Goal: Task Accomplishment & Management: Manage account settings

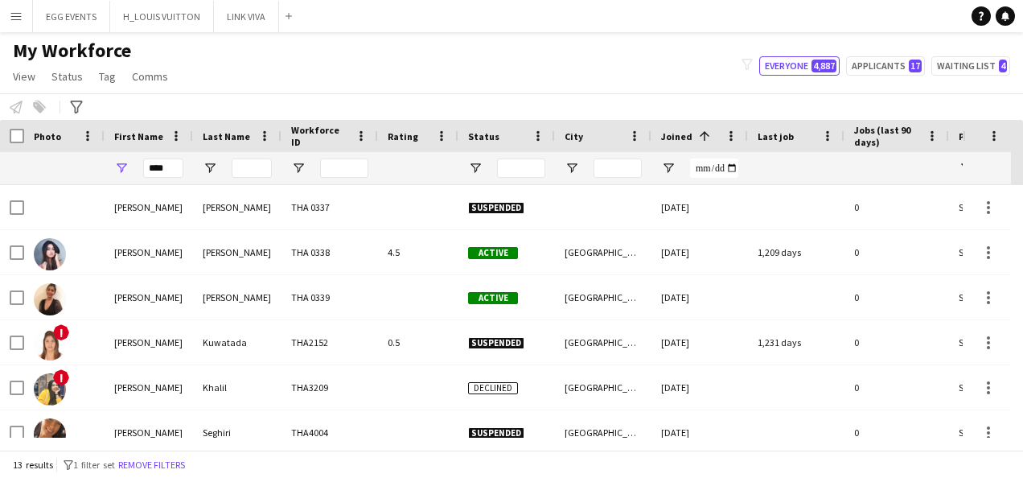
scroll to position [285, 0]
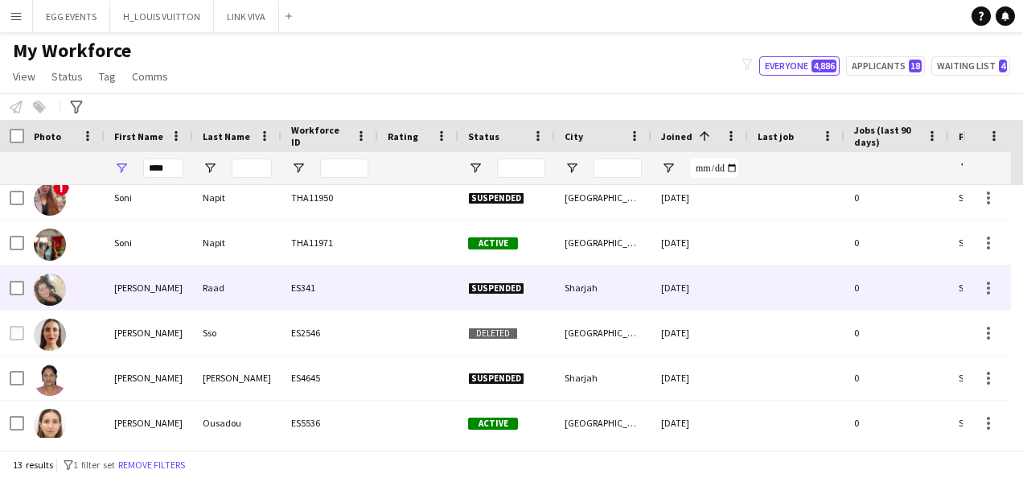
scroll to position [321, 0]
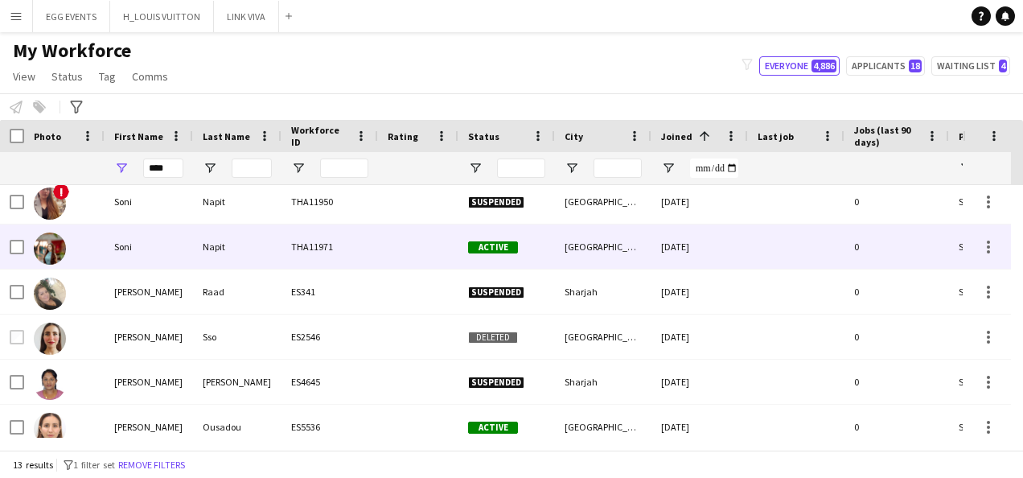
click at [550, 254] on div "Active" at bounding box center [506, 246] width 97 height 44
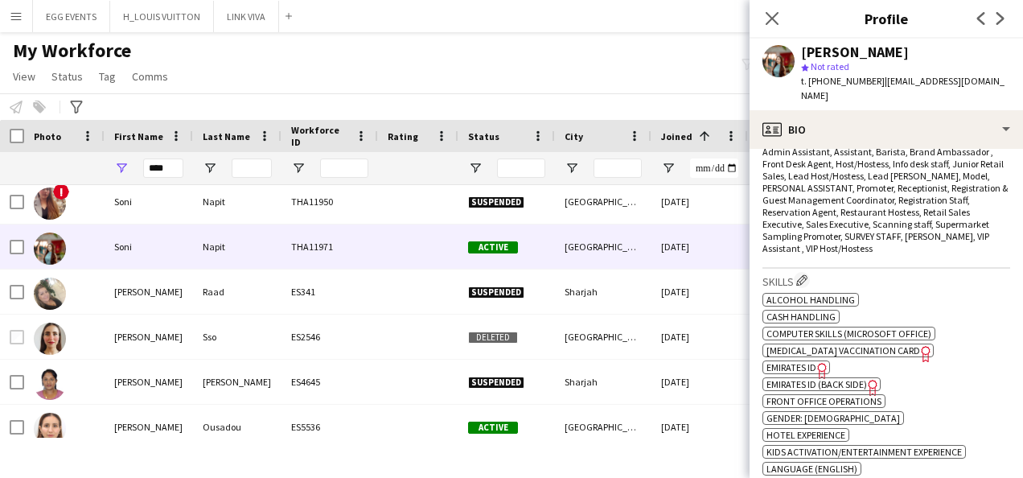
scroll to position [696, 0]
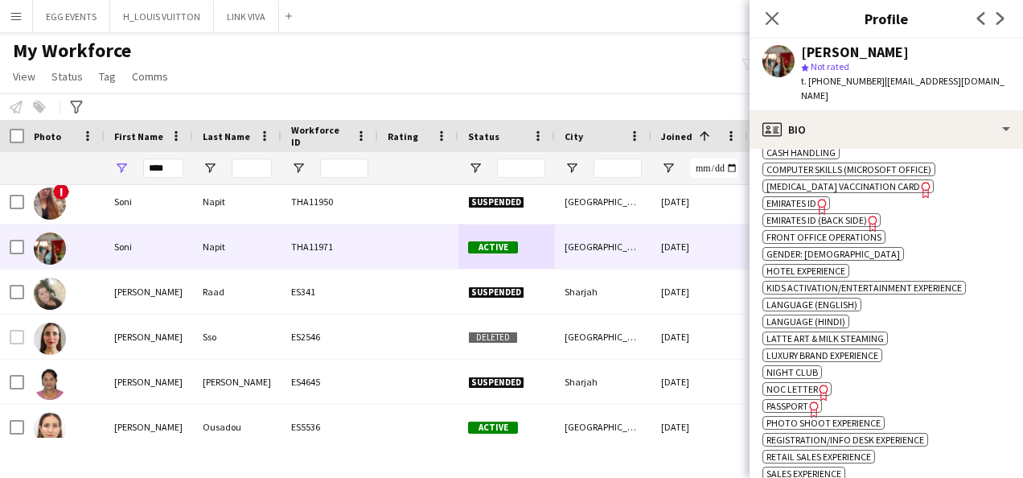
click at [805, 180] on div "ok-circled2 background Layer 1 cross-circle-red background Layer 1 Alcohol Hand…" at bounding box center [886, 327] width 248 height 405
click at [813, 197] on span "Emirates ID" at bounding box center [791, 203] width 50 height 12
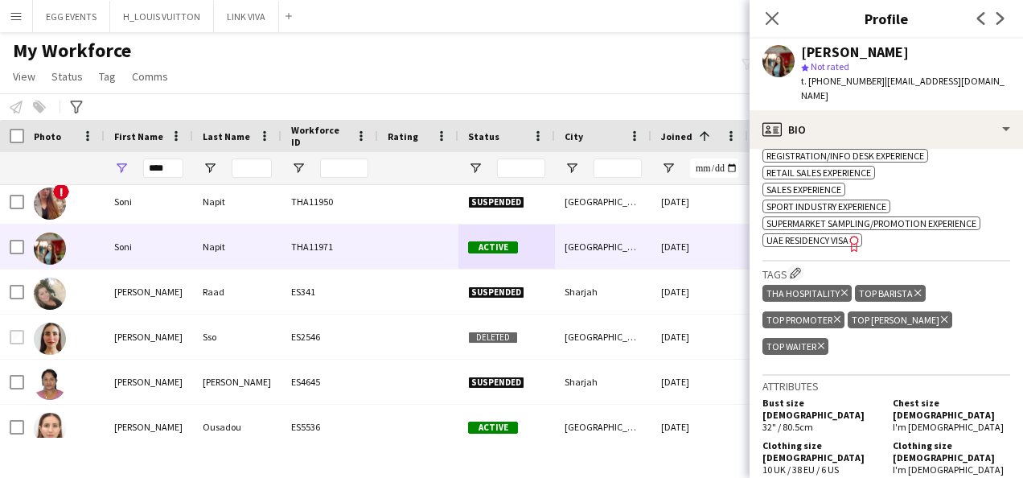
scroll to position [1018, 0]
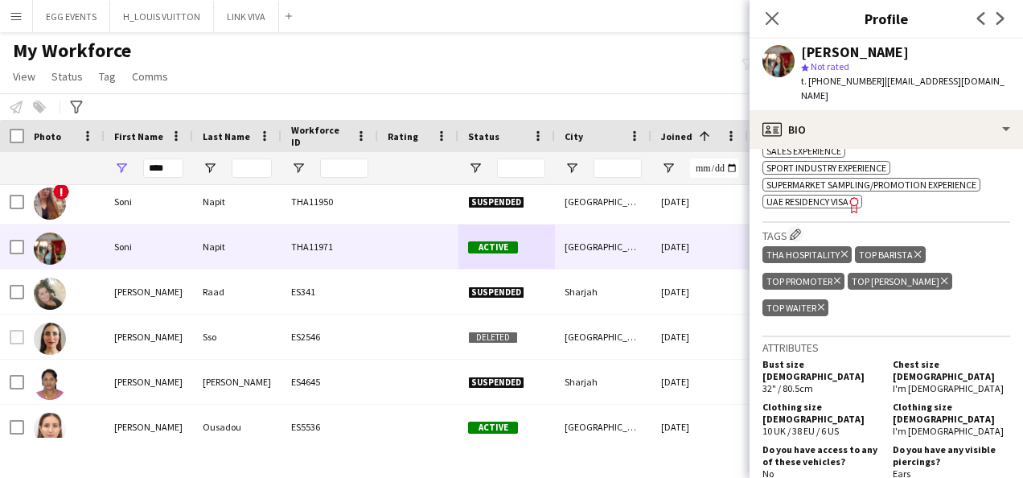
click at [814, 195] on span "UAE Residency Visa" at bounding box center [807, 201] width 82 height 12
click at [158, 166] on input "****" at bounding box center [163, 167] width 40 height 19
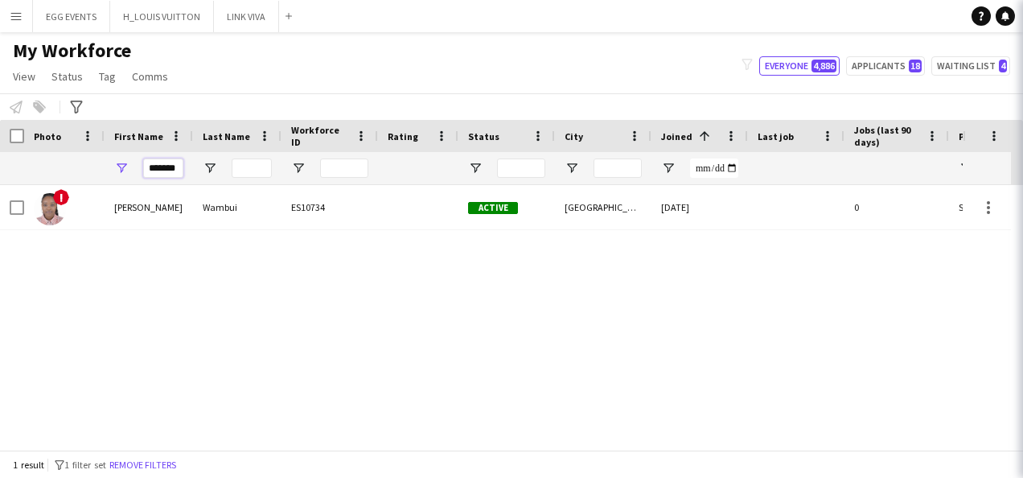
scroll to position [0, 0]
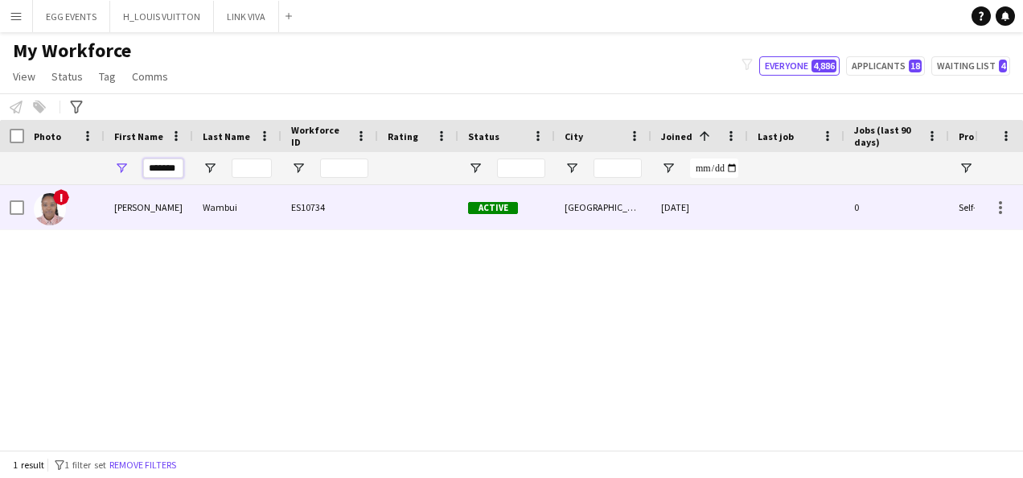
type input "*******"
click at [187, 201] on div "[PERSON_NAME]" at bounding box center [149, 207] width 88 height 44
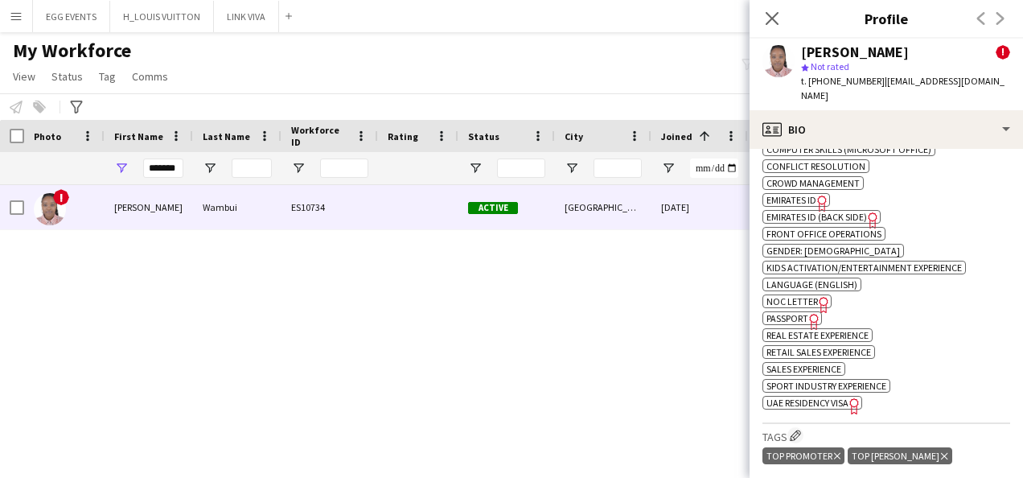
scroll to position [705, 0]
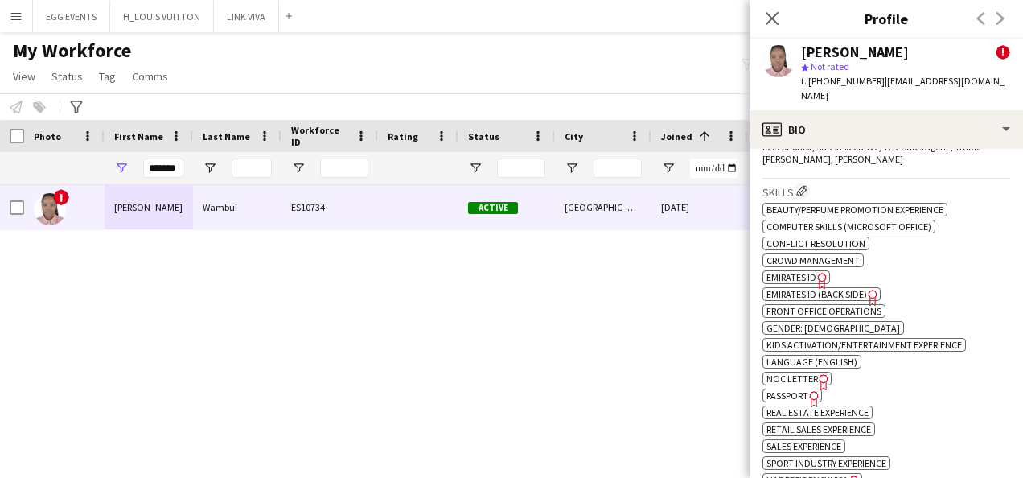
click at [804, 271] on span "Emirates ID" at bounding box center [791, 277] width 50 height 12
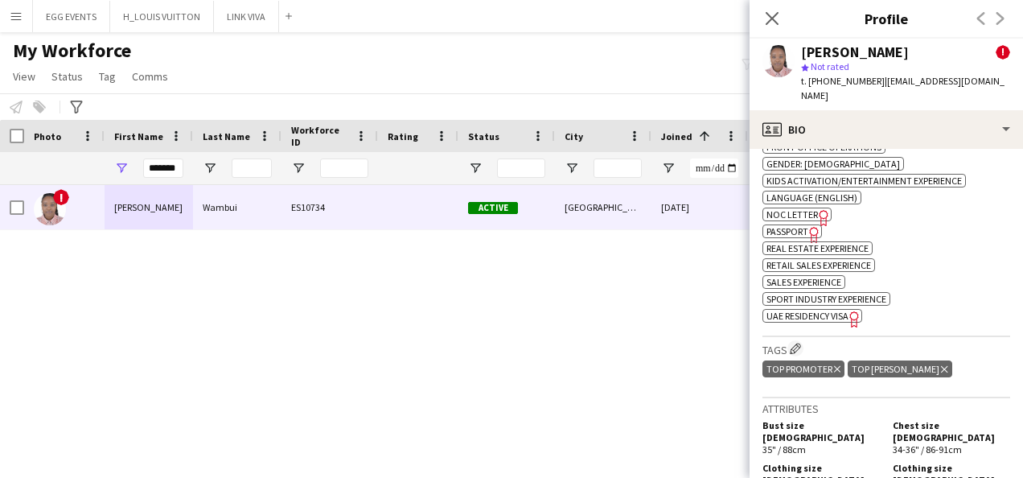
scroll to position [873, 0]
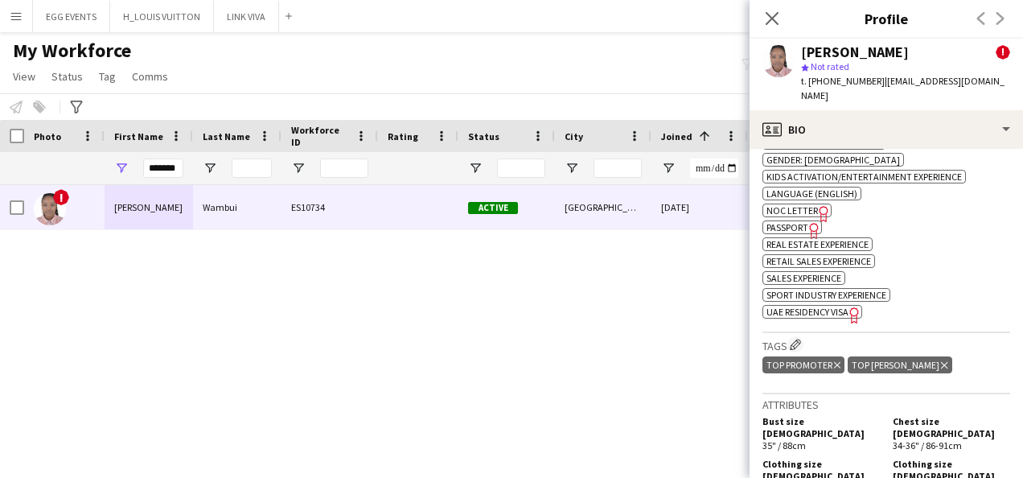
click at [830, 306] on span "UAE Residency Visa" at bounding box center [807, 312] width 82 height 12
click at [947, 138] on div "ok-circled2 background Layer 1 cross-circle-red background Layer 1 Beauty/Perfu…" at bounding box center [886, 174] width 248 height 287
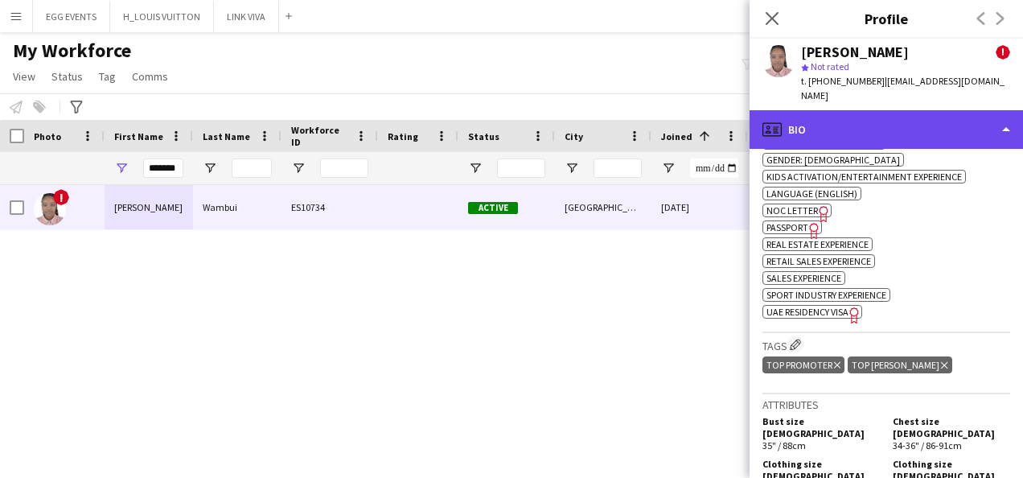
click at [946, 129] on div "profile Bio" at bounding box center [886, 129] width 273 height 39
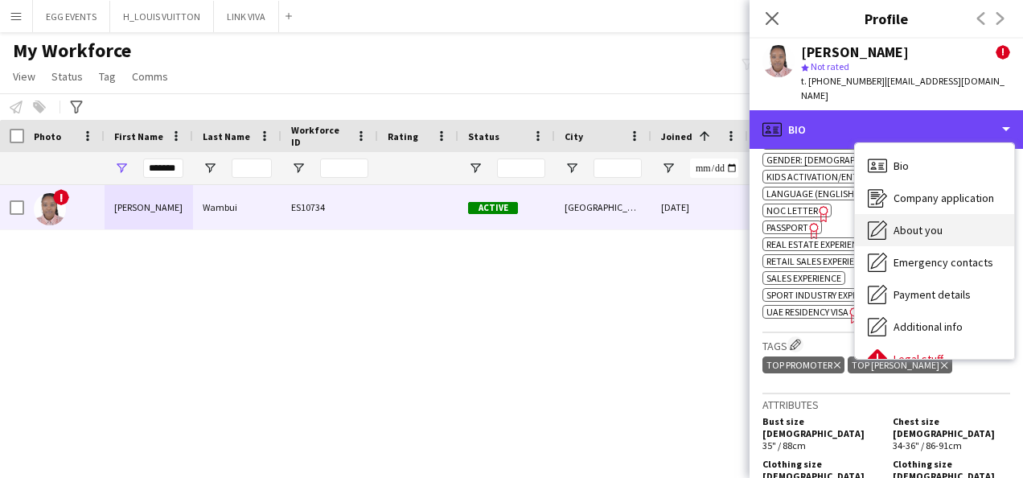
scroll to position [87, 0]
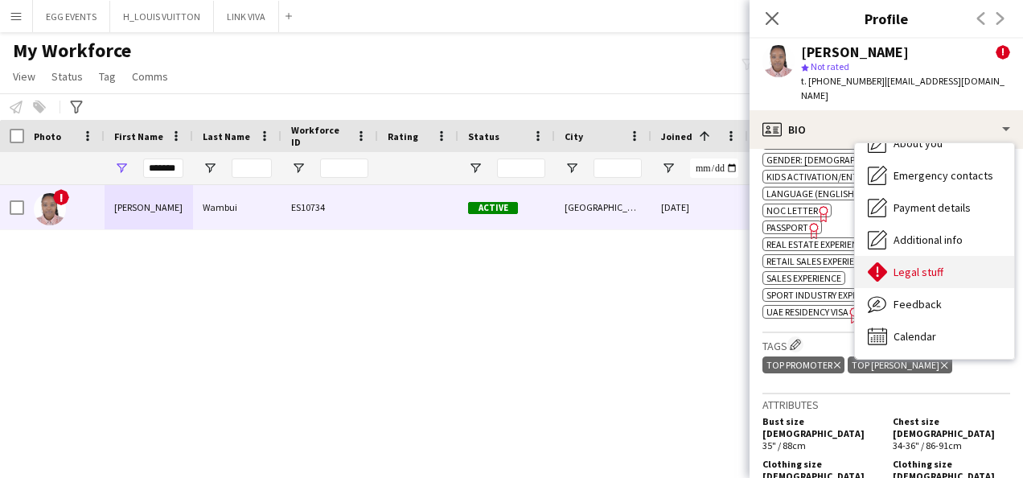
click at [918, 265] on div "Legal stuff Legal stuff" at bounding box center [934, 272] width 159 height 32
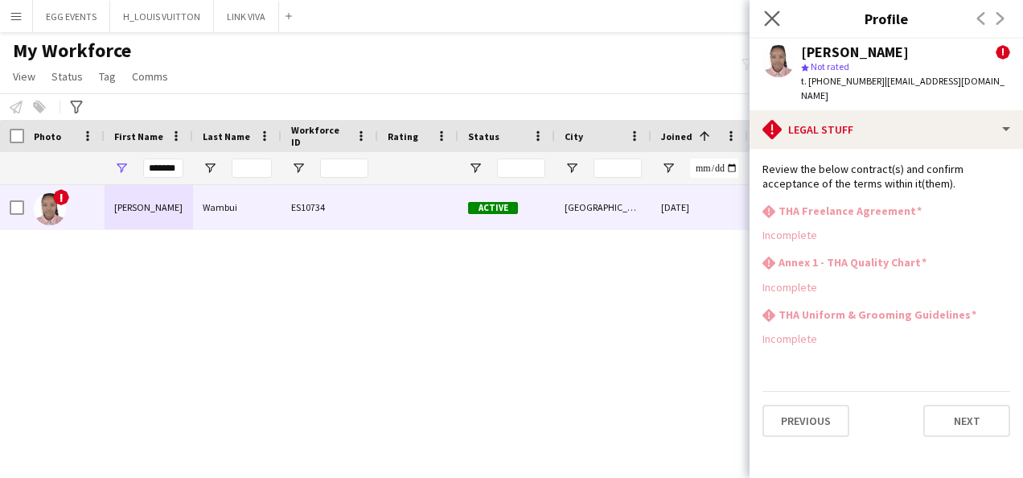
click at [770, 27] on app-icon "Close pop-in" at bounding box center [772, 18] width 23 height 23
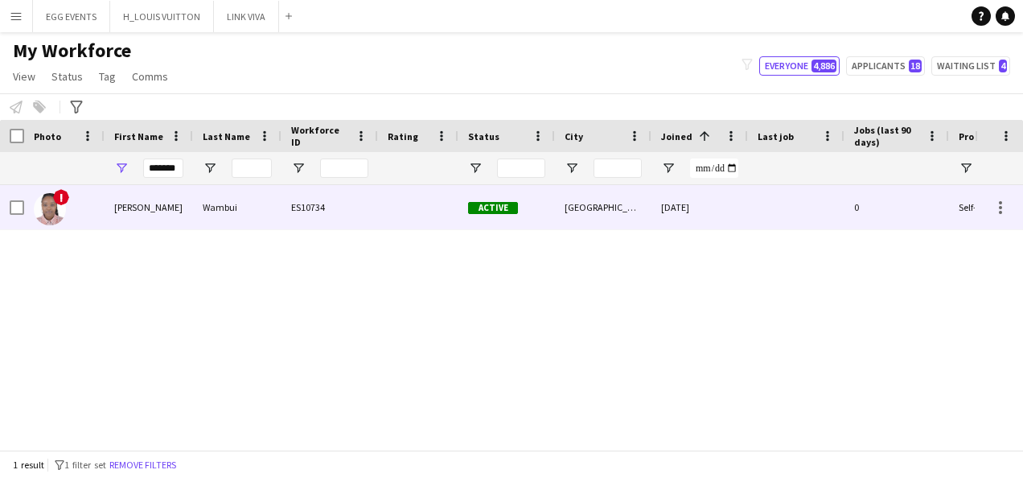
click at [664, 228] on div "[DATE]" at bounding box center [699, 207] width 97 height 44
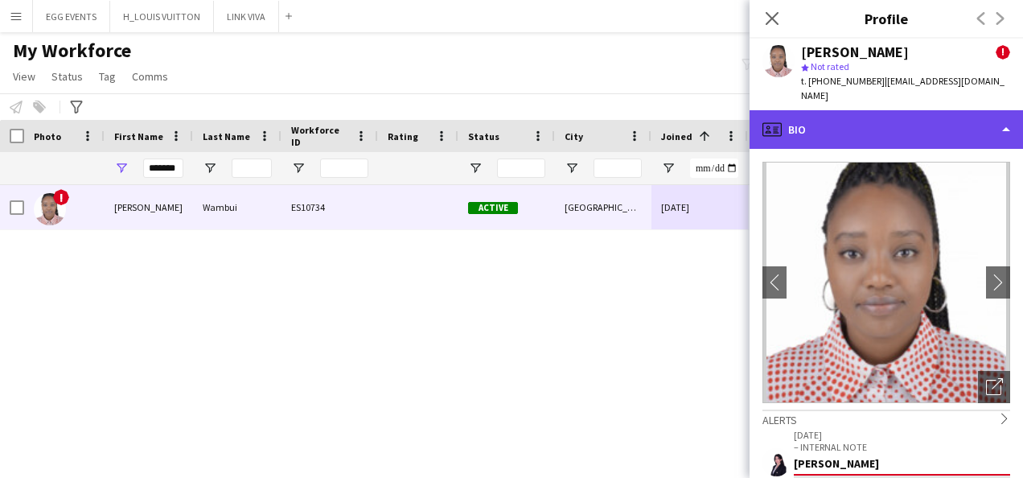
click at [836, 114] on div "profile Bio" at bounding box center [886, 129] width 273 height 39
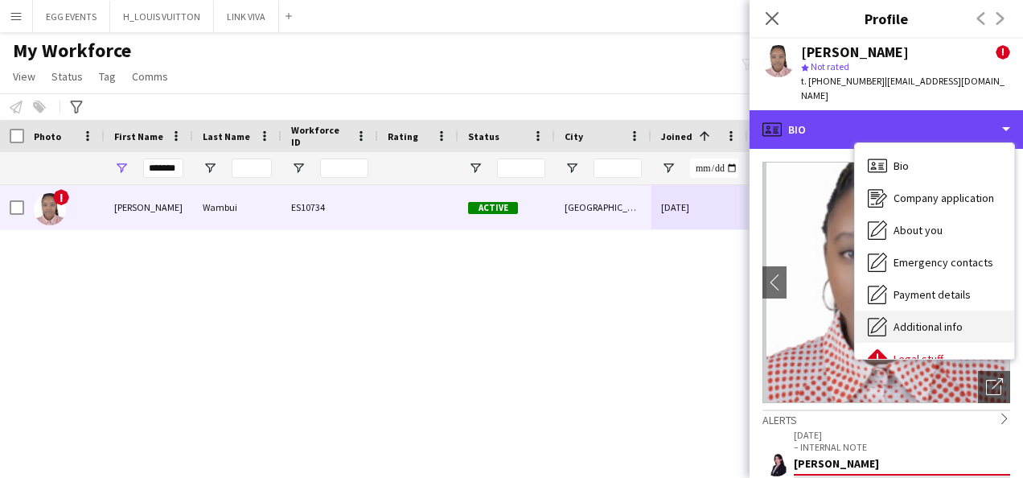
scroll to position [74, 0]
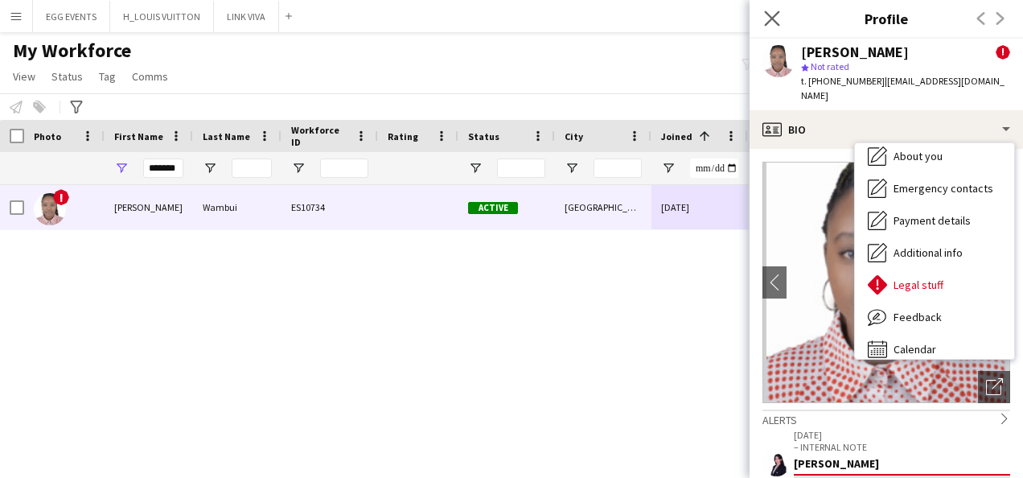
click at [764, 14] on icon "Close pop-in" at bounding box center [771, 17] width 15 height 15
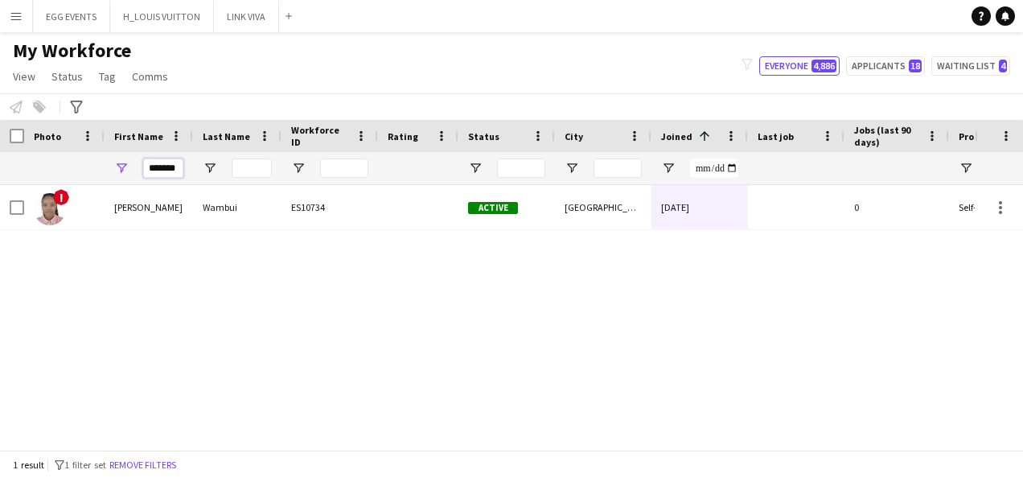
click at [163, 166] on input "*******" at bounding box center [163, 167] width 40 height 19
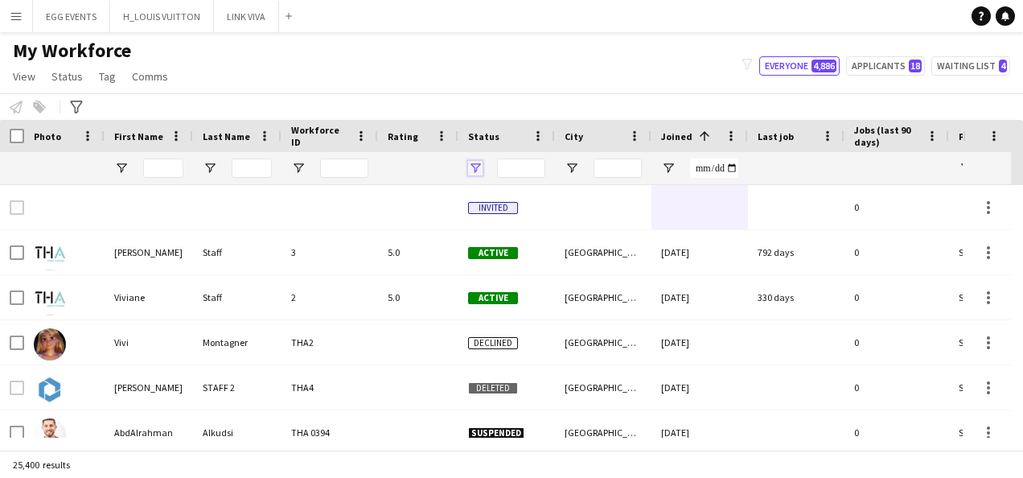
click at [473, 164] on span "Open Filter Menu" at bounding box center [475, 168] width 14 height 14
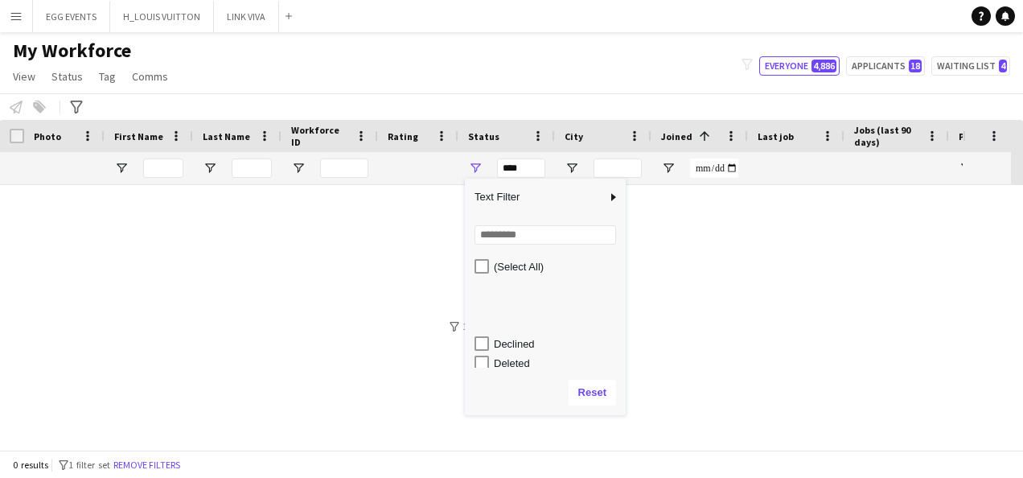
scroll to position [101, 0]
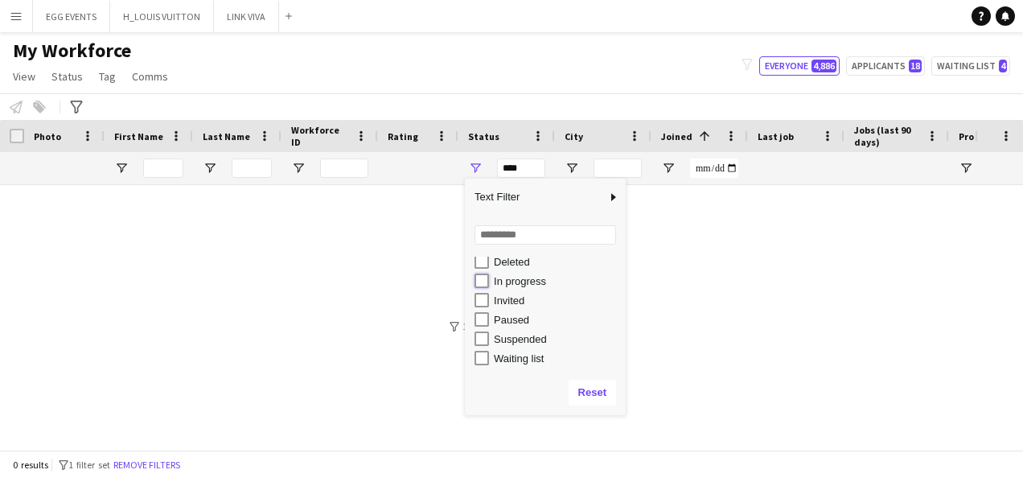
type input "**********"
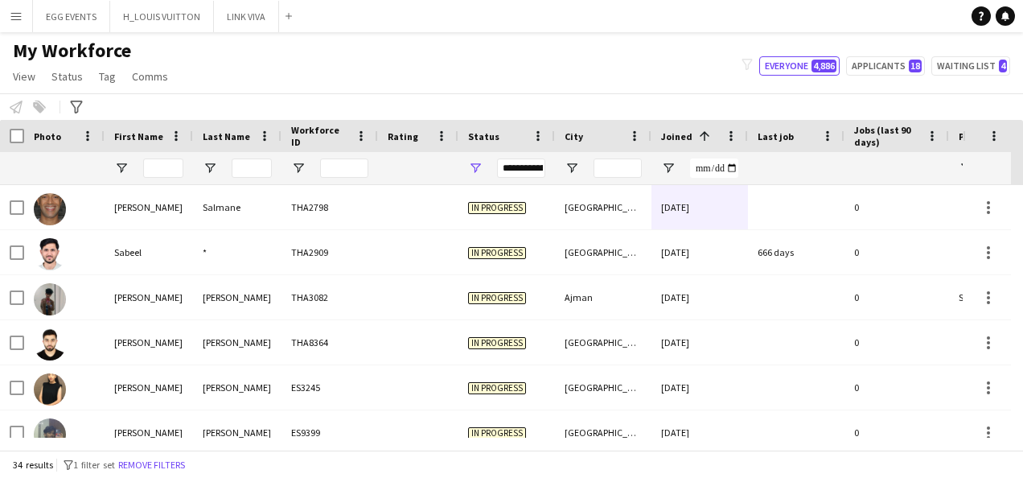
click at [560, 103] on div "Notify workforce Add to tag Select at least one crew to tag him or her. Advance…" at bounding box center [511, 106] width 1023 height 27
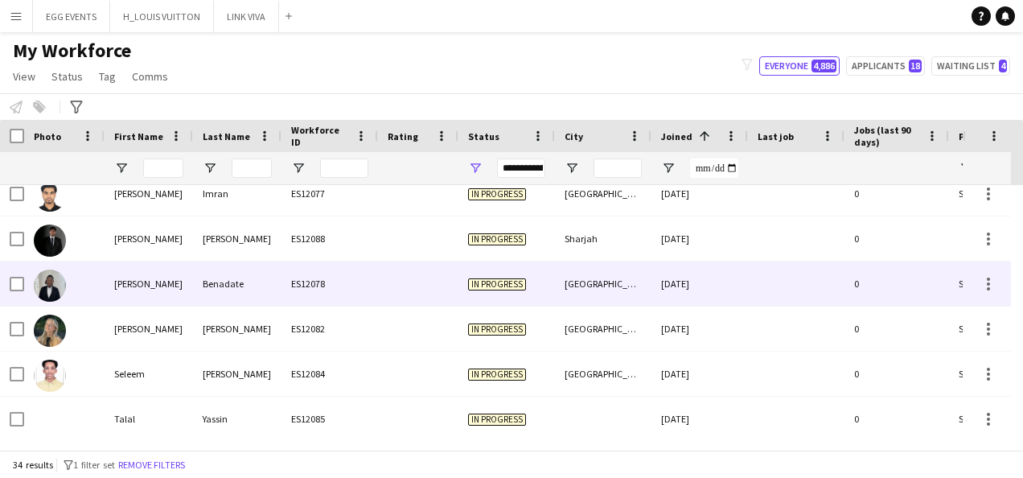
scroll to position [1279, 0]
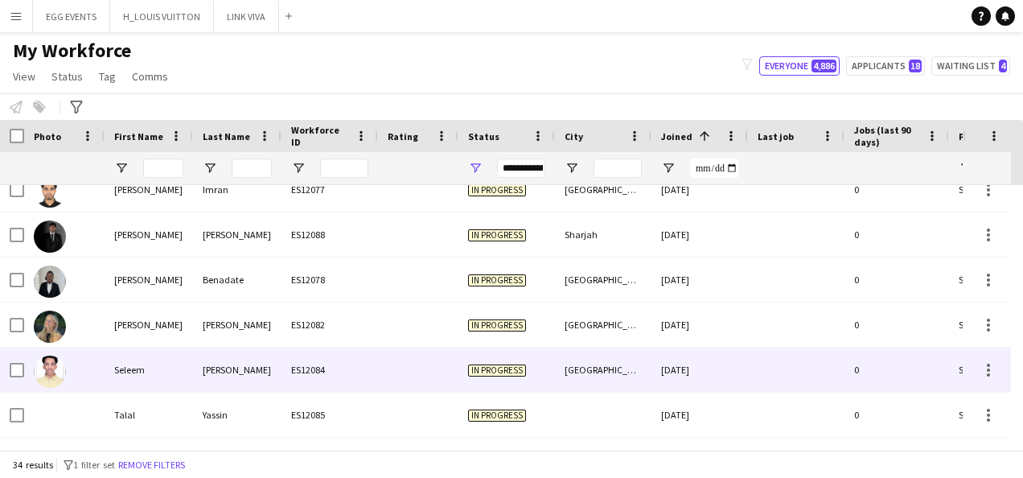
click at [552, 378] on div "In progress" at bounding box center [506, 369] width 97 height 44
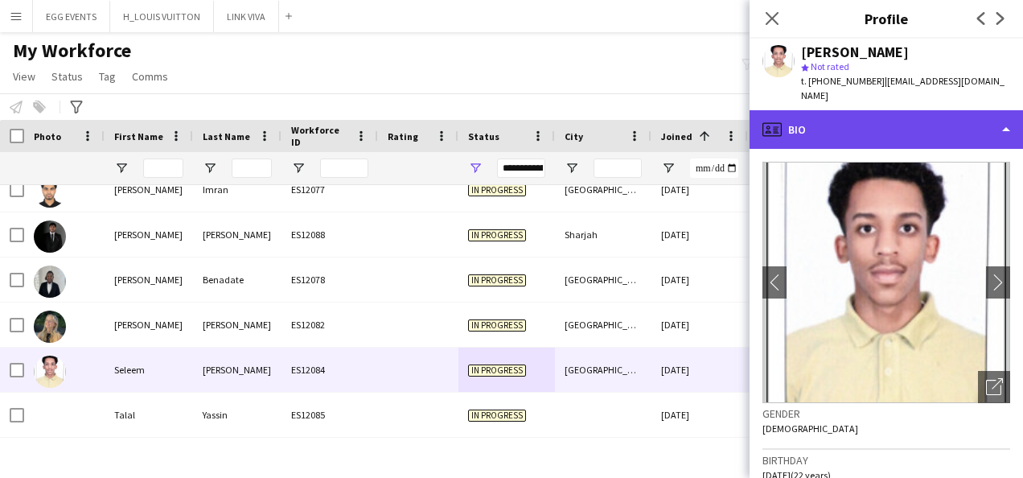
click at [870, 110] on div "profile Bio" at bounding box center [886, 129] width 273 height 39
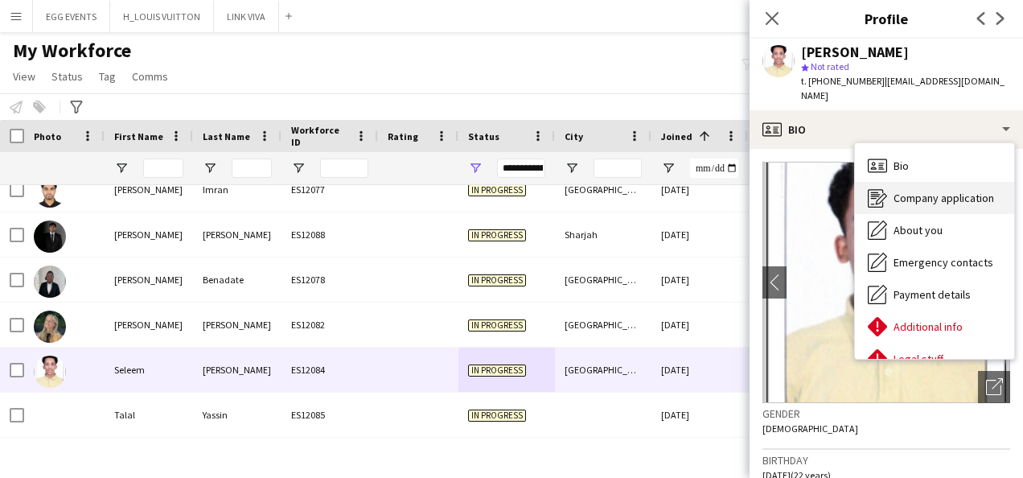
click at [880, 188] on icon "Company application" at bounding box center [877, 197] width 19 height 19
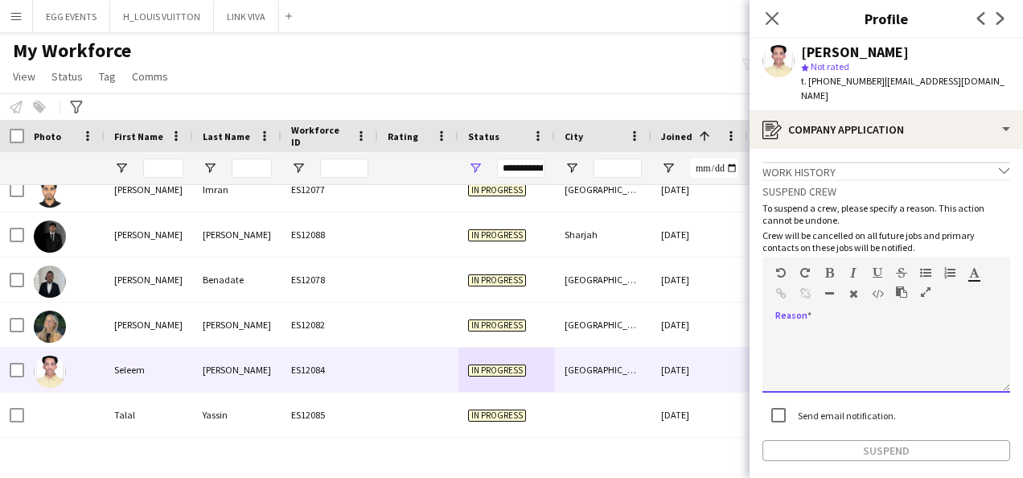
click at [840, 333] on div at bounding box center [886, 360] width 248 height 64
paste div
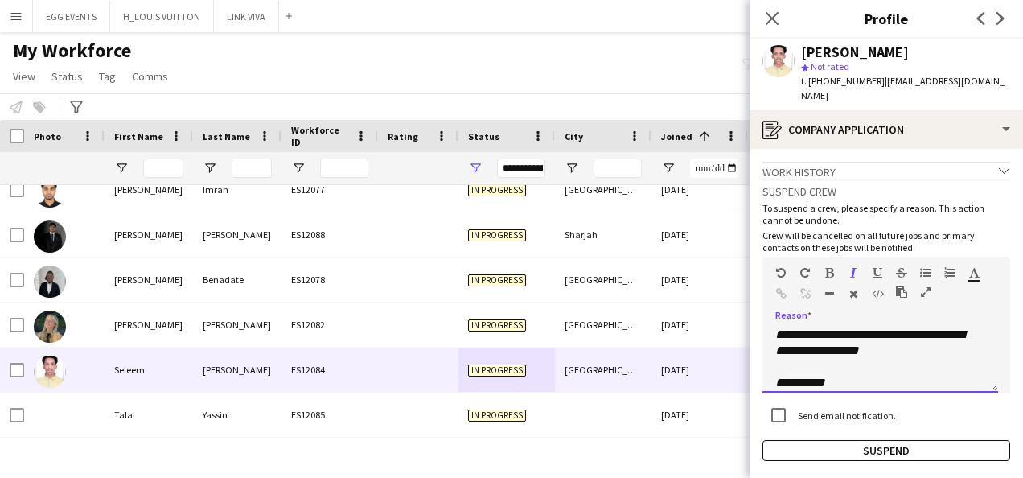
scroll to position [0, 0]
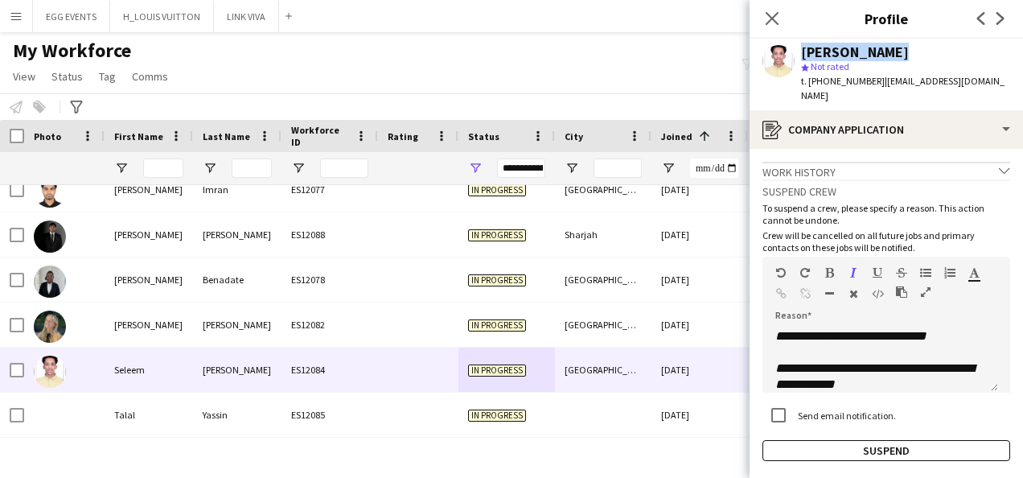
drag, startPoint x: 913, startPoint y: 55, endPoint x: 796, endPoint y: 43, distance: 117.2
click at [796, 43] on div "[PERSON_NAME] star Not rated t. [PHONE_NUMBER] | [EMAIL_ADDRESS][DOMAIN_NAME]" at bounding box center [886, 75] width 273 height 72
copy div "[PERSON_NAME]"
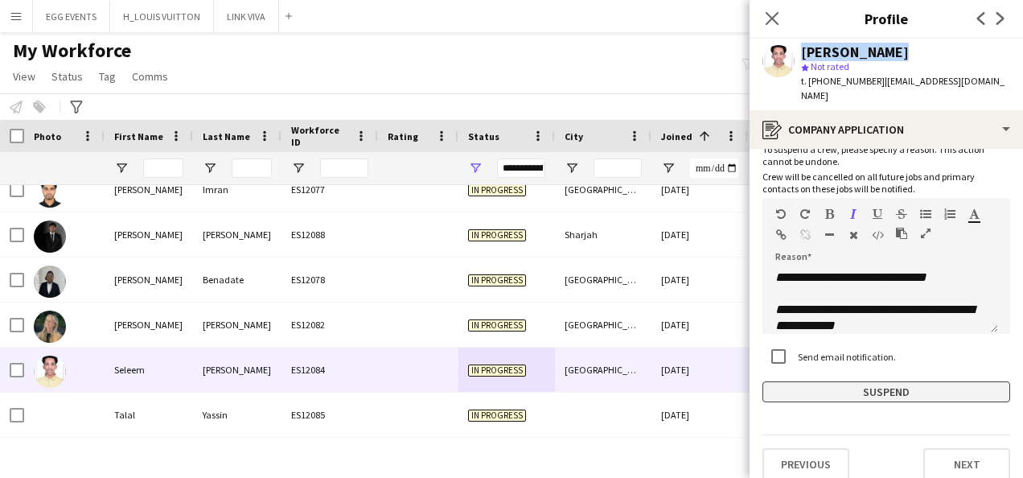
click at [797, 383] on button "Suspend" at bounding box center [886, 391] width 248 height 21
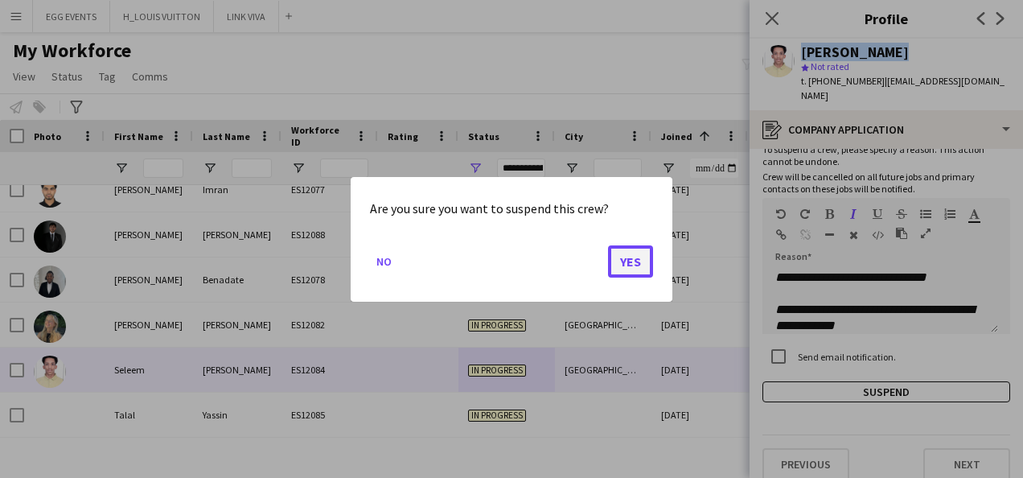
click at [640, 262] on button "Yes" at bounding box center [630, 260] width 45 height 32
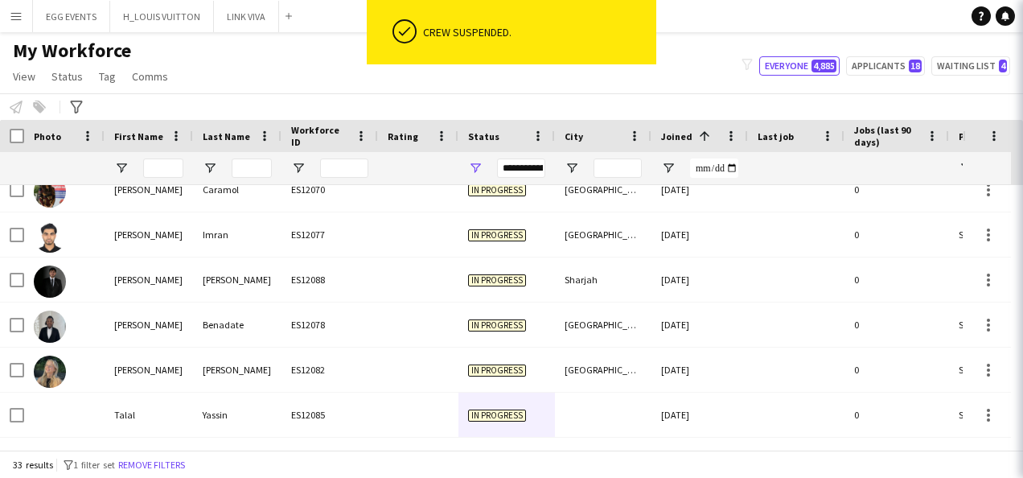
scroll to position [1234, 0]
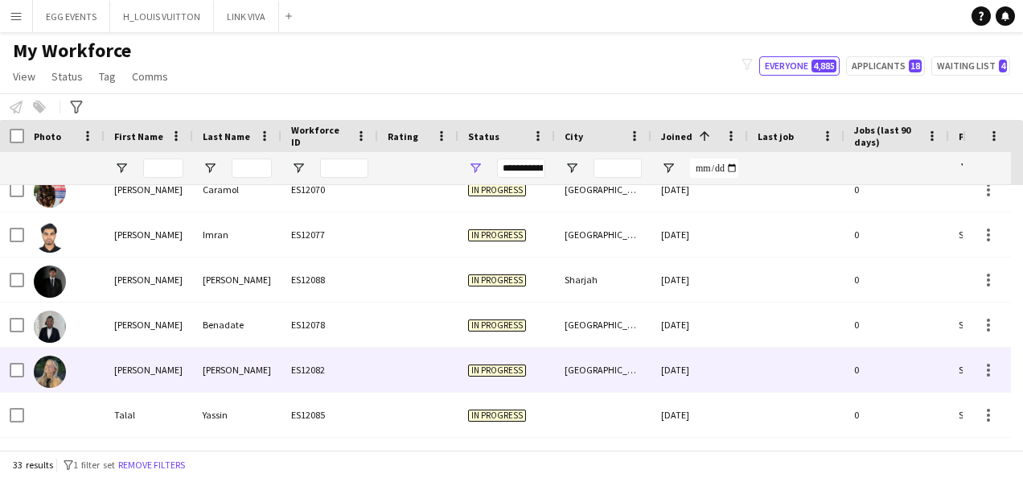
click at [603, 377] on div "[GEOGRAPHIC_DATA]" at bounding box center [603, 369] width 97 height 44
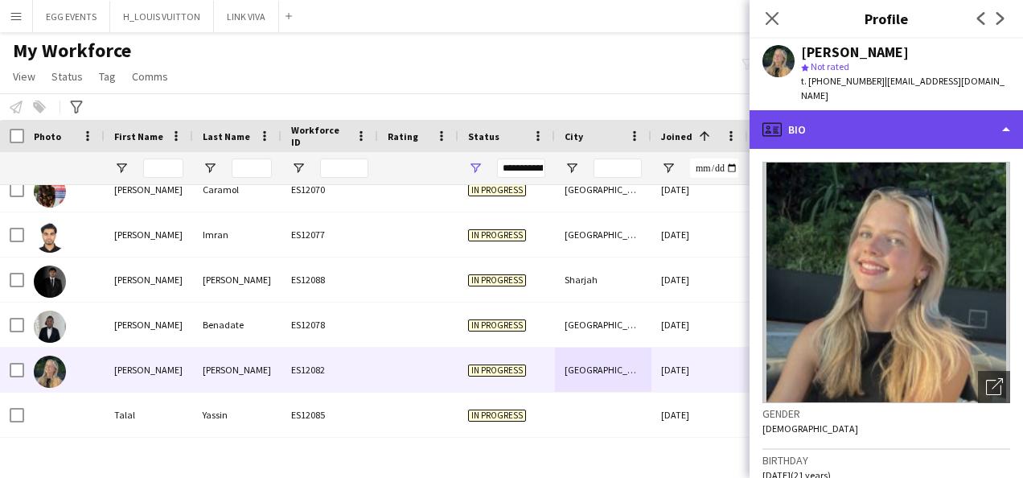
click at [889, 125] on div "profile Bio" at bounding box center [886, 129] width 273 height 39
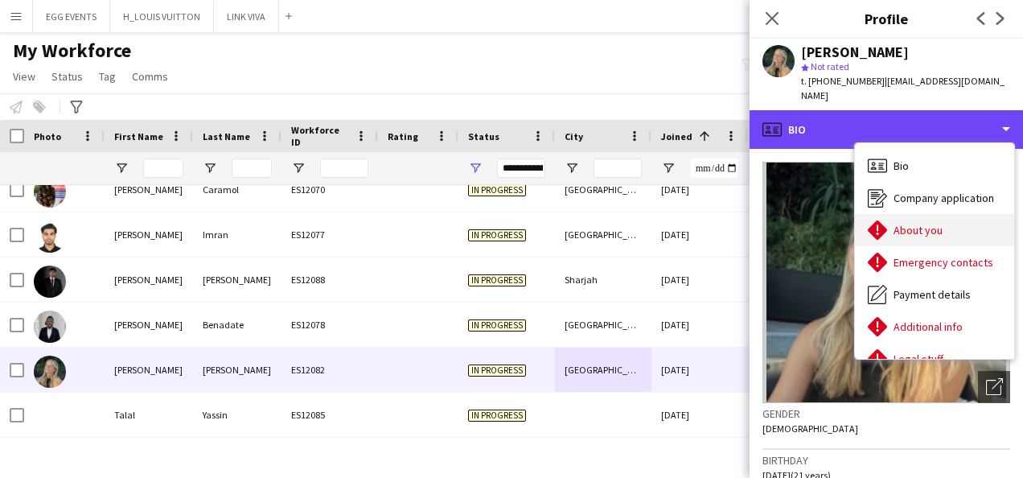
scroll to position [87, 0]
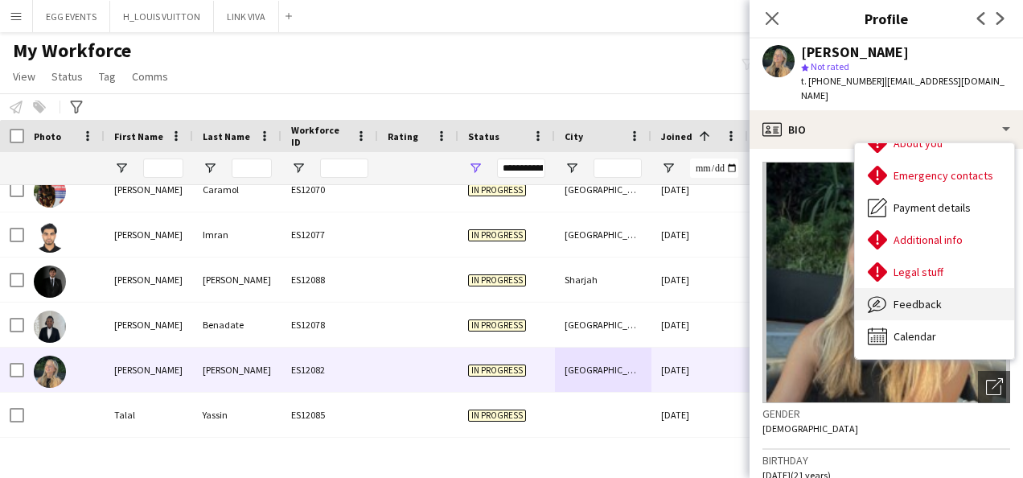
click at [873, 294] on icon "Feedback" at bounding box center [877, 303] width 19 height 19
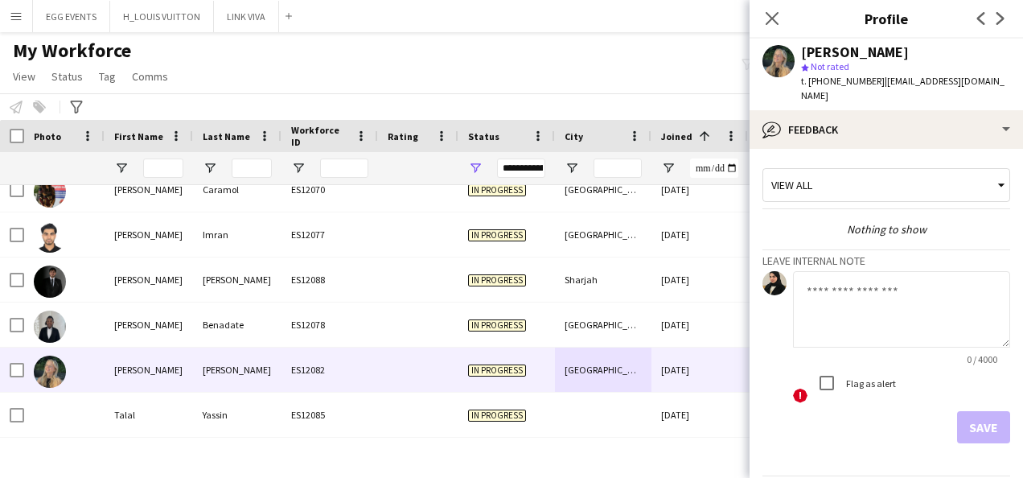
scroll to position [40, 0]
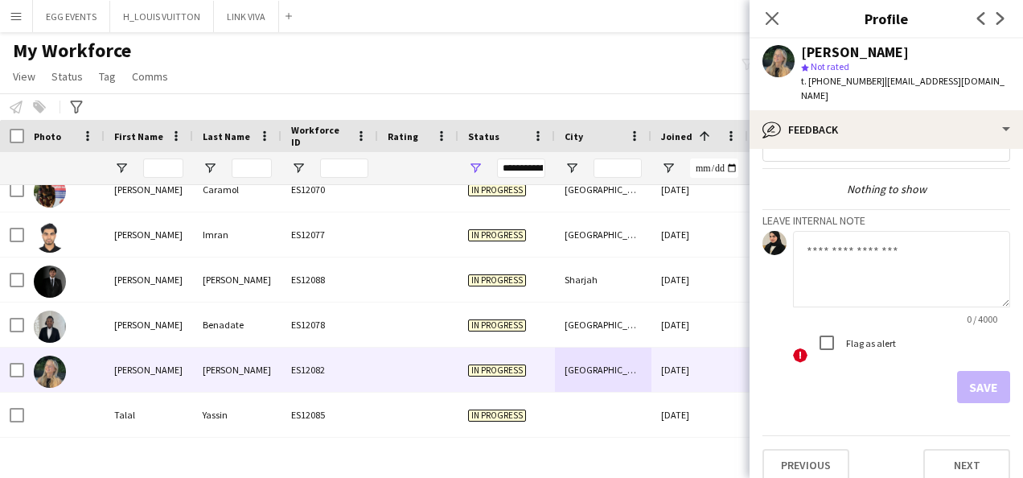
click at [873, 269] on textarea at bounding box center [901, 269] width 217 height 76
type textarea "**********"
click at [958, 371] on button "Save" at bounding box center [983, 387] width 53 height 32
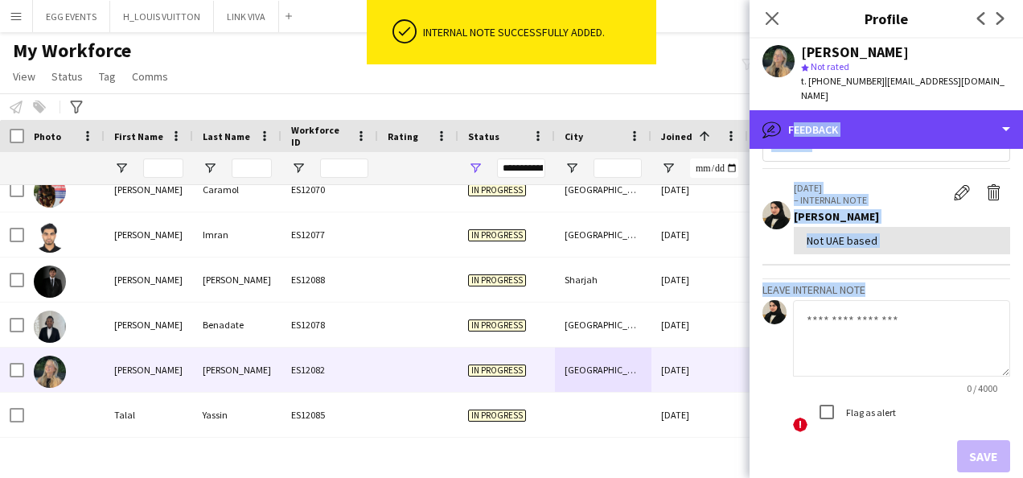
drag, startPoint x: 860, startPoint y: 111, endPoint x: 947, endPoint y: 297, distance: 205.4
click at [947, 297] on div "bubble-pencil Feedback Bio Bio Company application Company application About yo…" at bounding box center [886, 294] width 273 height 368
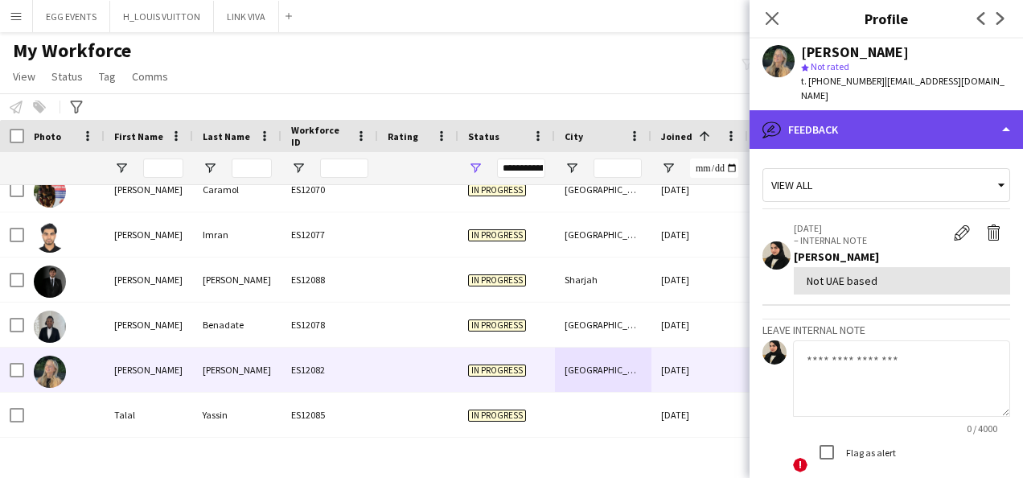
click at [919, 118] on div "bubble-pencil Feedback" at bounding box center [886, 129] width 273 height 39
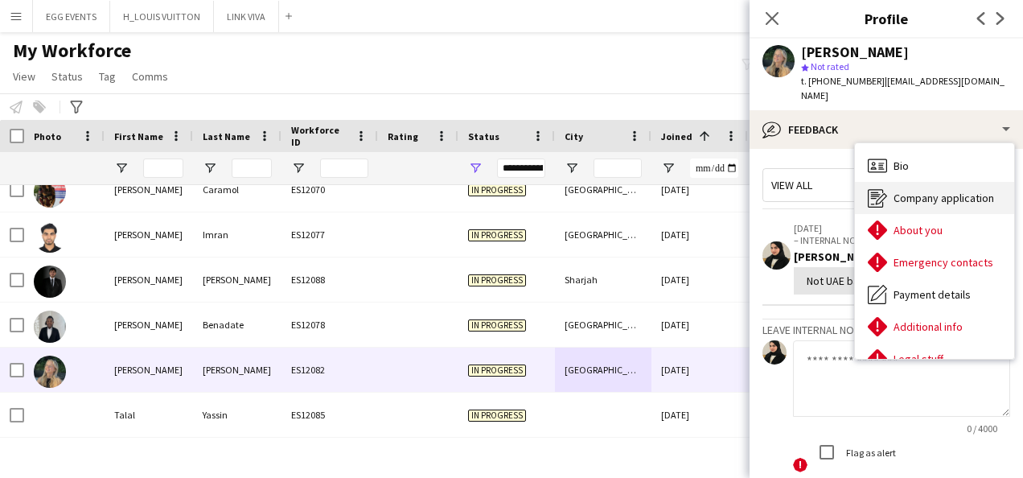
click at [873, 182] on div "Company application Company application" at bounding box center [934, 198] width 159 height 32
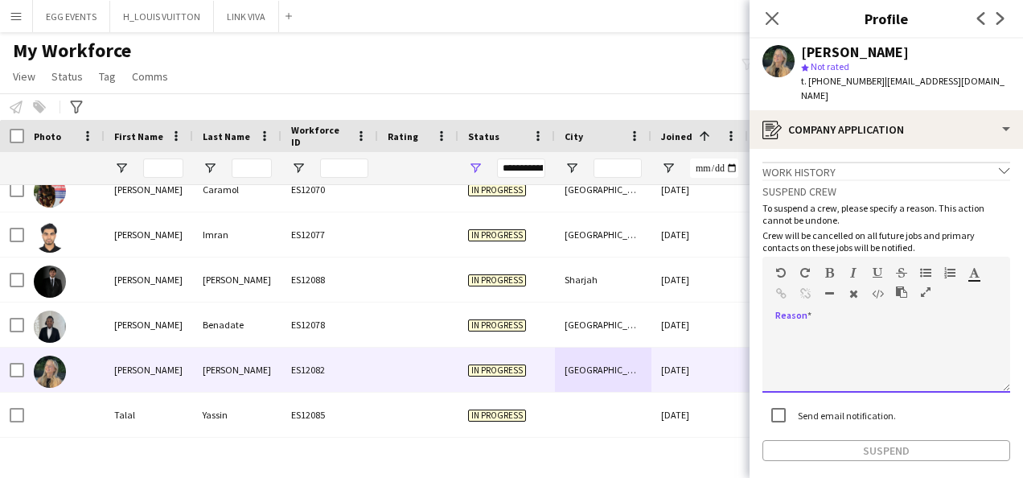
click at [840, 359] on div at bounding box center [886, 360] width 248 height 64
paste div
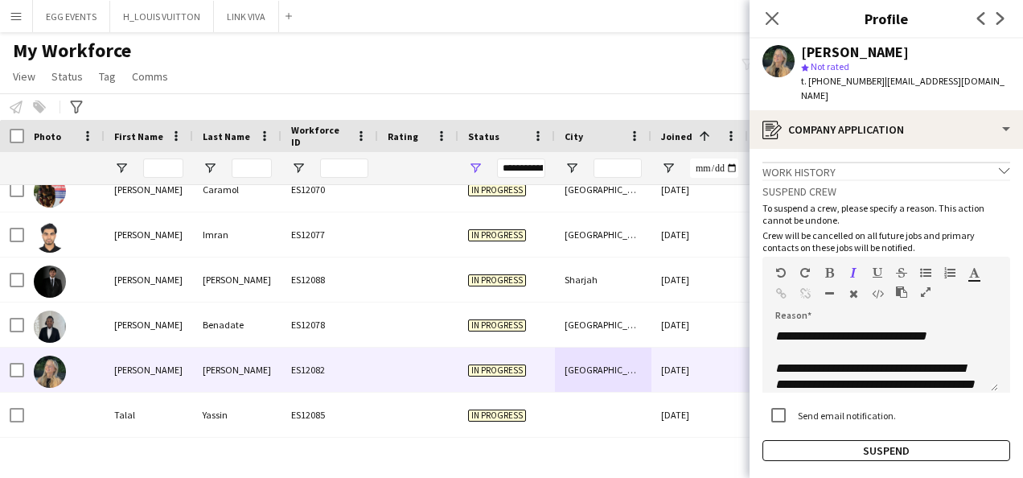
drag, startPoint x: 893, startPoint y: 49, endPoint x: 797, endPoint y: 51, distance: 96.5
click at [797, 51] on div "[PERSON_NAME] star Not rated t. [PHONE_NUMBER] | [EMAIL_ADDRESS][DOMAIN_NAME]" at bounding box center [886, 75] width 273 height 72
copy div "[PERSON_NAME]"
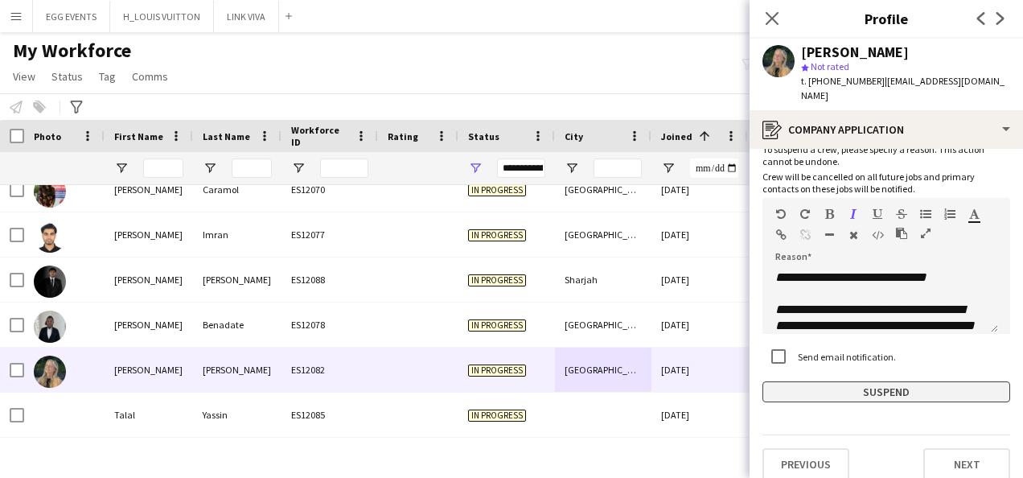
click at [817, 381] on button "Suspend" at bounding box center [886, 391] width 248 height 21
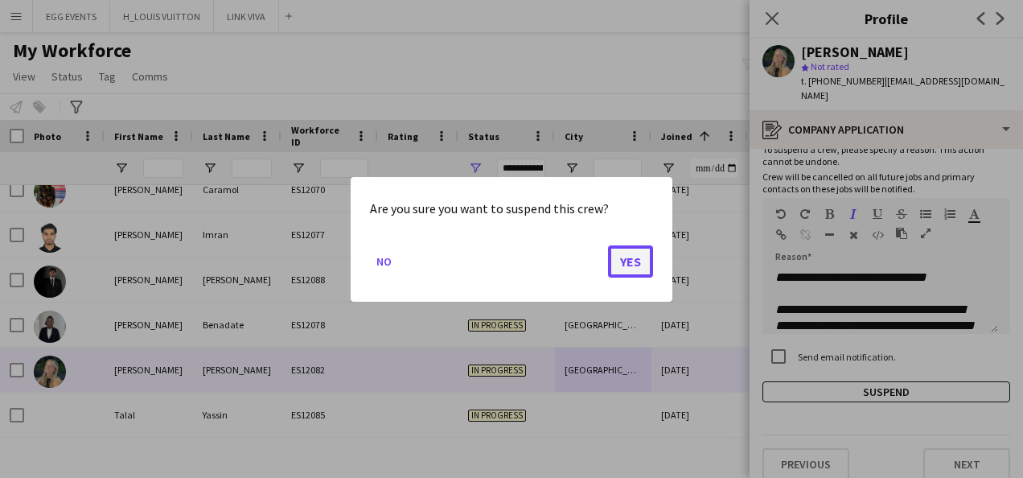
click at [618, 252] on button "Yes" at bounding box center [630, 260] width 45 height 32
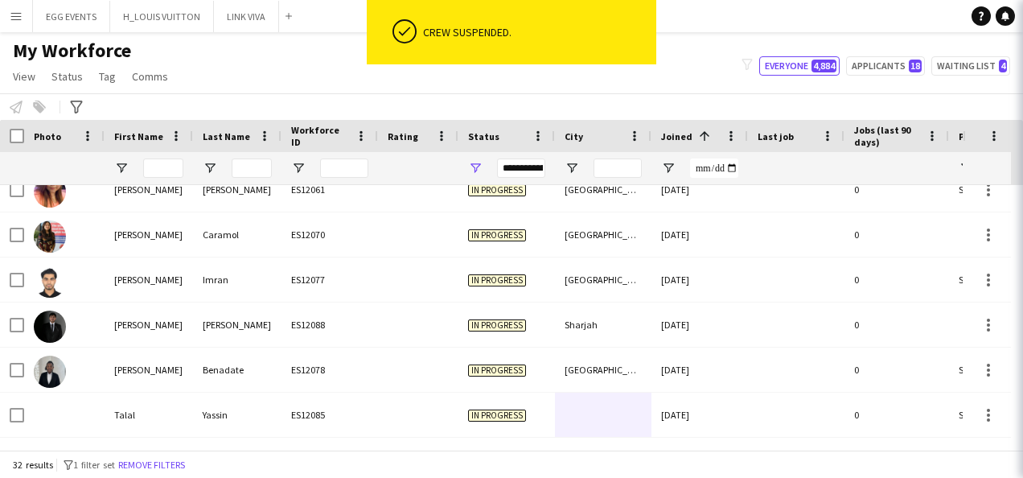
scroll to position [1189, 0]
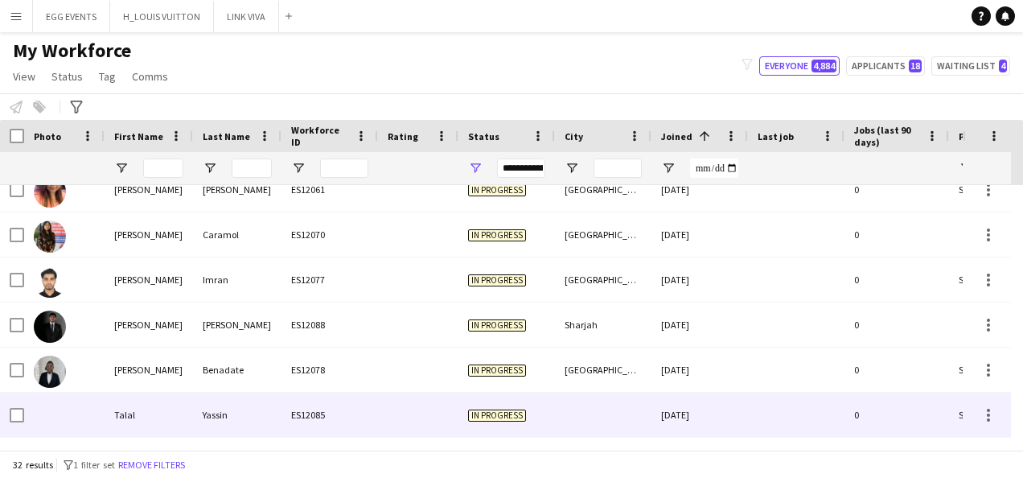
click at [555, 410] on div at bounding box center [603, 414] width 97 height 44
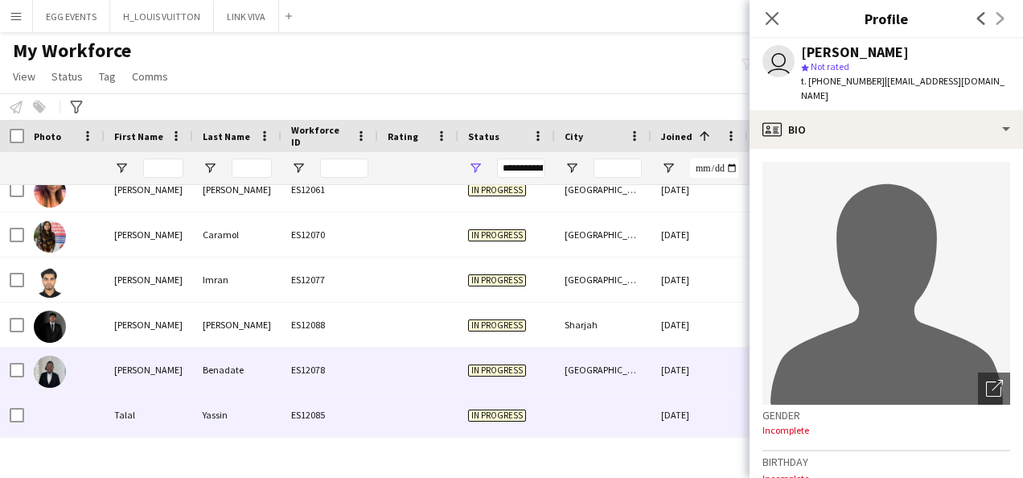
click at [573, 383] on div "[GEOGRAPHIC_DATA]" at bounding box center [603, 369] width 97 height 44
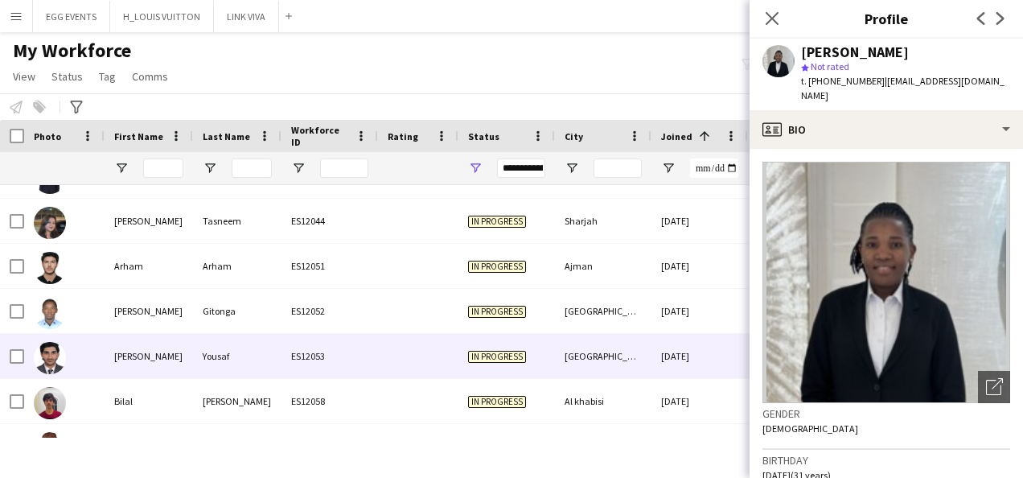
scroll to position [548, 0]
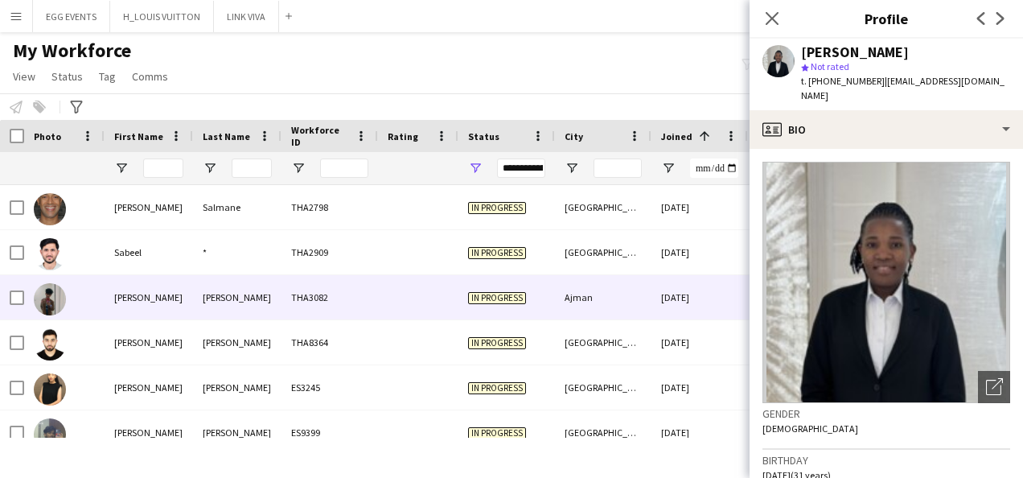
click at [621, 298] on div "Ajman" at bounding box center [603, 297] width 97 height 44
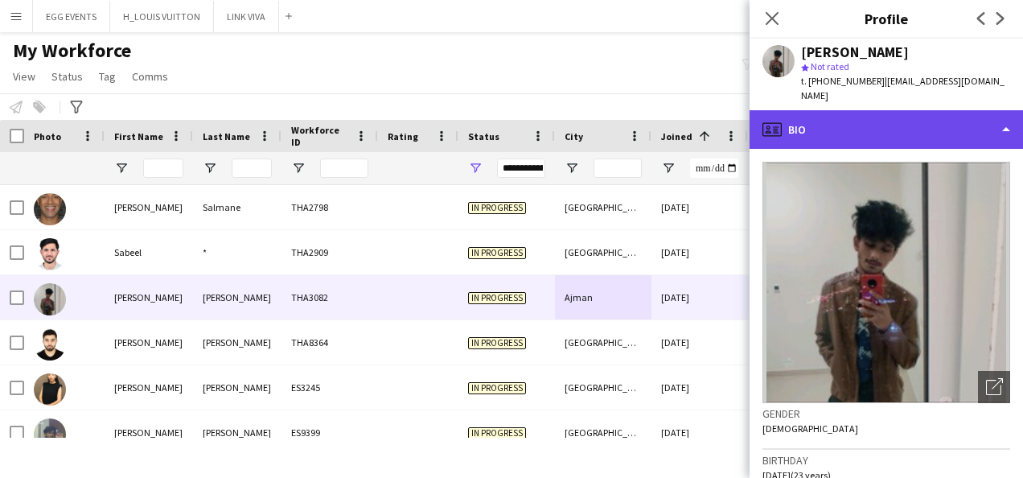
click at [848, 123] on div "profile Bio" at bounding box center [886, 129] width 273 height 39
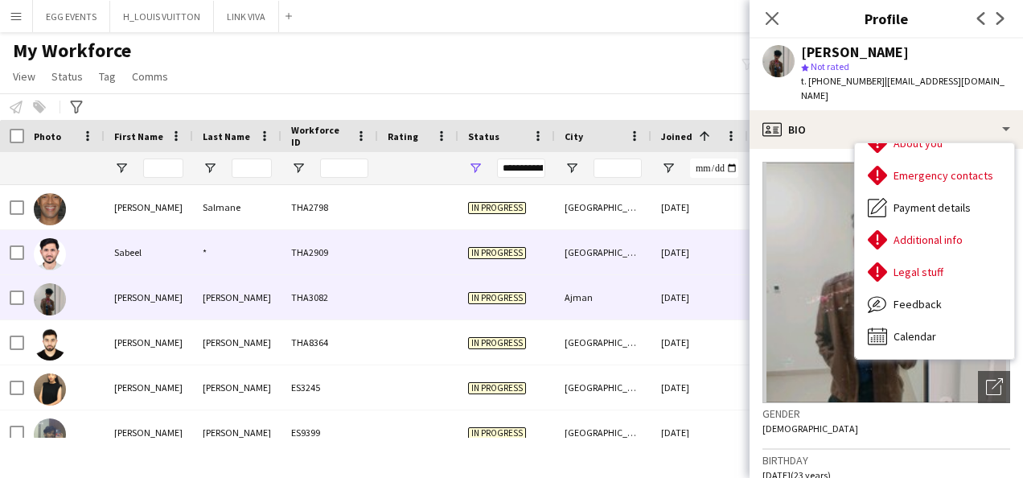
click at [698, 251] on div "[DATE]" at bounding box center [699, 252] width 97 height 44
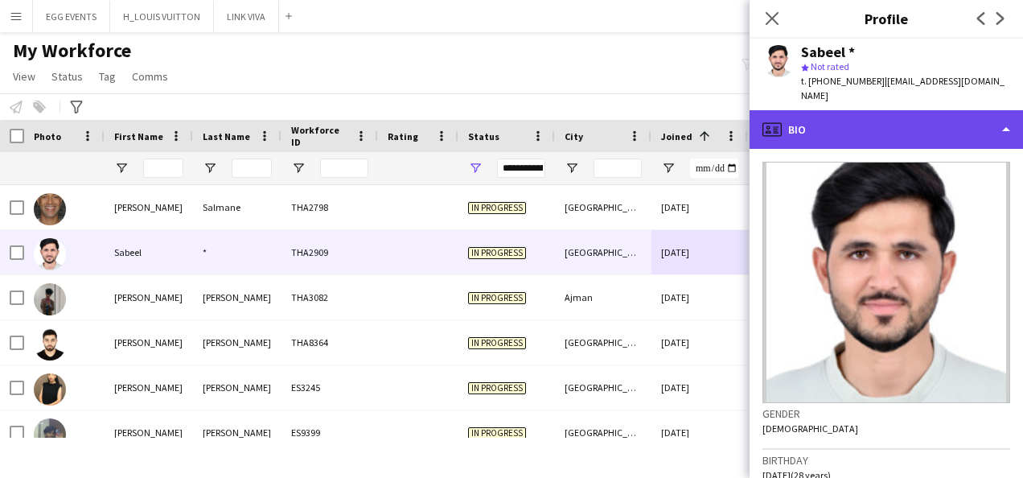
click at [855, 118] on div "profile Bio" at bounding box center [886, 129] width 273 height 39
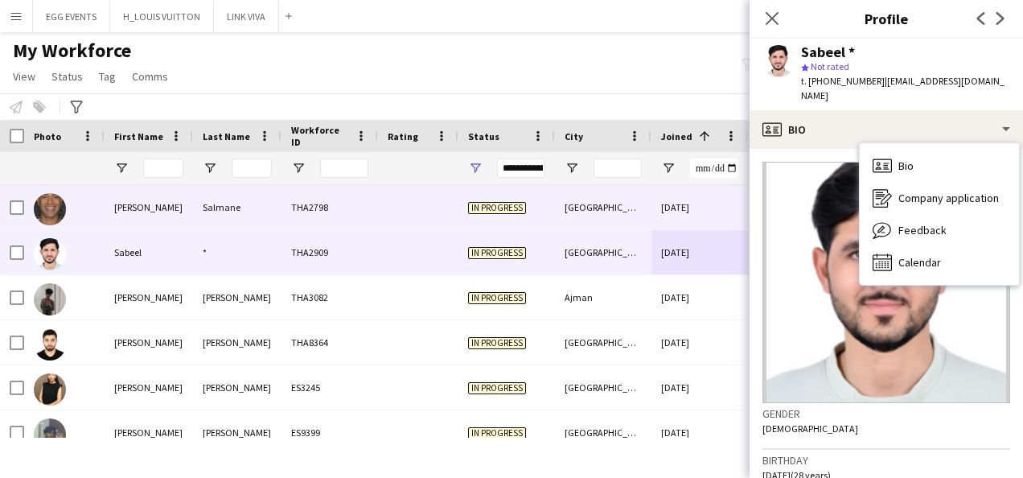
click at [685, 206] on div "[DATE]" at bounding box center [699, 207] width 97 height 44
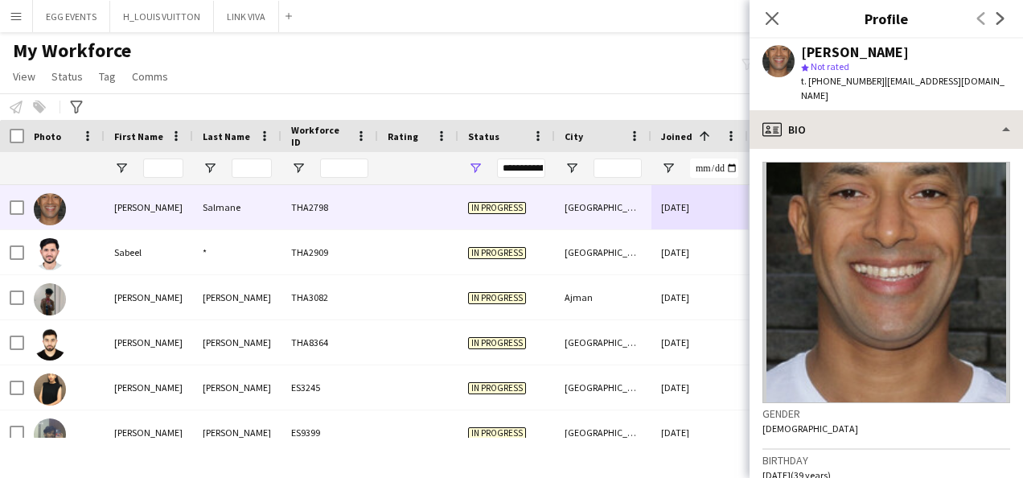
drag, startPoint x: 806, startPoint y: 136, endPoint x: 832, endPoint y: 117, distance: 31.7
click at [832, 117] on div "profile Bio Bio Bio Company application Company application Feedback Feedback C…" at bounding box center [886, 294] width 273 height 368
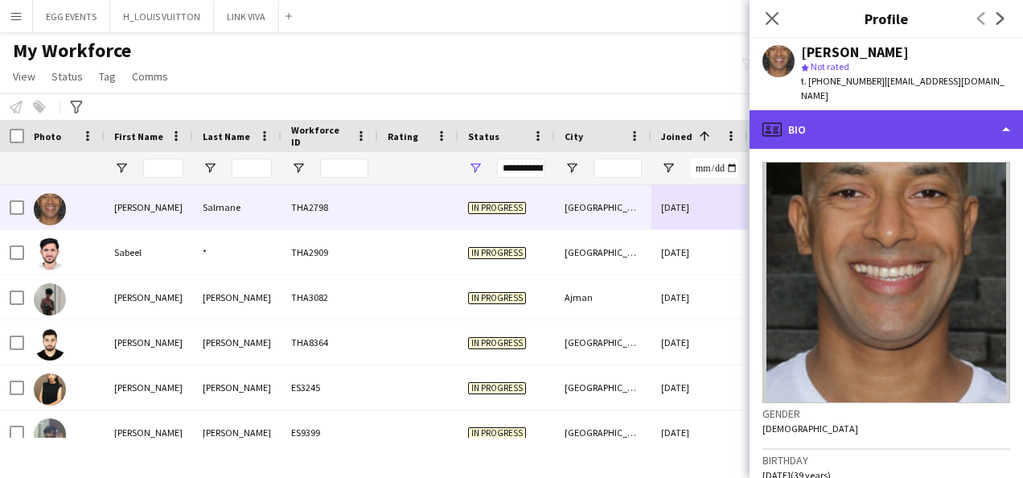
click at [832, 117] on div "profile Bio" at bounding box center [886, 129] width 273 height 39
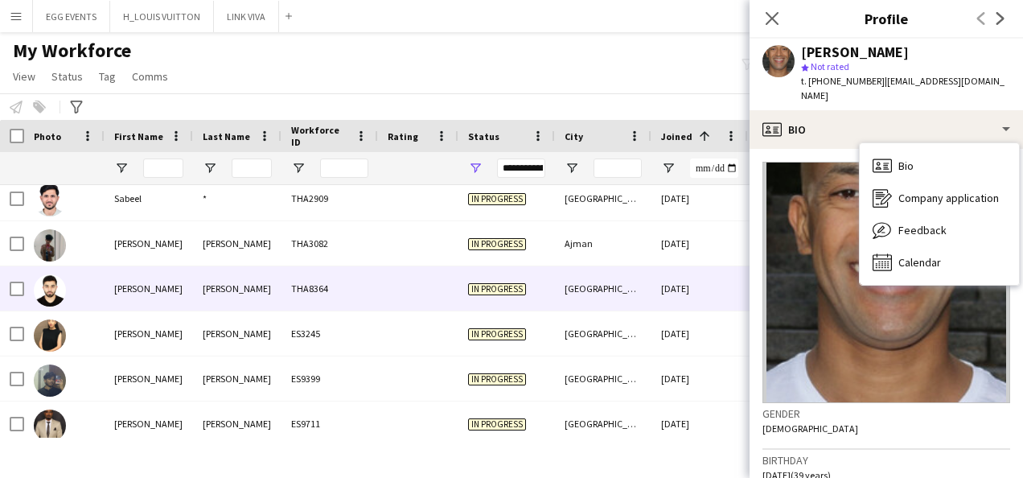
click at [661, 288] on div "[DATE]" at bounding box center [699, 288] width 97 height 44
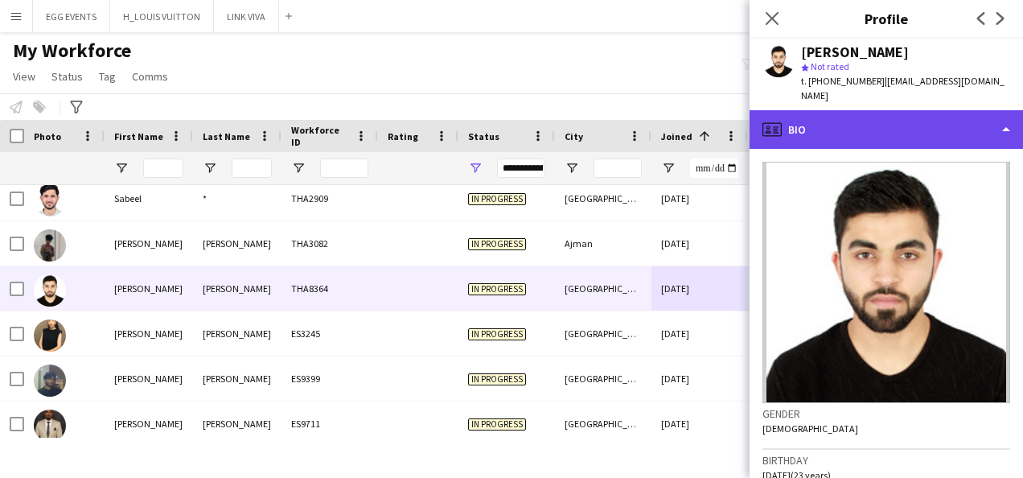
click at [856, 142] on div "profile Bio" at bounding box center [886, 129] width 273 height 39
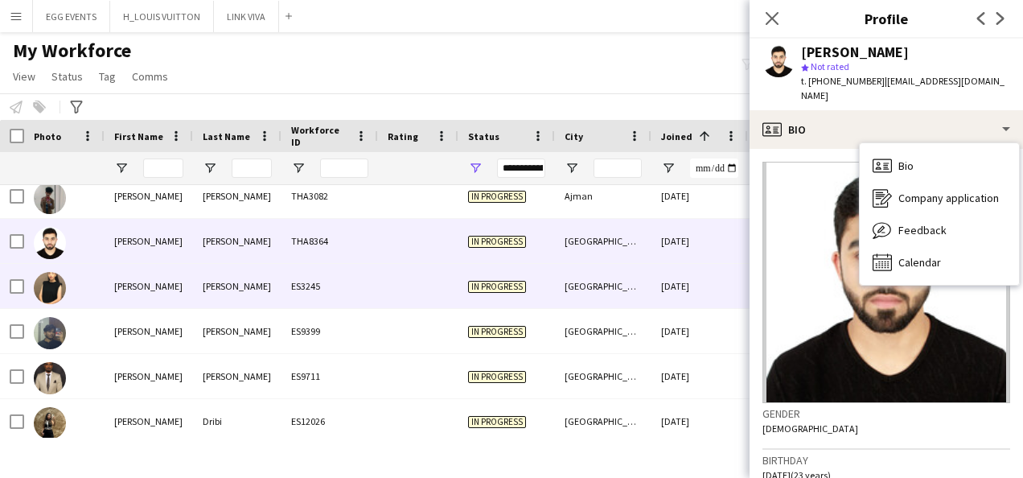
click at [711, 280] on div "[DATE]" at bounding box center [699, 286] width 97 height 44
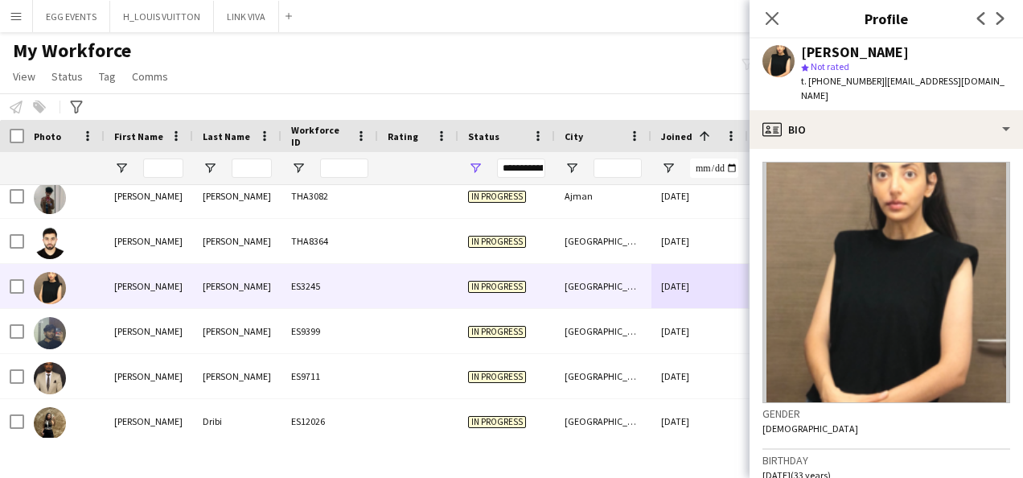
click at [882, 149] on app-crew-profile-bio "Gender [DEMOGRAPHIC_DATA] Birthday [DEMOGRAPHIC_DATA] (33 years) Location [GEOG…" at bounding box center [886, 313] width 273 height 329
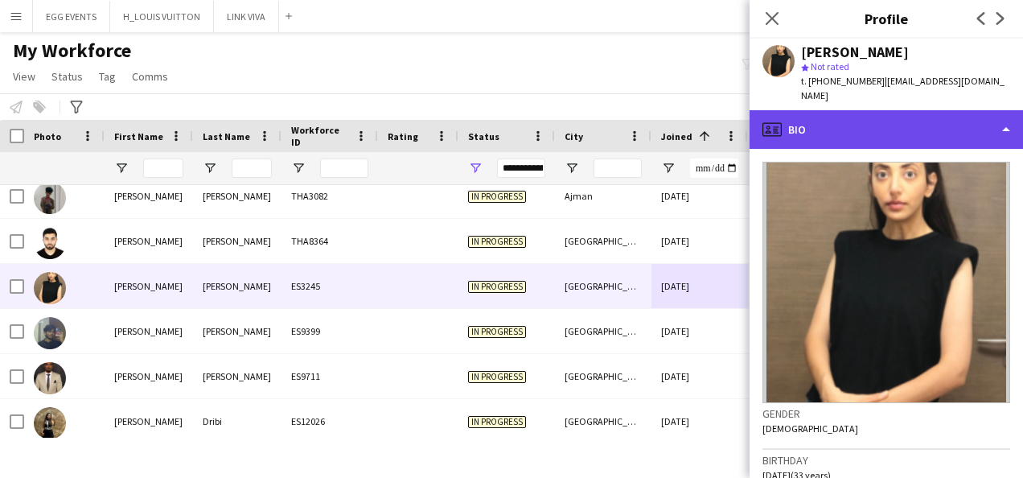
click at [897, 128] on div "profile Bio" at bounding box center [886, 129] width 273 height 39
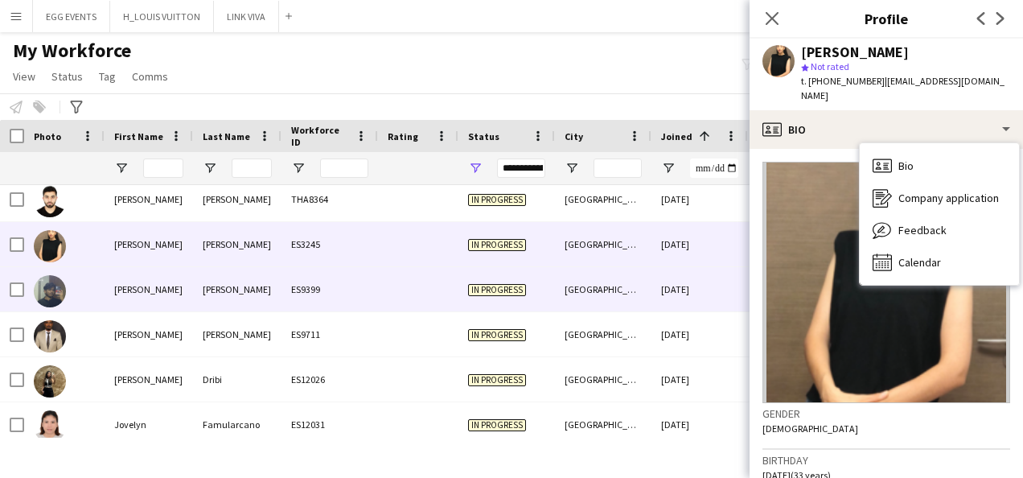
click at [689, 272] on div "[DATE]" at bounding box center [699, 289] width 97 height 44
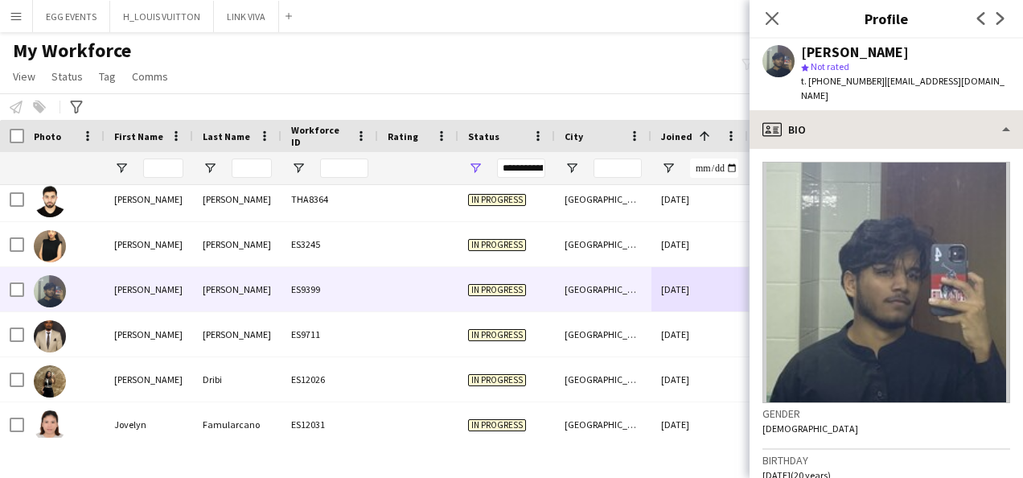
drag, startPoint x: 837, startPoint y: 142, endPoint x: 865, endPoint y: 124, distance: 33.2
click at [865, 124] on div "profile Bio Bio Bio Company application Company application Feedback Feedback C…" at bounding box center [886, 294] width 273 height 368
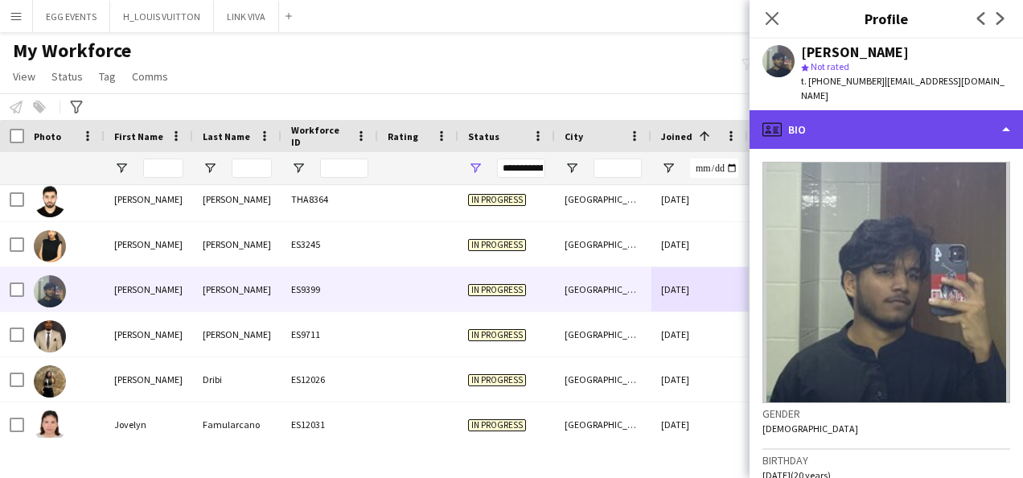
click at [865, 124] on div "profile Bio" at bounding box center [886, 129] width 273 height 39
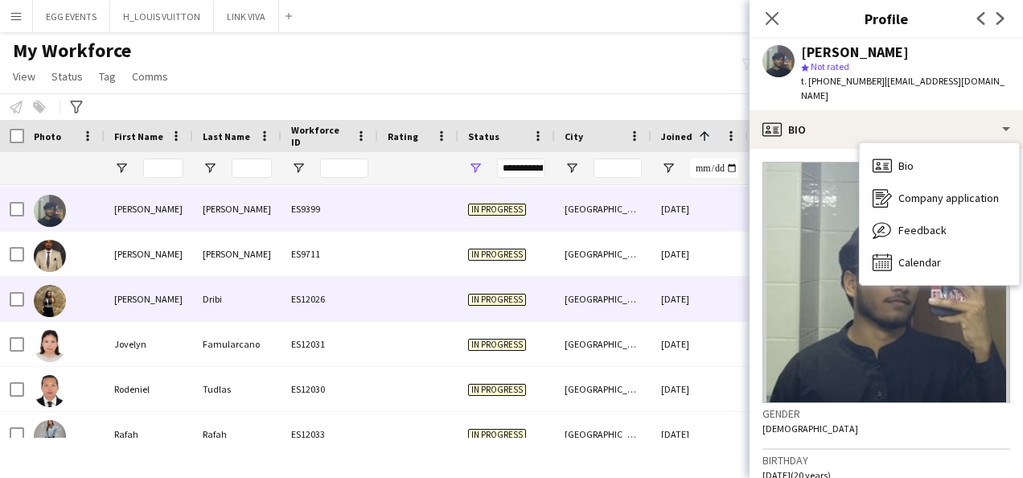
click at [661, 286] on div "[DATE]" at bounding box center [699, 299] width 97 height 44
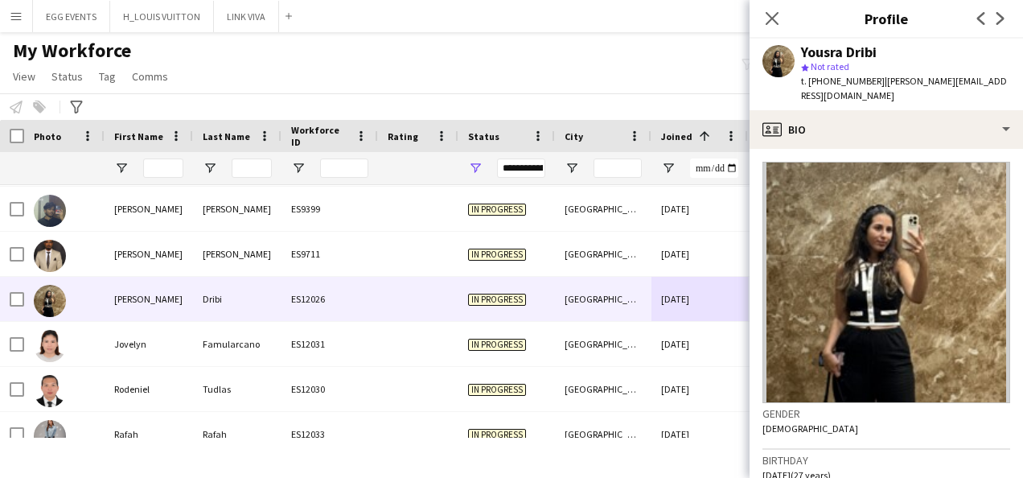
click at [824, 149] on app-crew-profile-bio "Gender [DEMOGRAPHIC_DATA] Birthday [DEMOGRAPHIC_DATA] (27 years) Location [STRE…" at bounding box center [886, 313] width 273 height 329
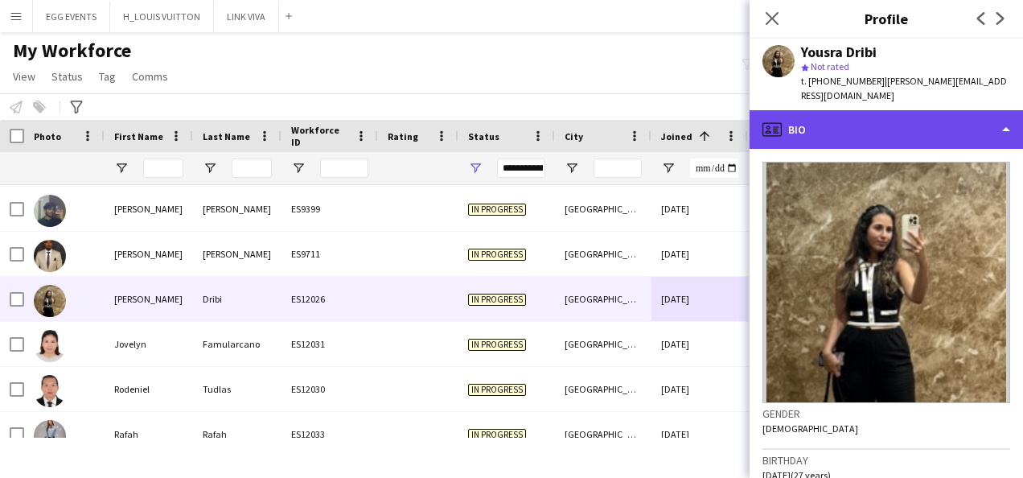
click at [841, 124] on div "profile Bio" at bounding box center [886, 129] width 273 height 39
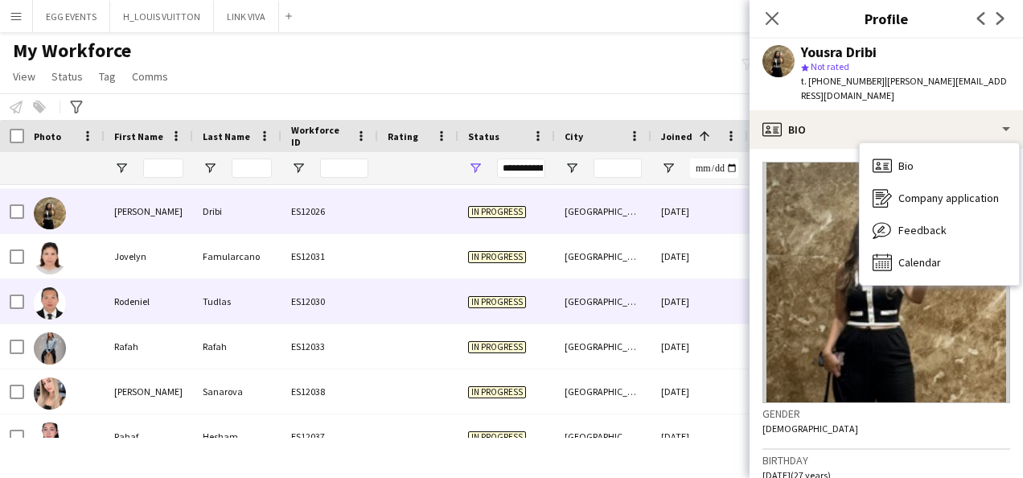
click at [674, 293] on div "[DATE]" at bounding box center [699, 301] width 97 height 44
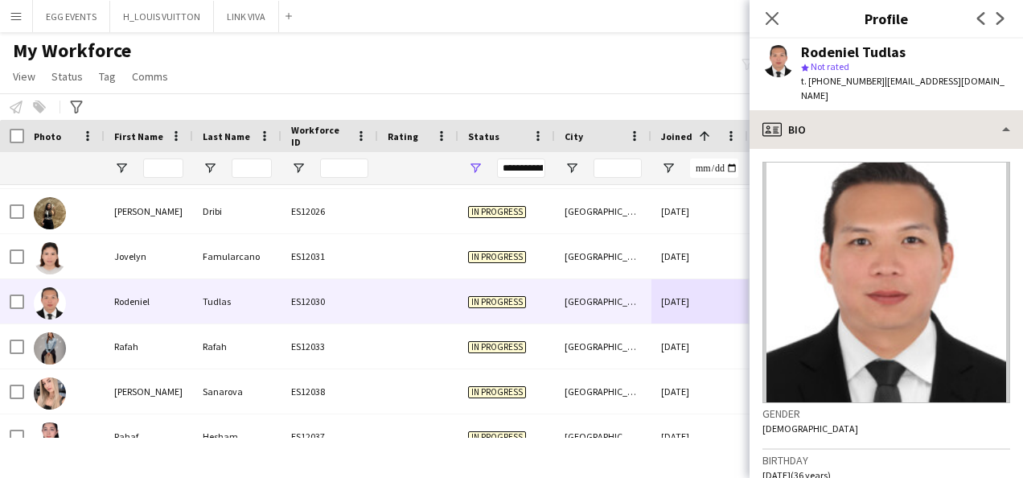
drag, startPoint x: 848, startPoint y: 136, endPoint x: 860, endPoint y: 126, distance: 16.1
click at [860, 126] on div "profile Bio Bio Bio Company application Company application Feedback Feedback C…" at bounding box center [886, 294] width 273 height 368
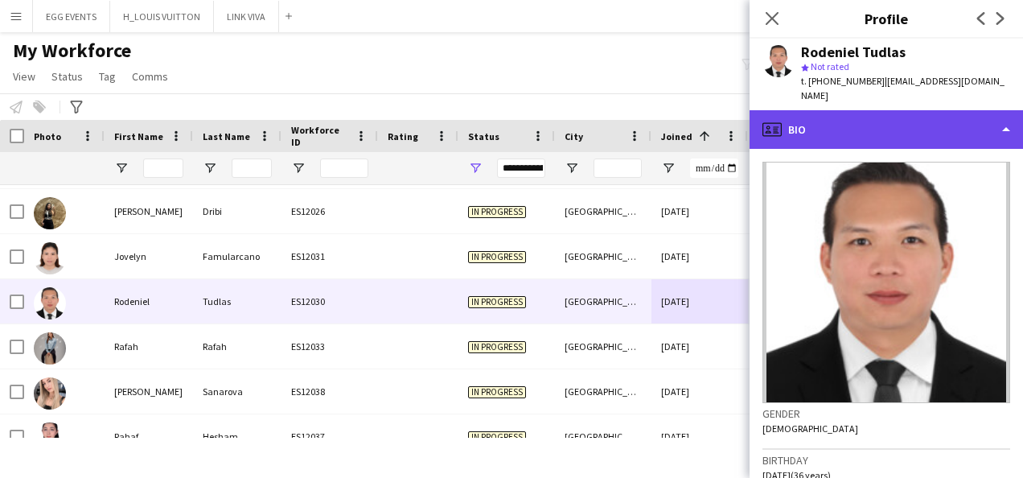
click at [860, 126] on div "profile Bio" at bounding box center [886, 129] width 273 height 39
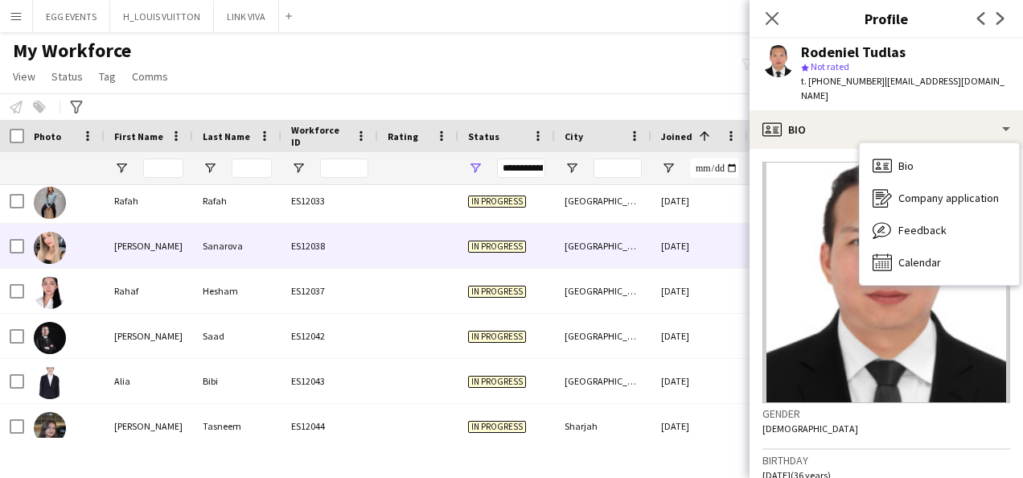
click at [704, 240] on div "[DATE]" at bounding box center [699, 246] width 97 height 44
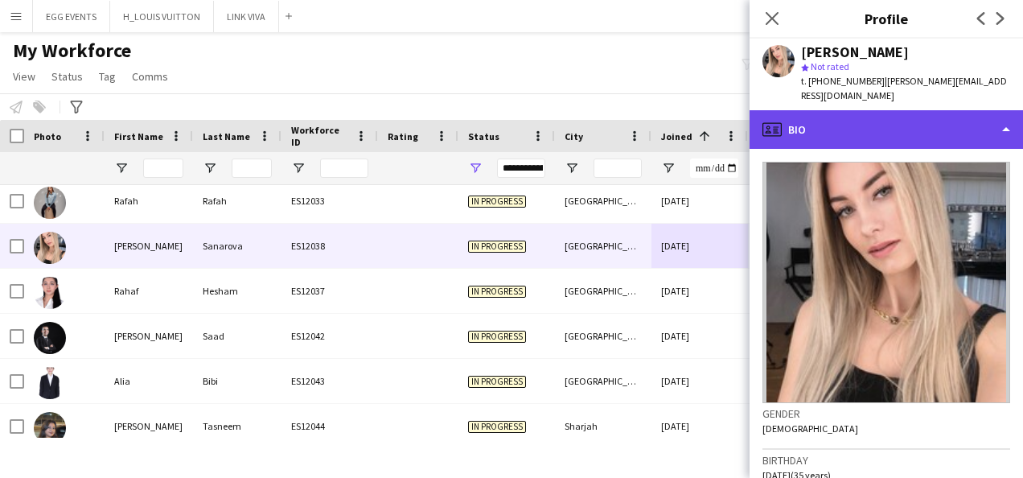
click at [887, 125] on div "profile Bio" at bounding box center [886, 129] width 273 height 39
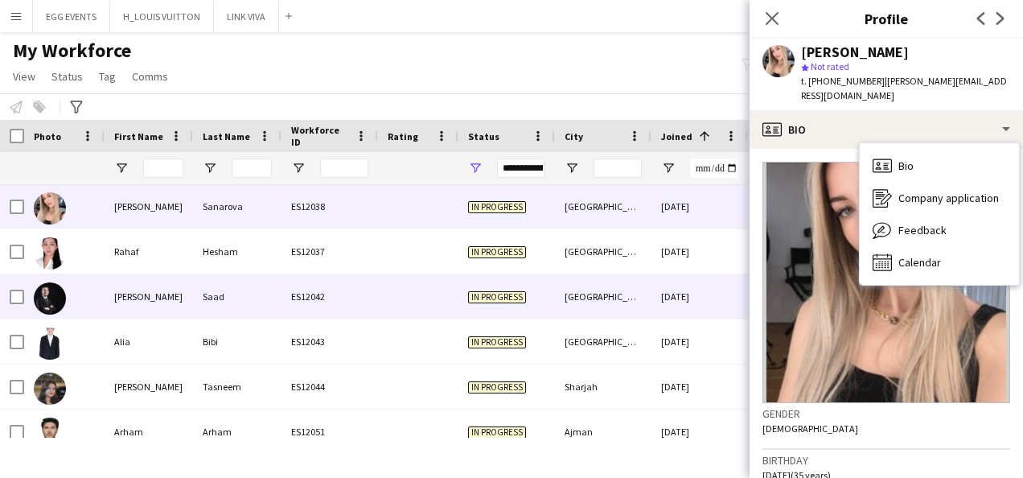
click at [688, 274] on div "[DATE]" at bounding box center [699, 296] width 97 height 44
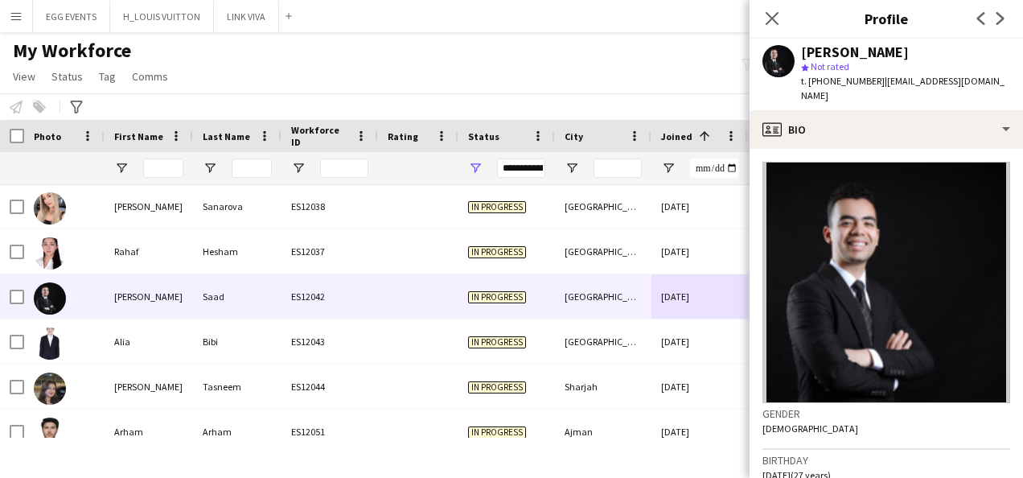
click at [856, 149] on app-crew-profile-bio "Gender [DEMOGRAPHIC_DATA] Birthday [DEMOGRAPHIC_DATA] (27 years) Location [GEOG…" at bounding box center [886, 313] width 273 height 329
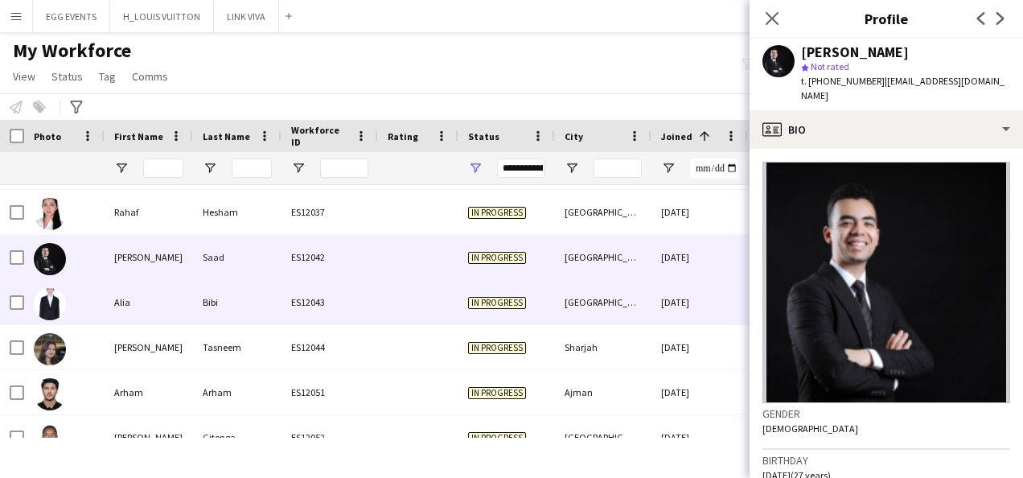
click at [676, 296] on div "[DATE]" at bounding box center [699, 302] width 97 height 44
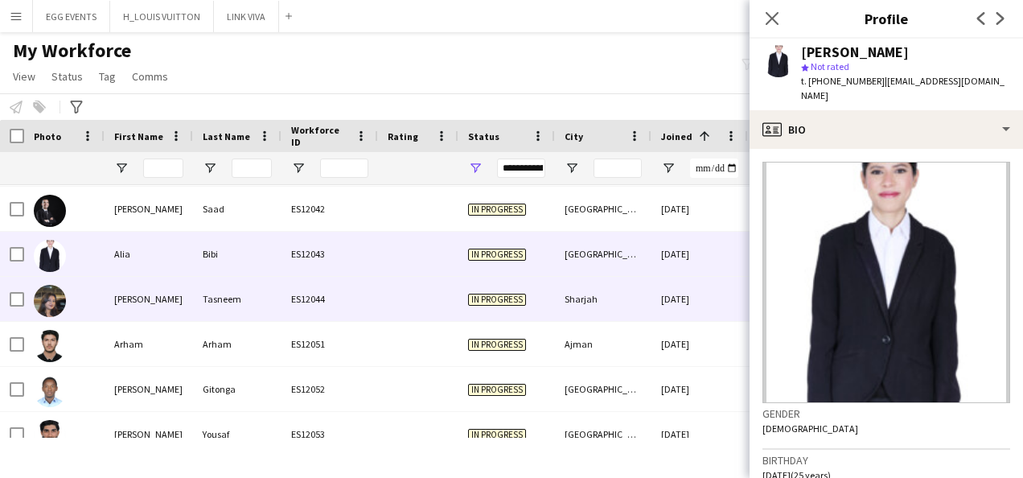
click at [691, 300] on div "[DATE]" at bounding box center [699, 299] width 97 height 44
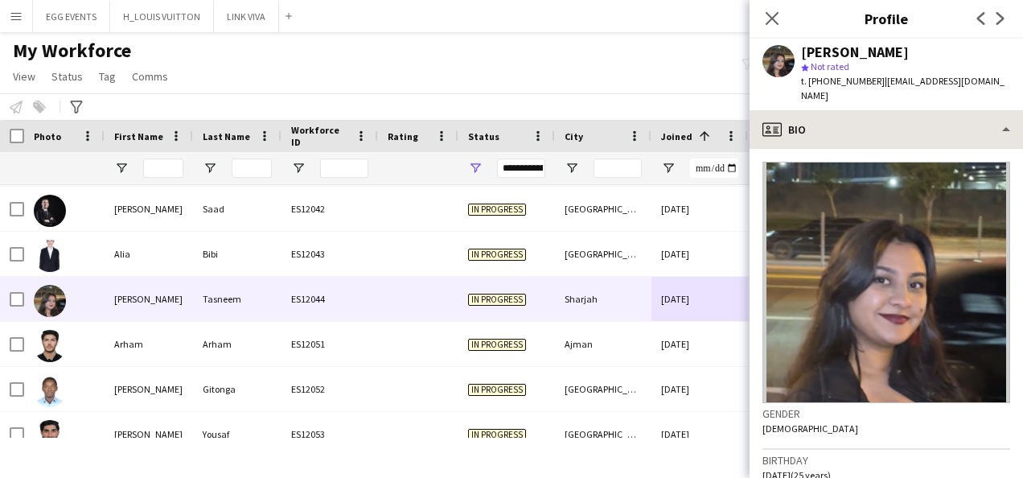
drag, startPoint x: 878, startPoint y: 141, endPoint x: 906, endPoint y: 119, distance: 34.9
click at [906, 119] on div "profile Bio Bio Bio Company application Company application Feedback Feedback C…" at bounding box center [886, 294] width 273 height 368
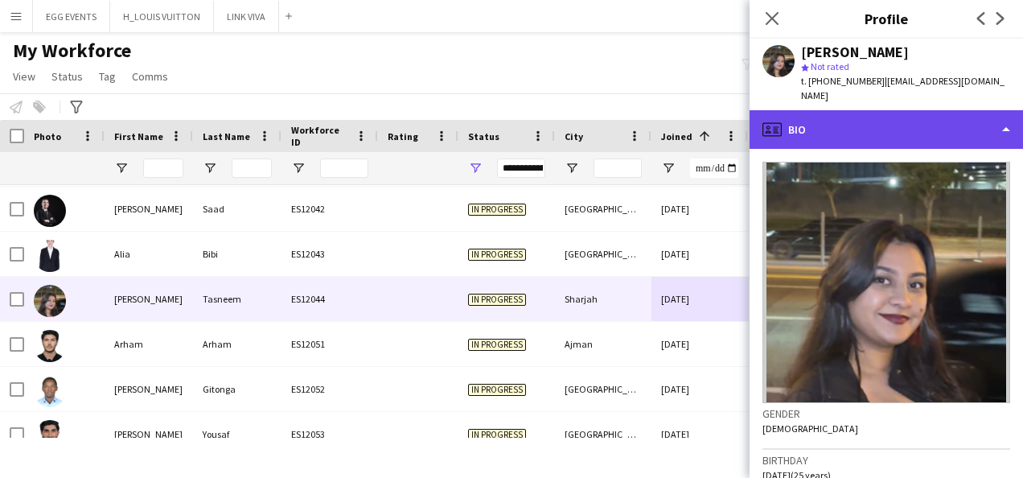
click at [906, 119] on div "profile Bio" at bounding box center [886, 129] width 273 height 39
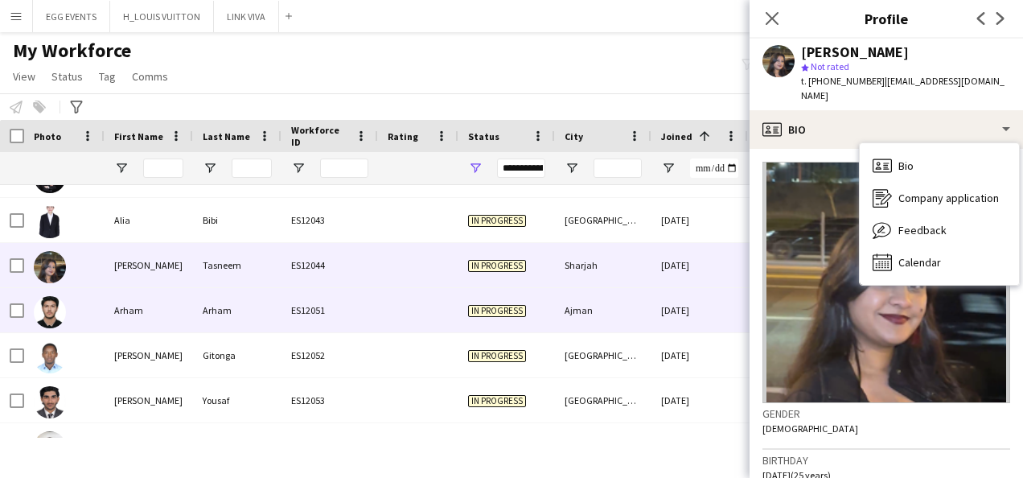
click at [681, 299] on div "[DATE]" at bounding box center [699, 310] width 97 height 44
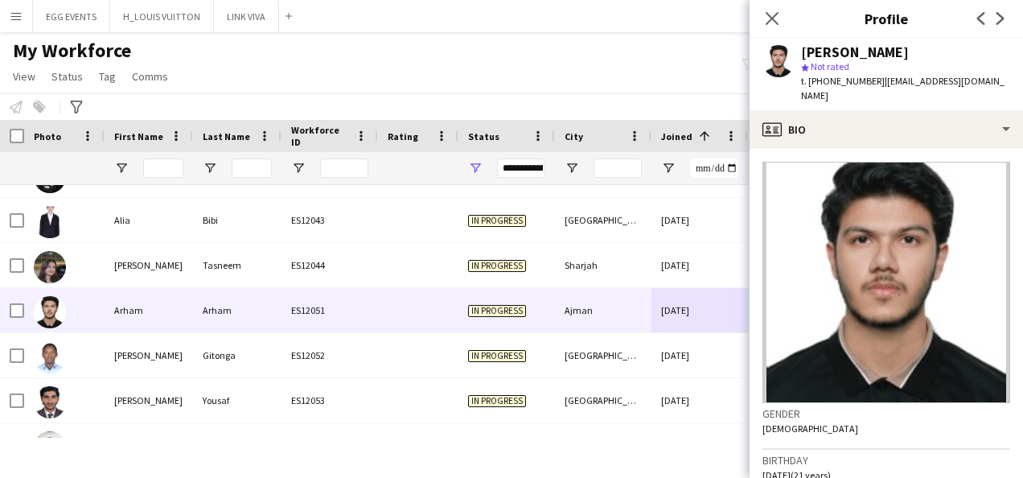
click at [871, 92] on div "[PERSON_NAME] star Not rated t. [PHONE_NUMBER] | [EMAIL_ADDRESS][DOMAIN_NAME]" at bounding box center [886, 75] width 273 height 72
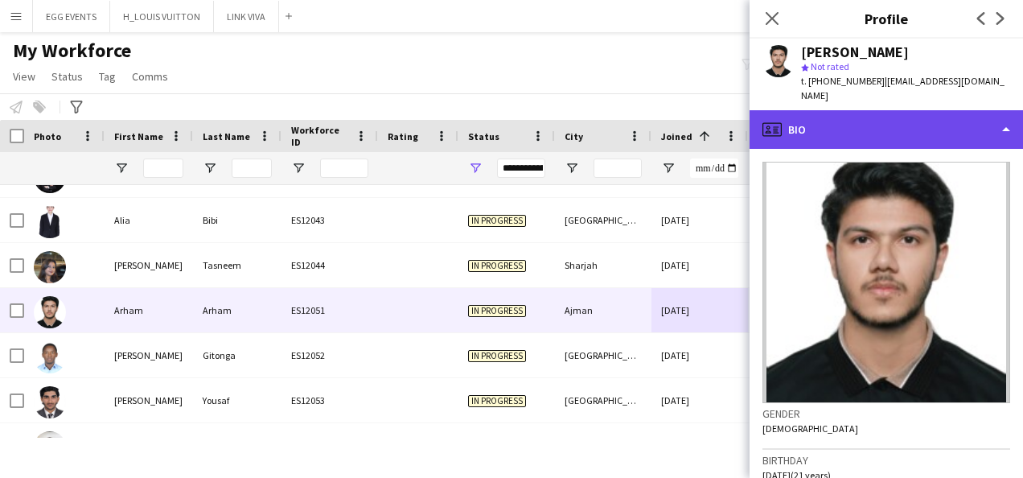
click at [854, 110] on div "profile Bio" at bounding box center [886, 129] width 273 height 39
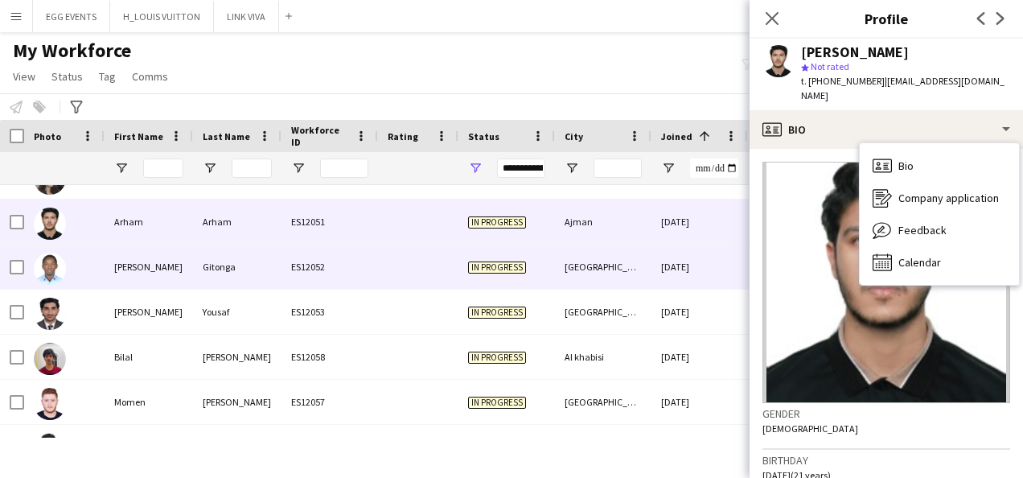
click at [684, 269] on div "[DATE]" at bounding box center [699, 266] width 97 height 44
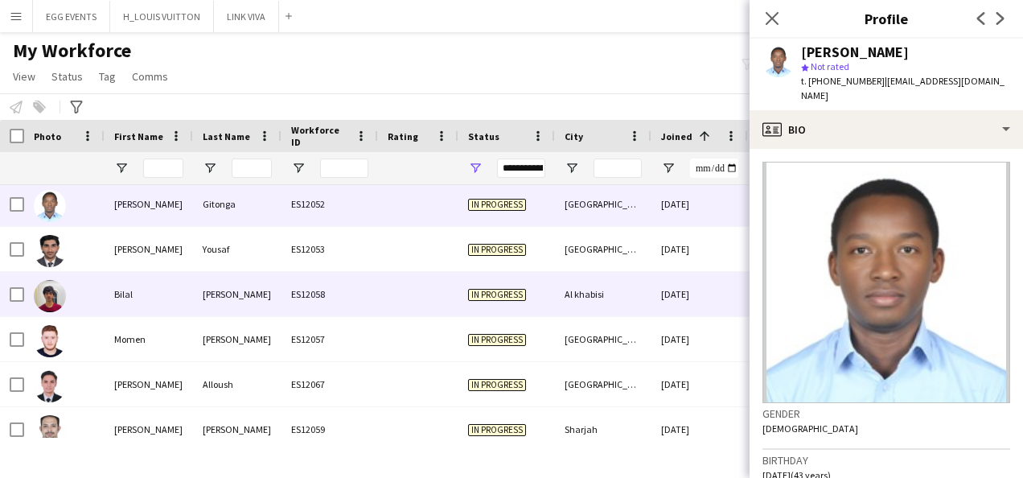
click at [709, 280] on div "[DATE]" at bounding box center [699, 294] width 97 height 44
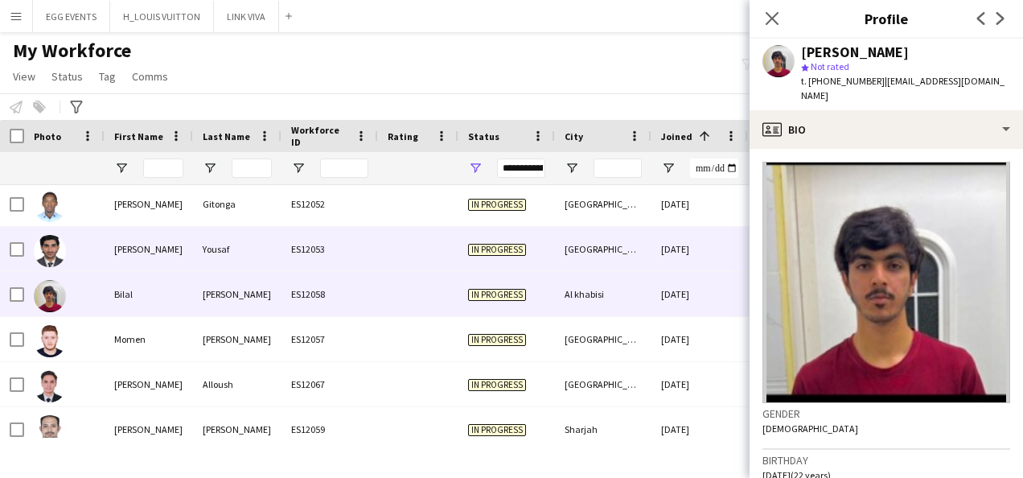
click at [694, 248] on div "[DATE]" at bounding box center [699, 249] width 97 height 44
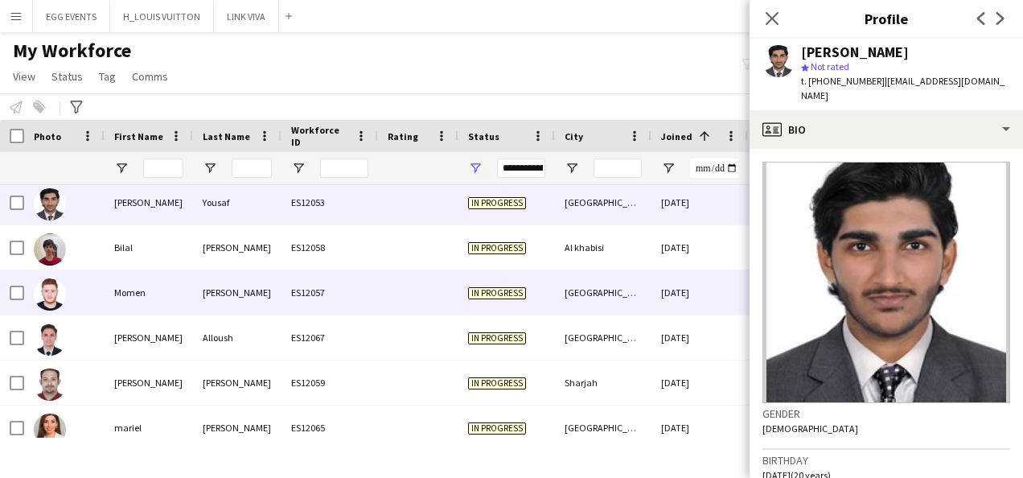
click at [667, 281] on div "[DATE]" at bounding box center [699, 292] width 97 height 44
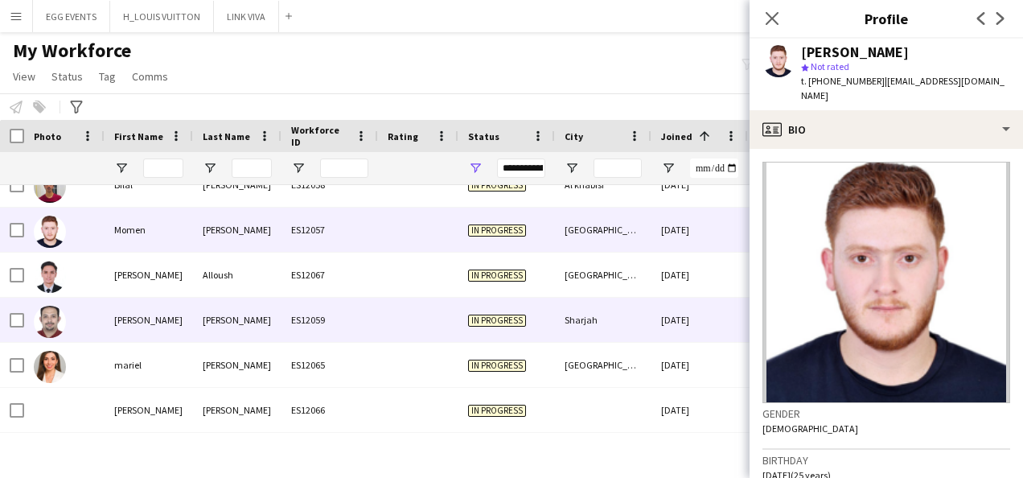
click at [647, 304] on div "Sharjah" at bounding box center [603, 320] width 97 height 44
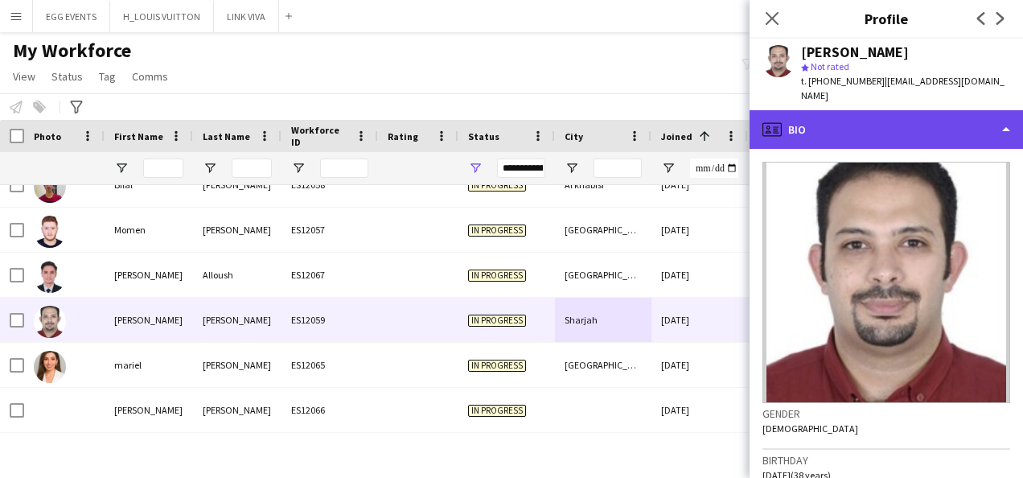
click at [851, 132] on div "profile Bio" at bounding box center [886, 129] width 273 height 39
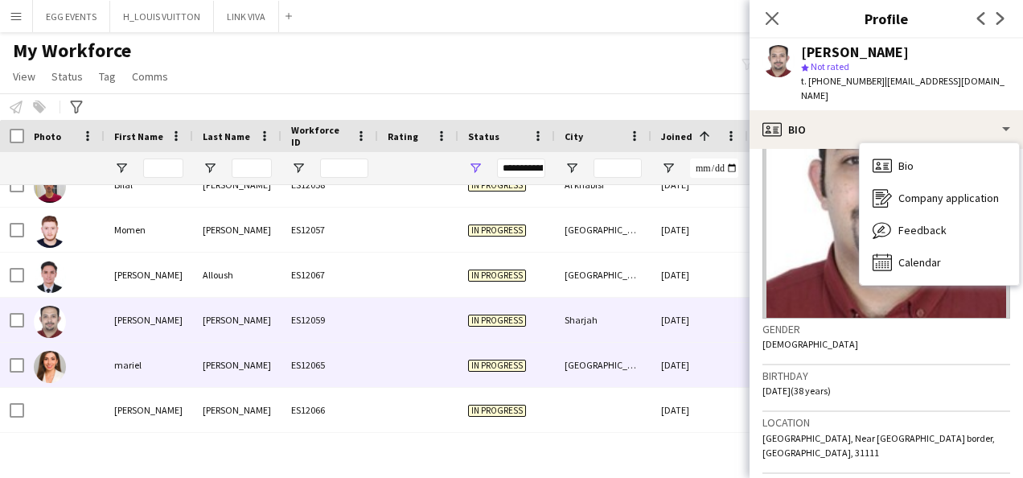
click at [672, 360] on div "[DATE]" at bounding box center [699, 365] width 97 height 44
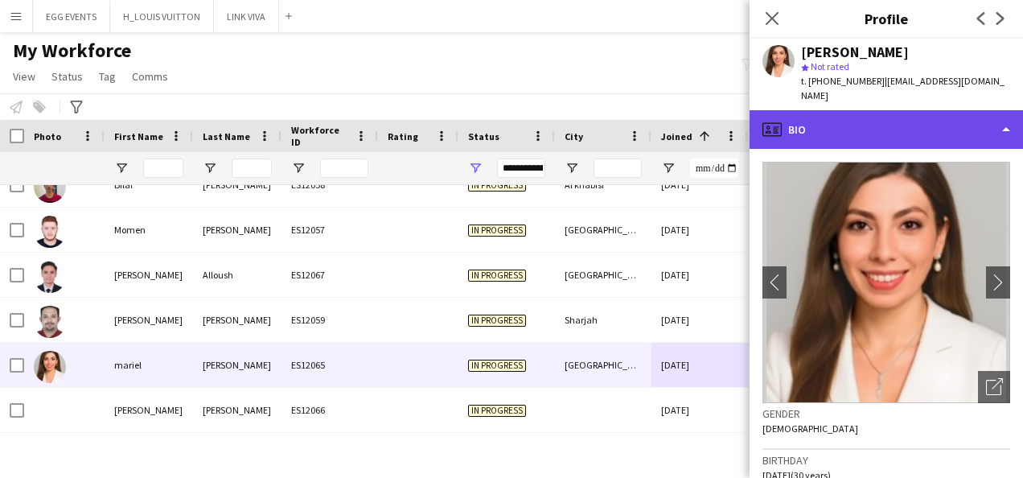
click at [887, 120] on div "profile Bio" at bounding box center [886, 129] width 273 height 39
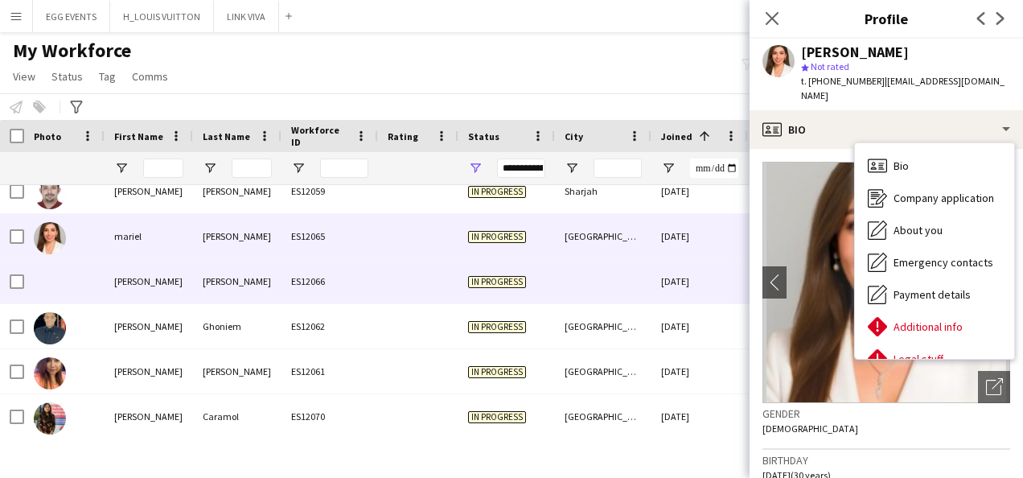
click at [703, 289] on div "[DATE]" at bounding box center [699, 281] width 97 height 44
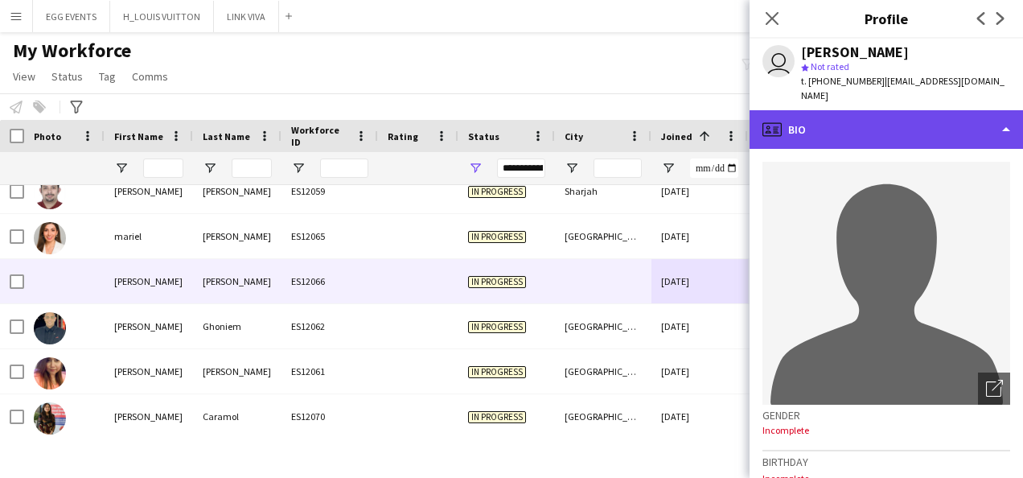
click at [931, 110] on div "profile Bio" at bounding box center [886, 129] width 273 height 39
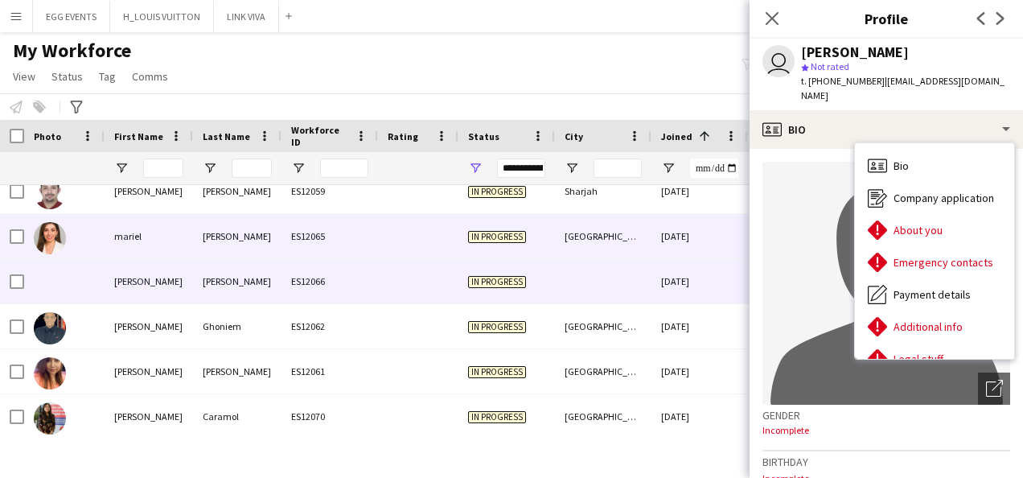
click at [6, 236] on div at bounding box center [12, 236] width 24 height 44
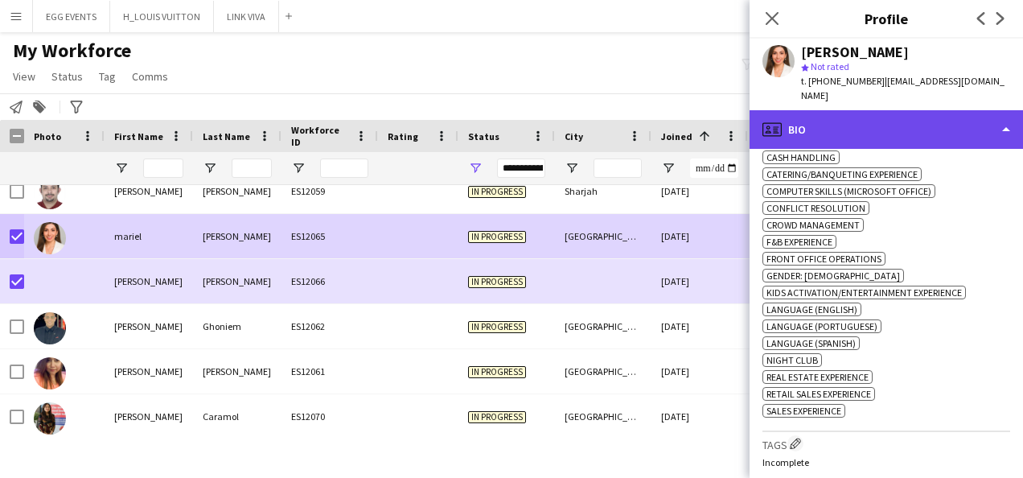
click at [927, 121] on div "profile Bio" at bounding box center [886, 129] width 273 height 39
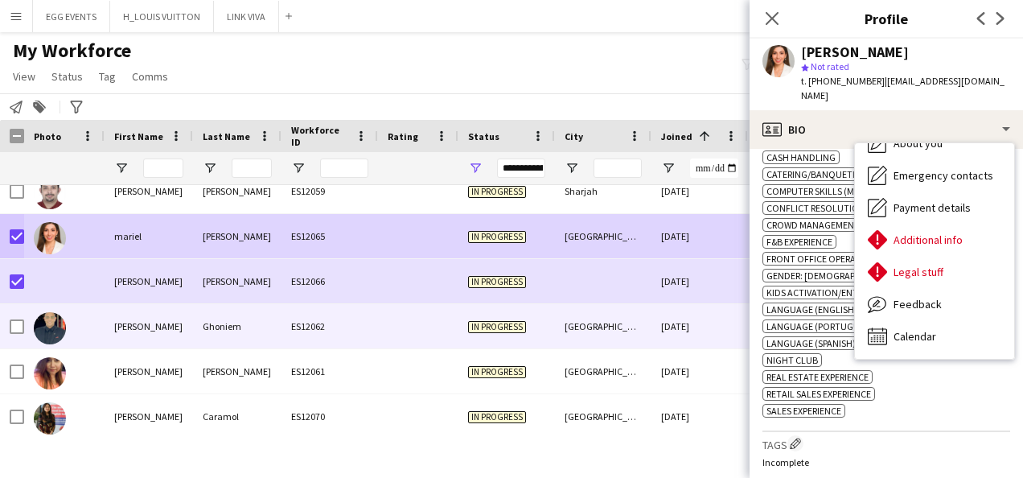
click at [346, 339] on div "ES12062" at bounding box center [329, 326] width 97 height 44
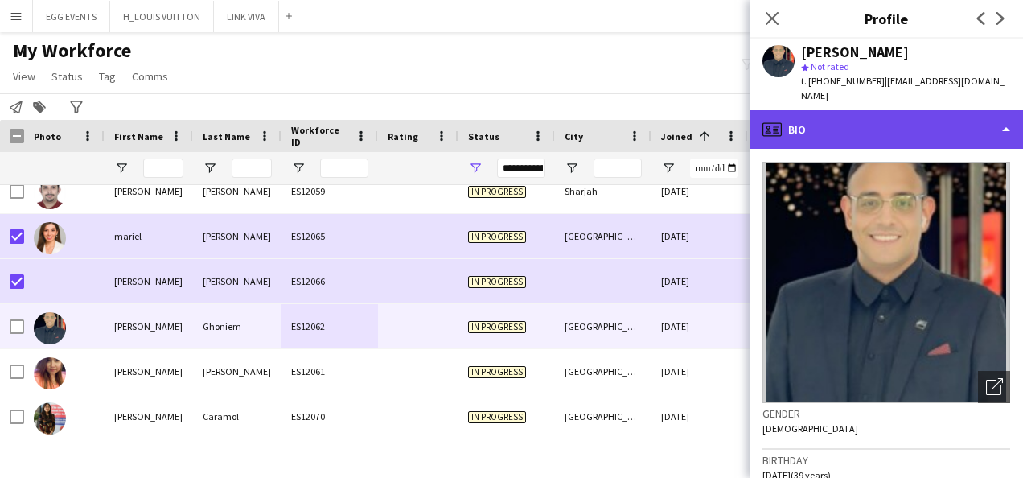
click at [885, 123] on div "profile Bio" at bounding box center [886, 129] width 273 height 39
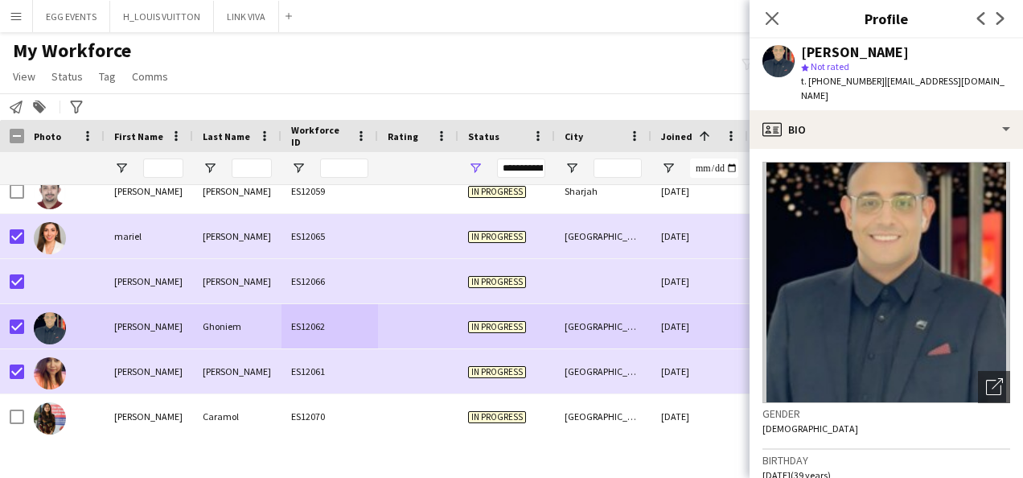
click at [911, 149] on app-crew-profile-bio "Open photos pop-in Gender [DEMOGRAPHIC_DATA] Birthday [DEMOGRAPHIC_DATA] (39 ye…" at bounding box center [886, 313] width 273 height 329
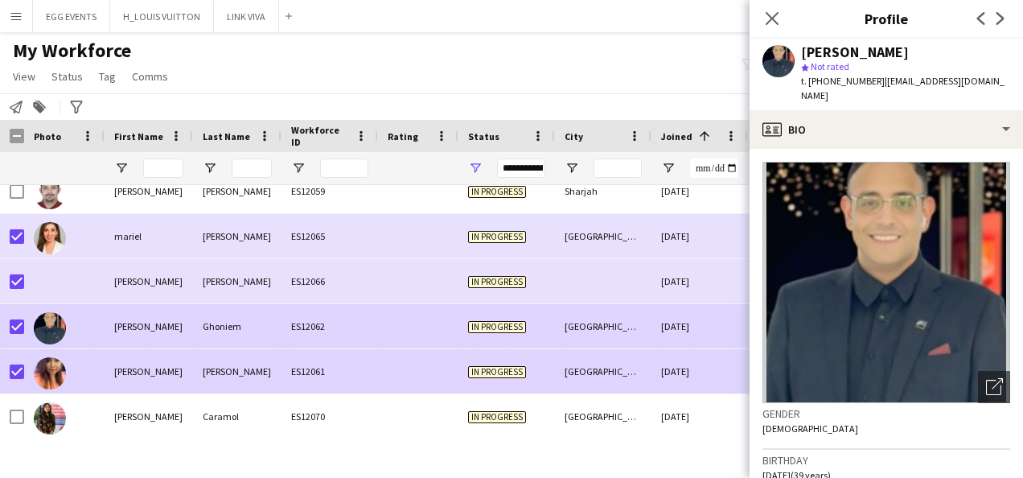
click at [663, 364] on div "[DATE]" at bounding box center [699, 371] width 97 height 44
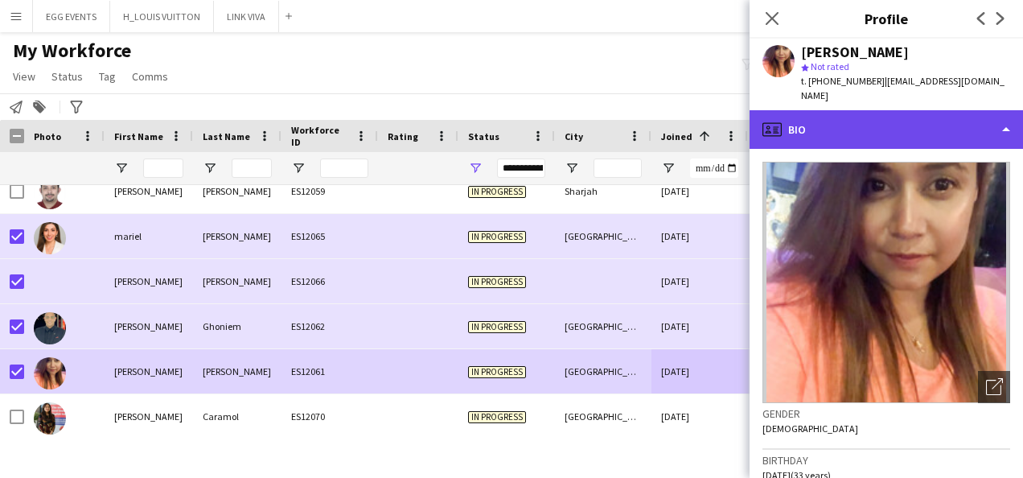
click at [891, 119] on div "profile Bio" at bounding box center [886, 129] width 273 height 39
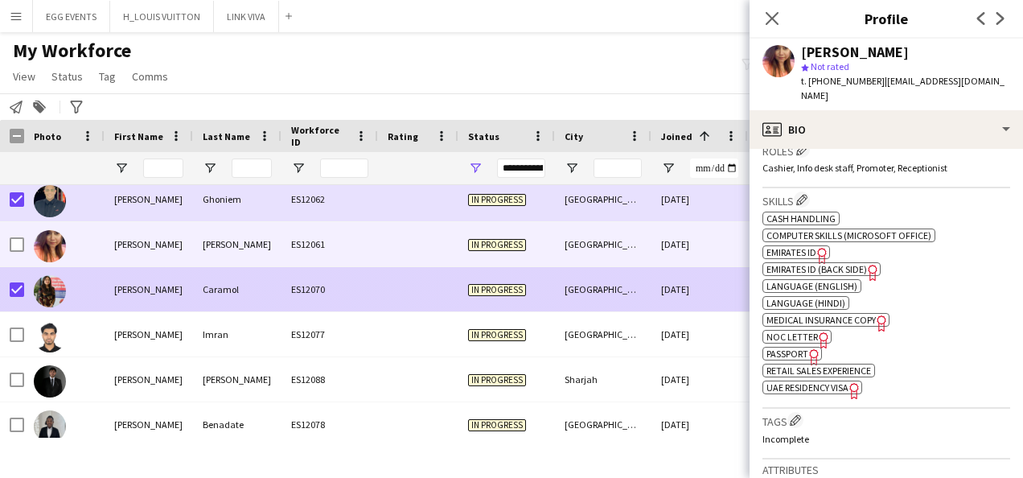
click at [95, 285] on div at bounding box center [64, 289] width 80 height 44
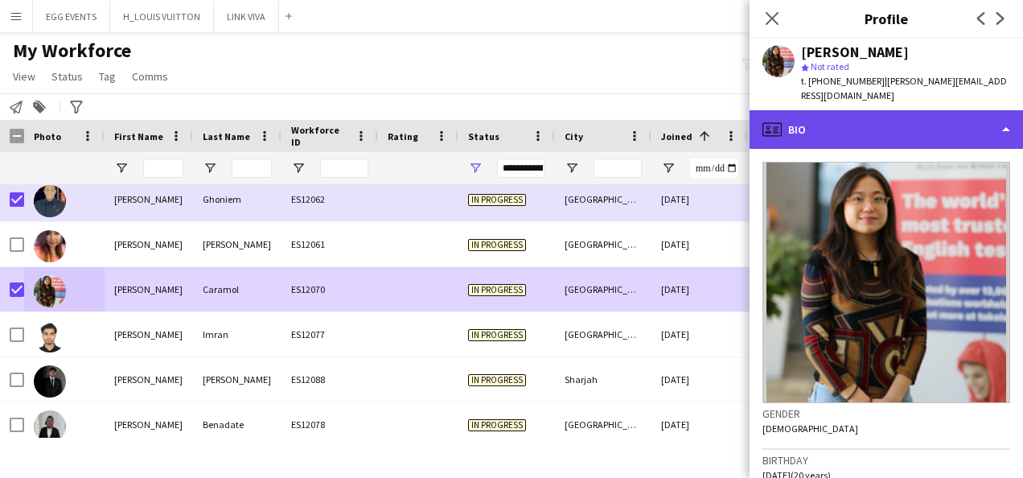
click at [939, 118] on div "profile Bio" at bounding box center [886, 129] width 273 height 39
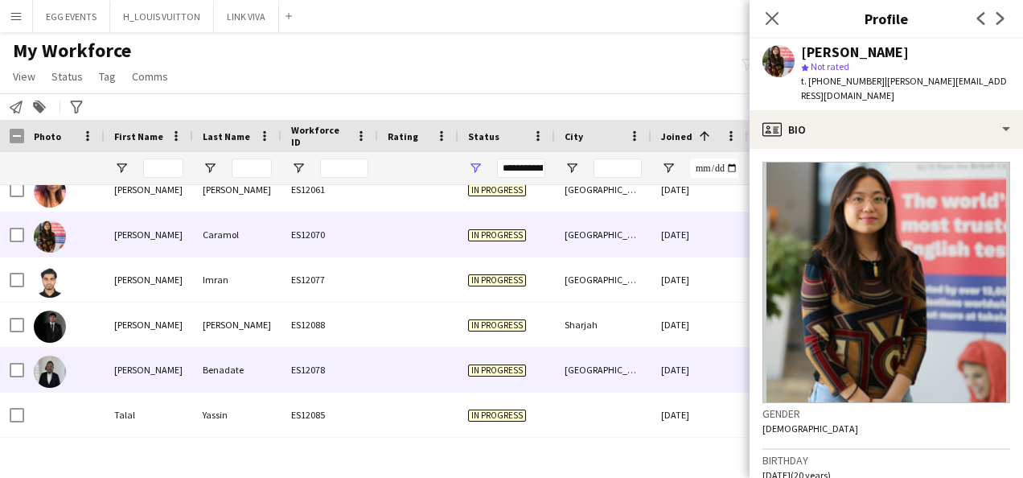
click at [137, 376] on div "[PERSON_NAME]" at bounding box center [149, 369] width 88 height 44
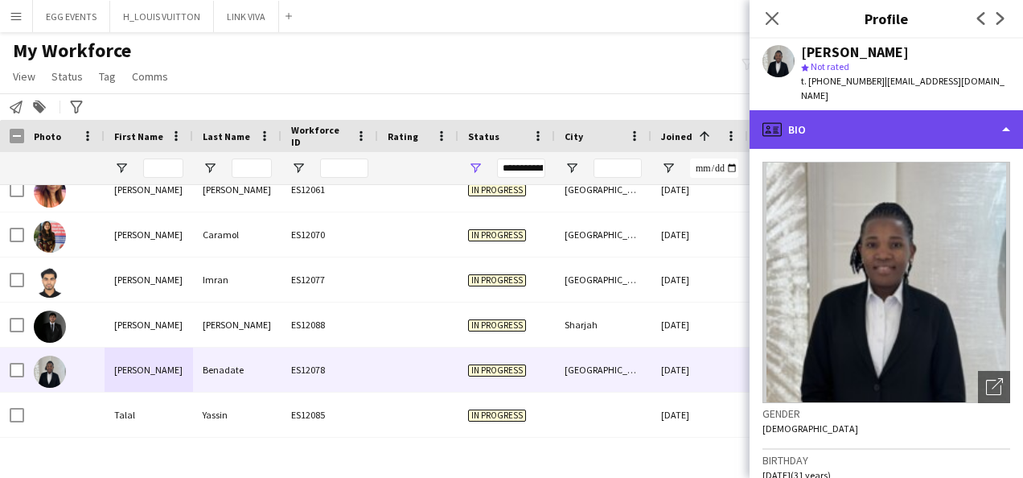
click at [922, 110] on div "profile Bio" at bounding box center [886, 129] width 273 height 39
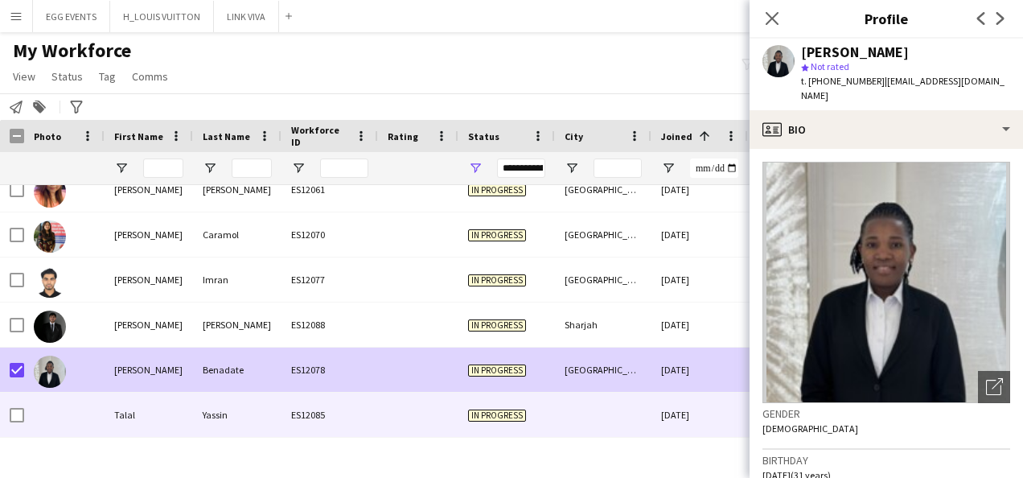
click at [98, 395] on div at bounding box center [64, 414] width 80 height 44
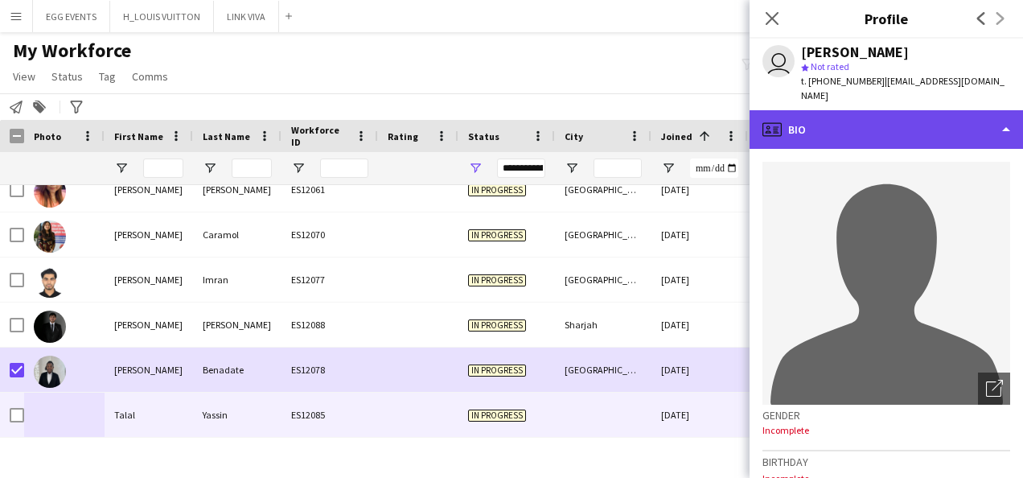
click at [856, 127] on div "profile Bio" at bounding box center [886, 129] width 273 height 39
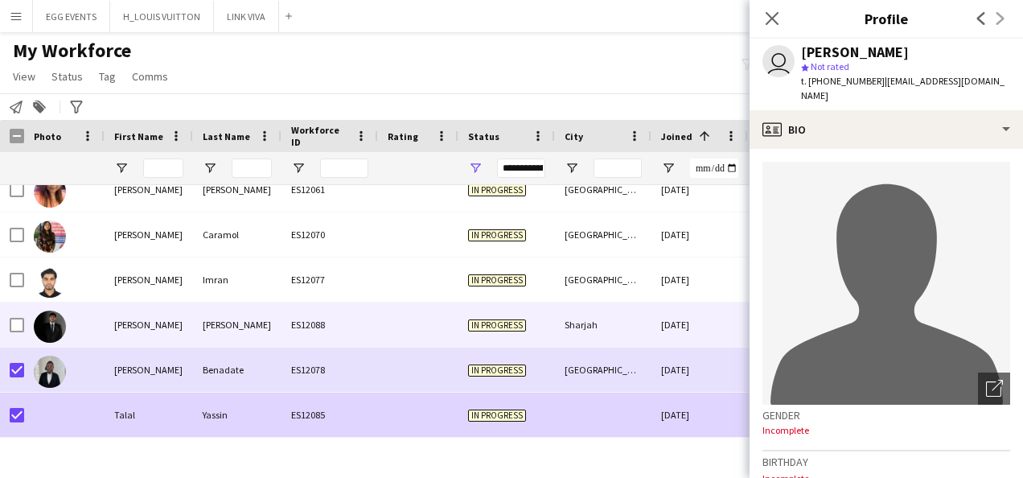
click at [125, 339] on div "[PERSON_NAME]" at bounding box center [149, 324] width 88 height 44
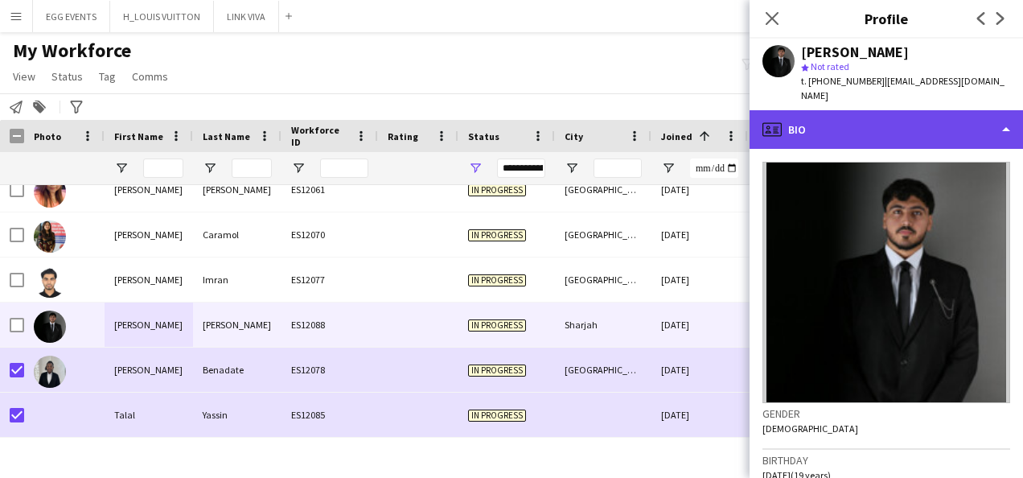
click at [901, 114] on div "profile Bio" at bounding box center [886, 129] width 273 height 39
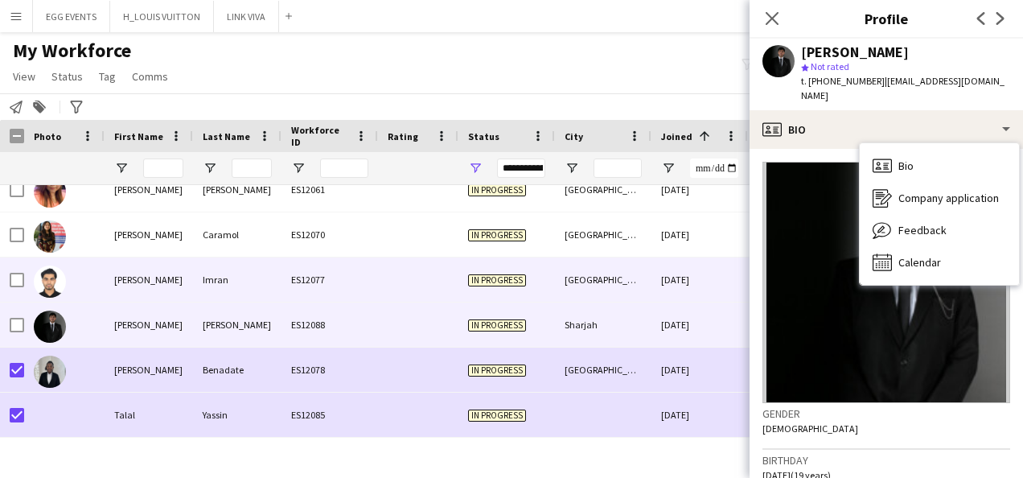
click at [367, 285] on div "ES12077" at bounding box center [329, 279] width 97 height 44
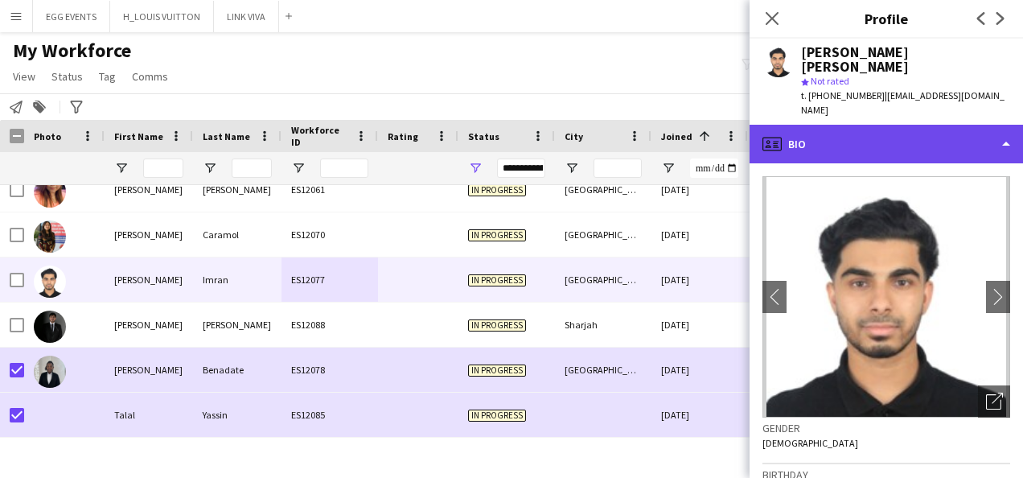
click at [888, 125] on div "profile Bio" at bounding box center [886, 144] width 273 height 39
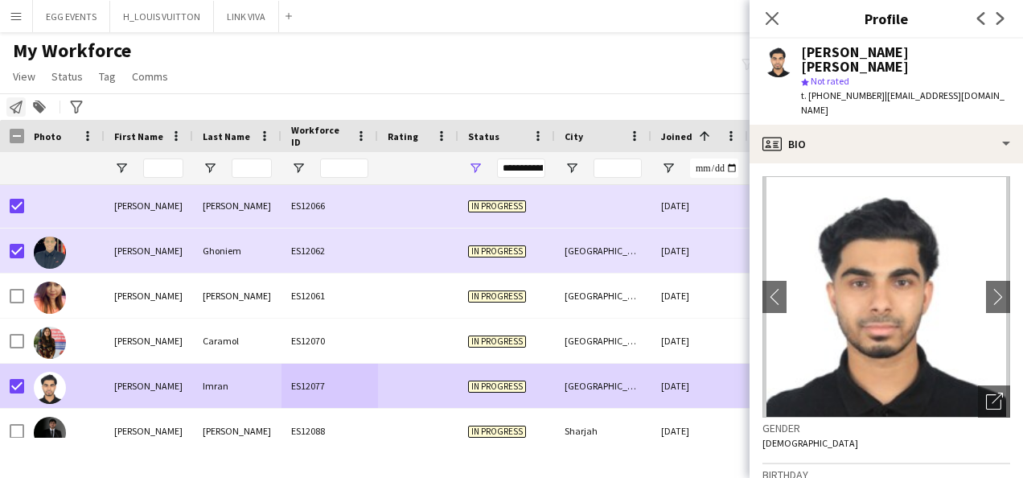
click at [16, 101] on icon "Notify workforce" at bounding box center [16, 107] width 13 height 13
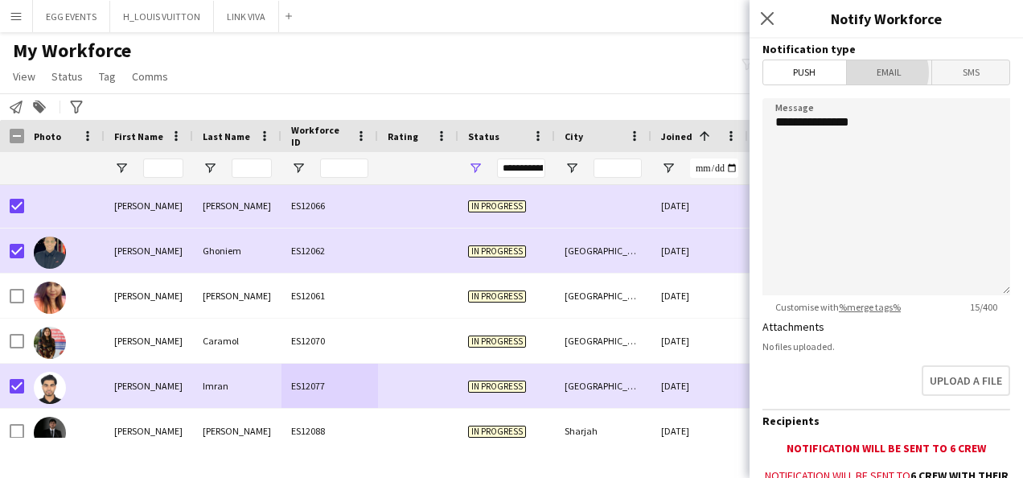
click at [878, 72] on span "Email" at bounding box center [889, 72] width 85 height 24
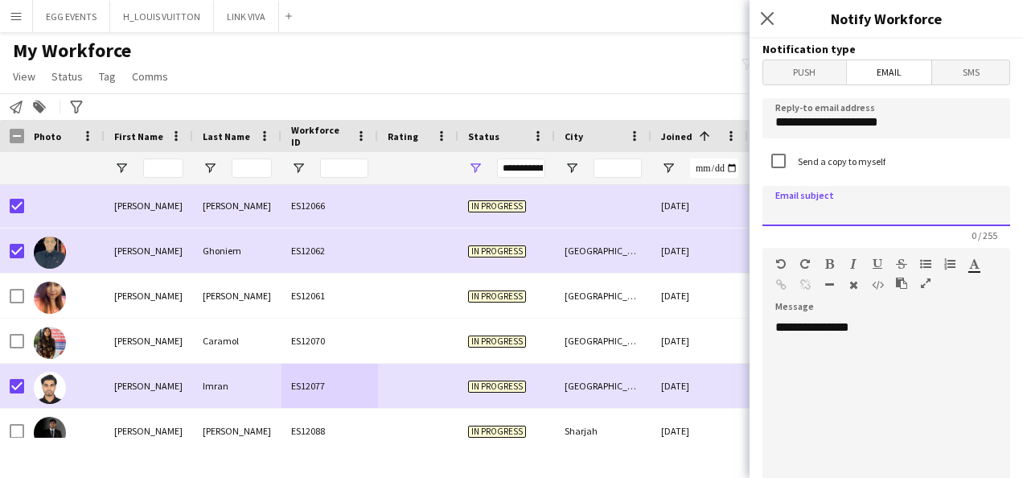
click at [824, 196] on input at bounding box center [886, 206] width 248 height 40
type input "**********"
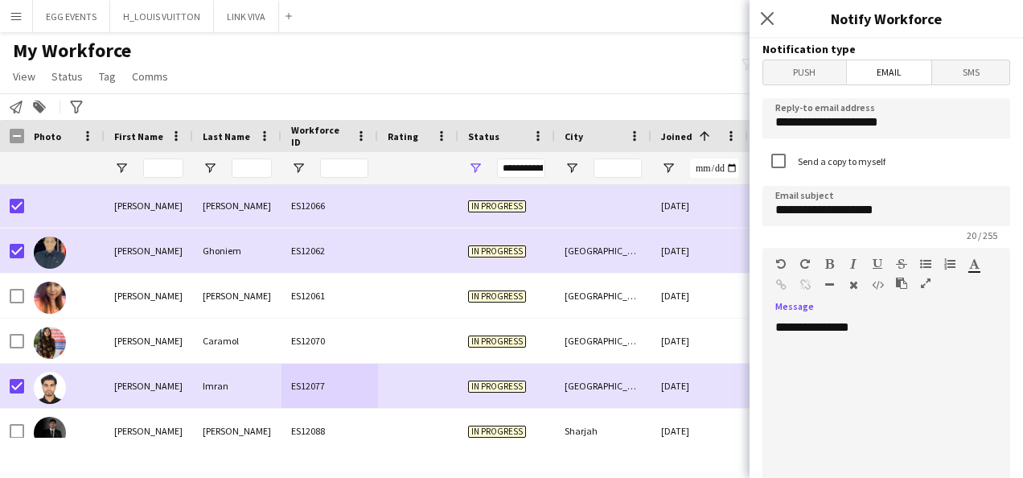
click at [883, 335] on div "**********" at bounding box center [880, 415] width 236 height 193
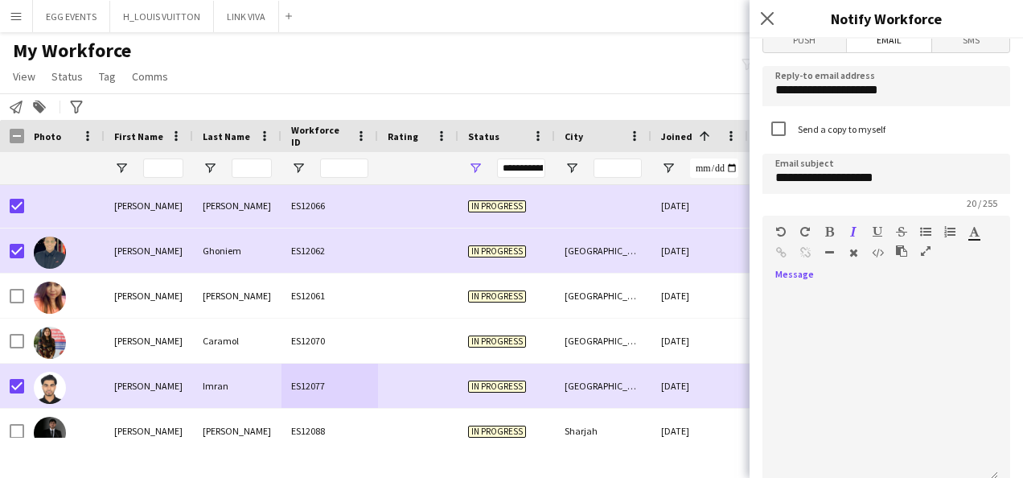
scroll to position [539, 0]
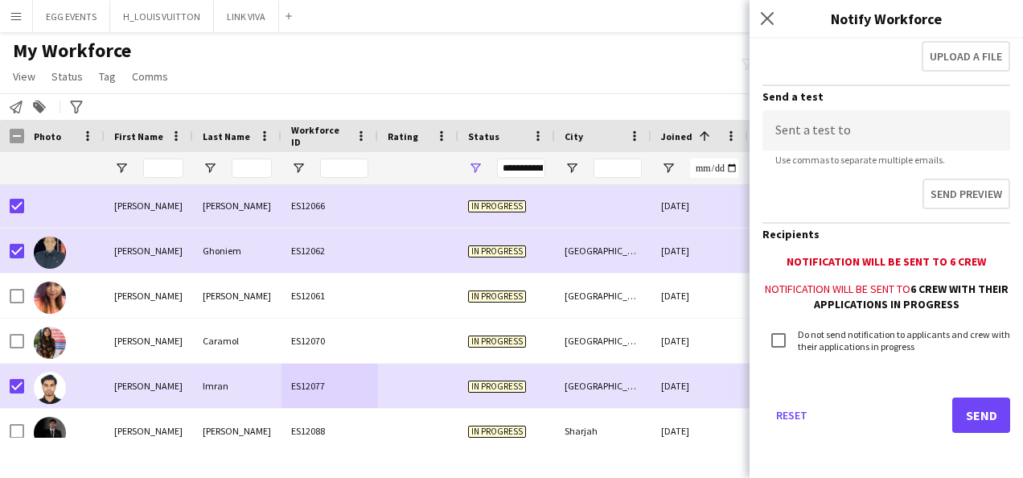
click at [973, 437] on div "Reset Send" at bounding box center [886, 421] width 248 height 113
click at [966, 431] on button "Send" at bounding box center [981, 414] width 58 height 35
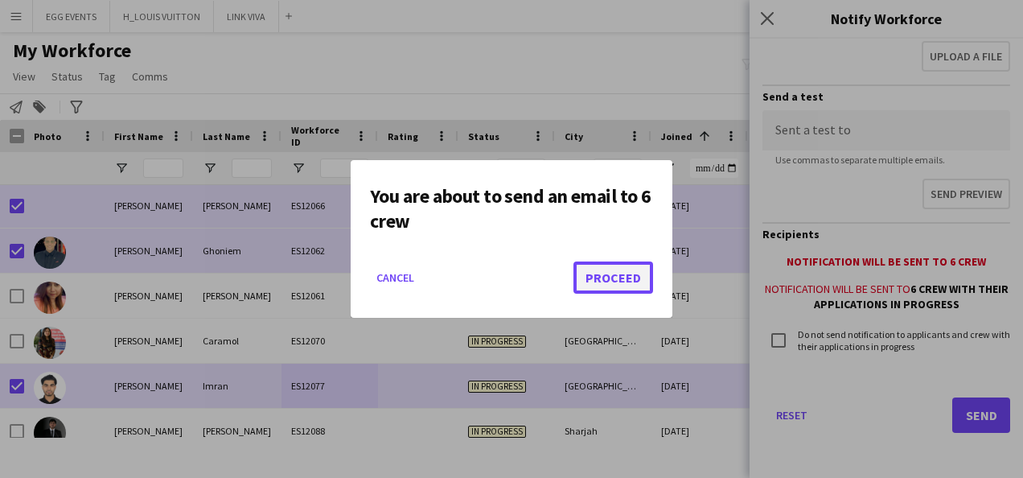
click at [620, 288] on button "Proceed" at bounding box center [613, 277] width 80 height 32
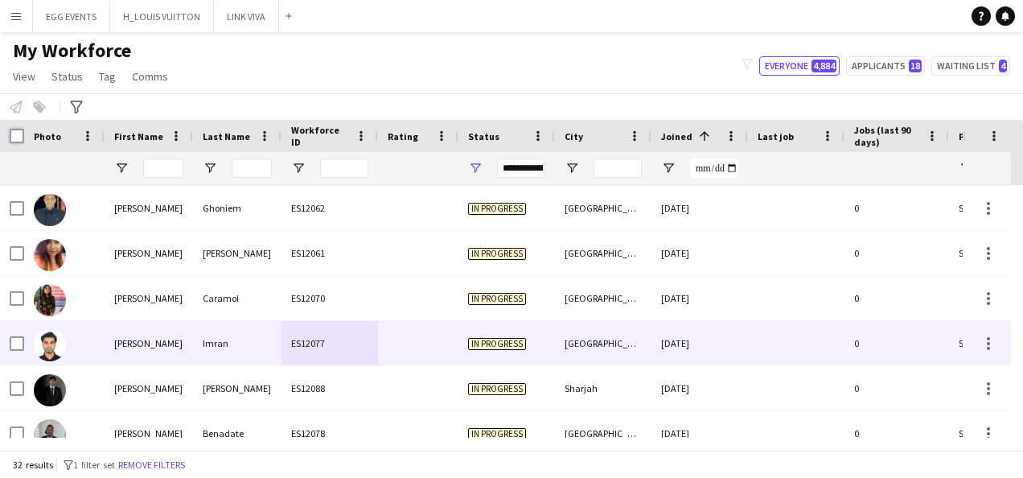
scroll to position [1124, 0]
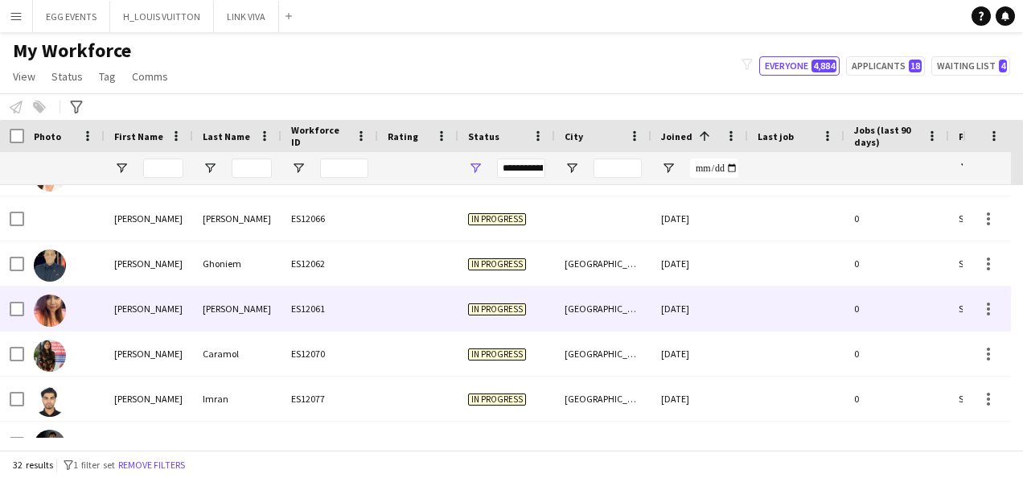
click at [54, 312] on img at bounding box center [50, 310] width 32 height 32
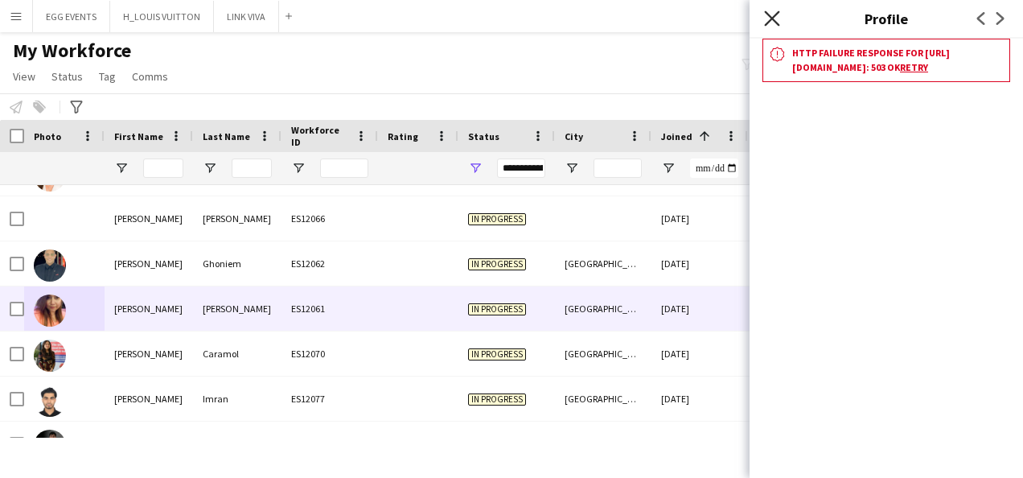
click at [774, 24] on icon "Close pop-in" at bounding box center [771, 17] width 15 height 15
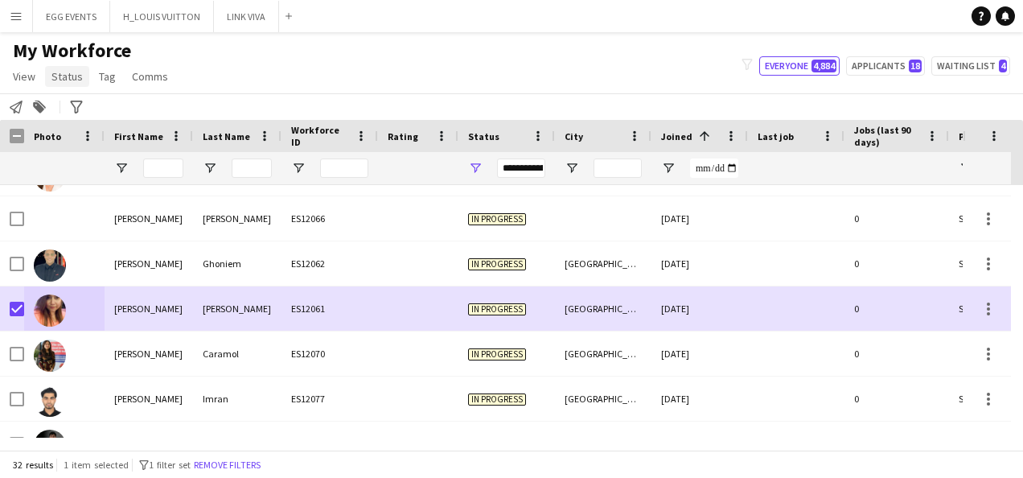
click at [72, 74] on span "Status" at bounding box center [66, 76] width 31 height 14
click at [119, 98] on link "Edit" at bounding box center [102, 111] width 113 height 34
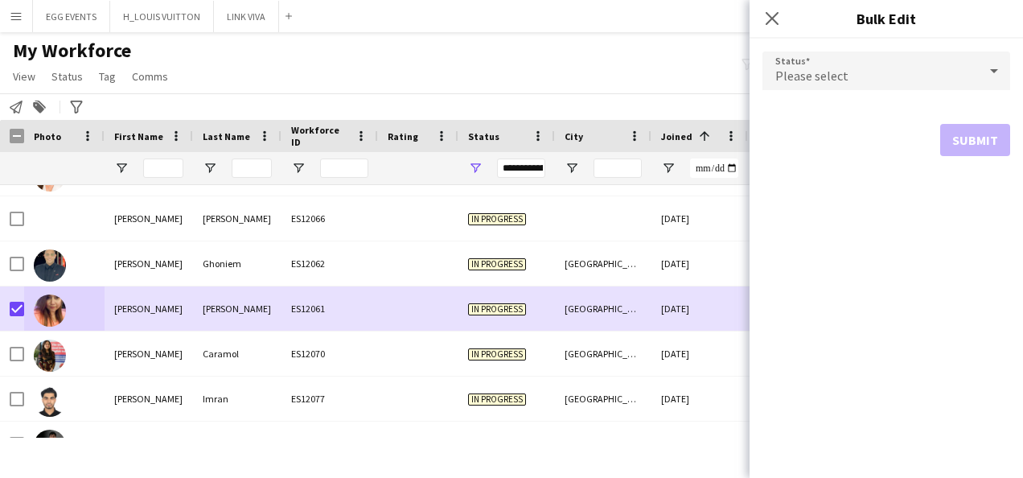
click at [943, 76] on div "Please select" at bounding box center [870, 70] width 216 height 39
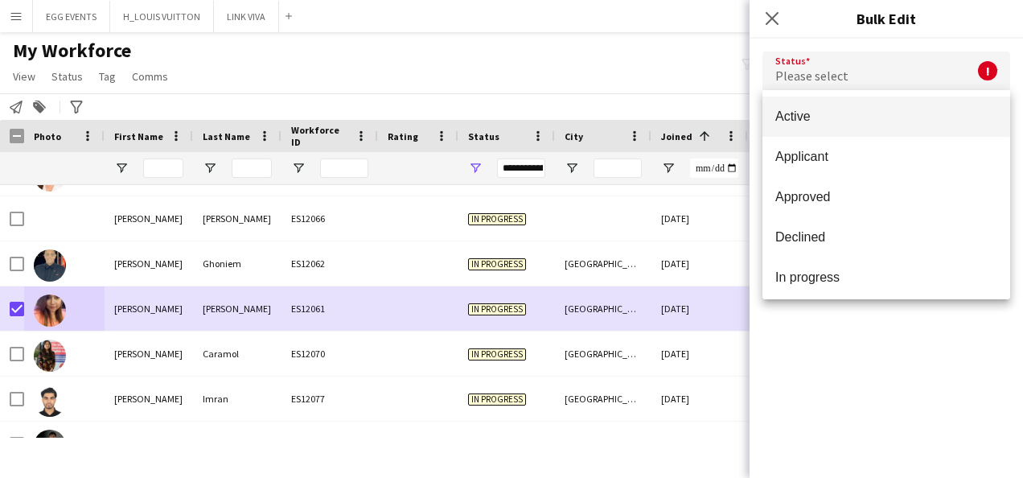
click at [776, 18] on div at bounding box center [511, 239] width 1023 height 478
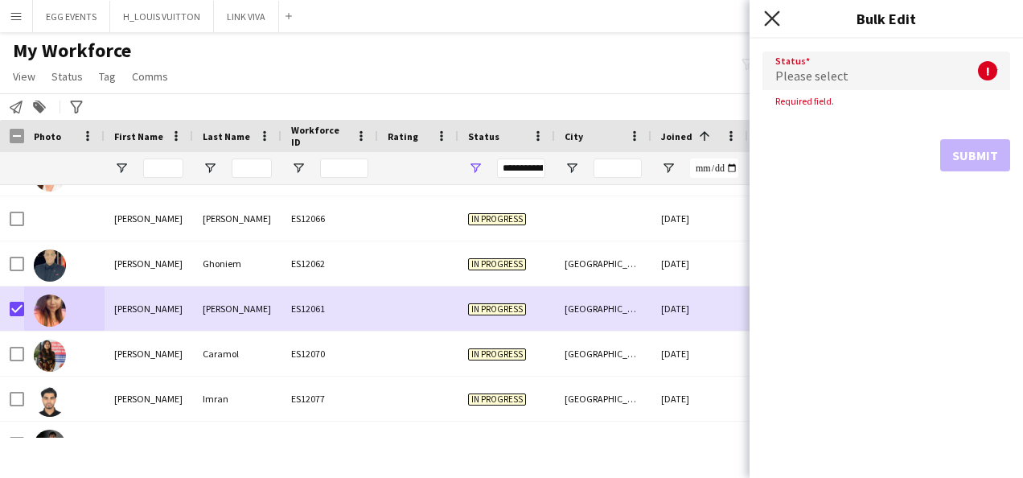
click at [767, 16] on icon "Close pop-in" at bounding box center [771, 17] width 15 height 15
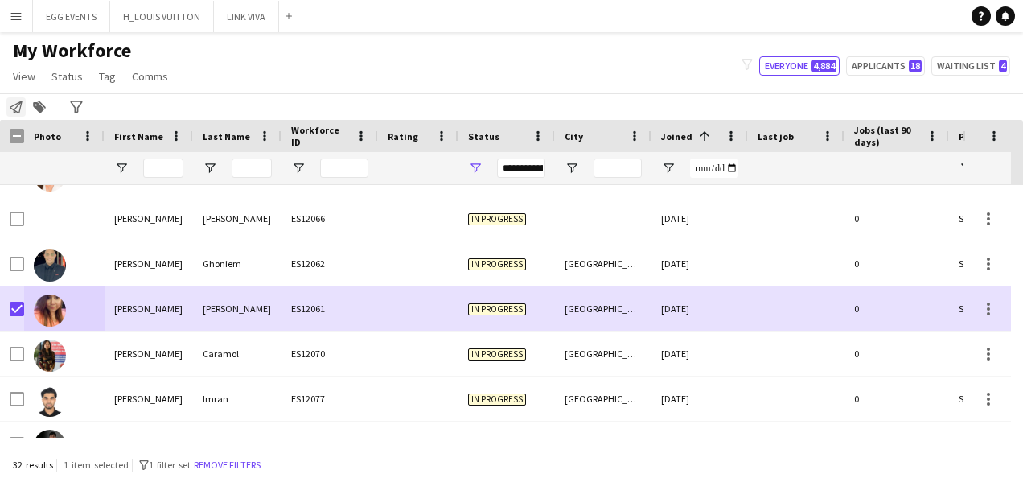
click at [16, 106] on icon "Notify workforce" at bounding box center [16, 107] width 13 height 13
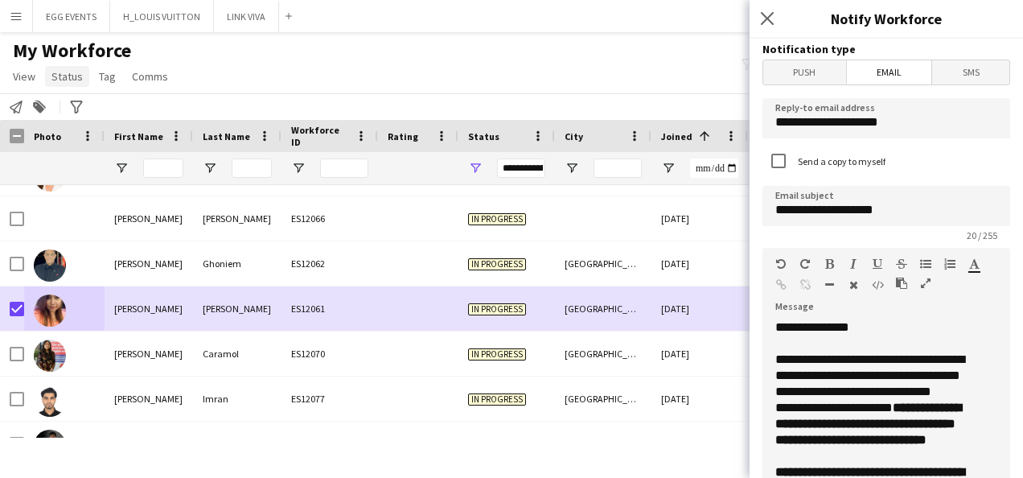
click at [48, 80] on link "Status" at bounding box center [67, 76] width 44 height 21
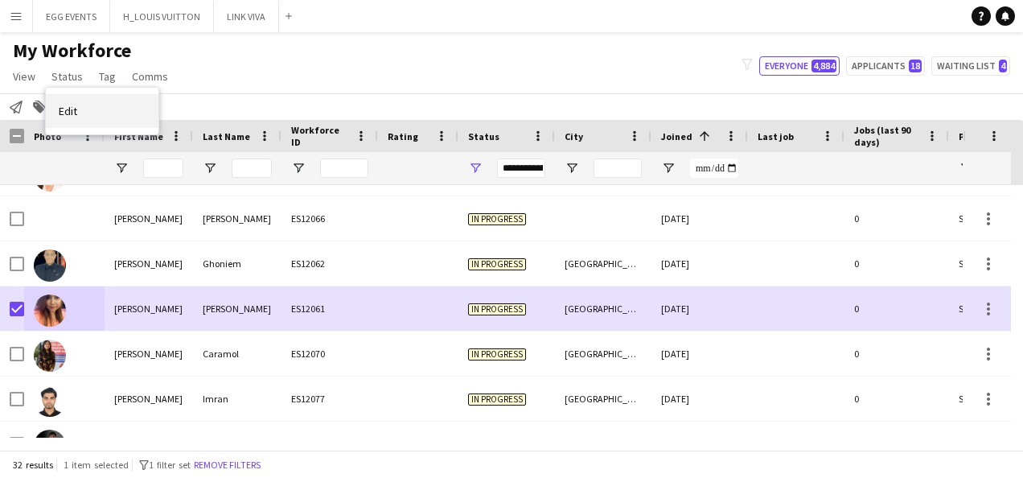
click at [78, 105] on link "Edit" at bounding box center [102, 111] width 113 height 34
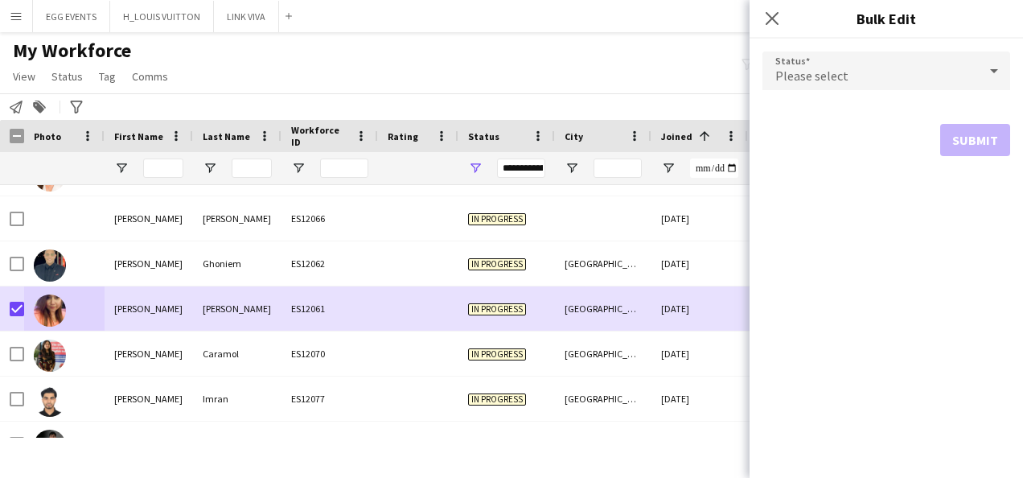
drag, startPoint x: 873, startPoint y: 105, endPoint x: 920, endPoint y: 69, distance: 59.2
click at [920, 69] on form "Status Please select Submit" at bounding box center [886, 104] width 248 height 130
click at [920, 69] on div "Please select" at bounding box center [870, 70] width 216 height 39
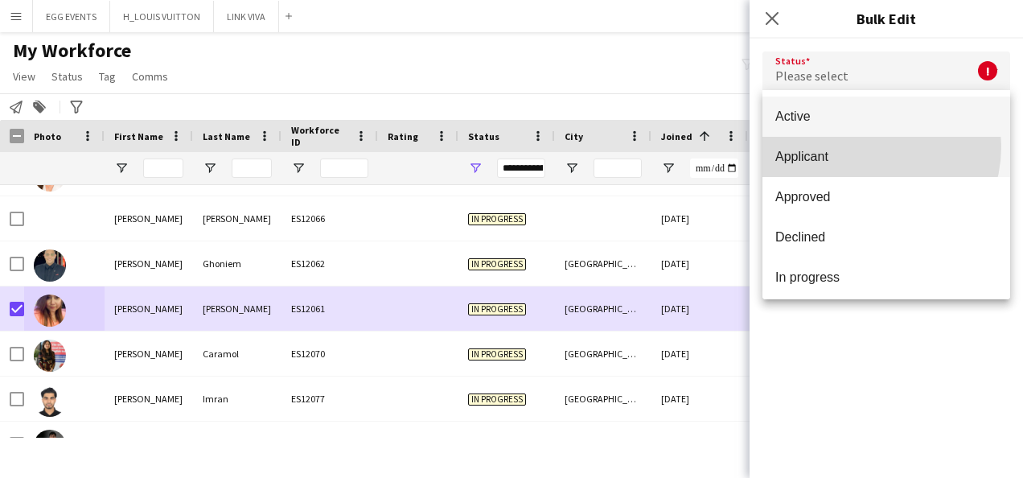
click at [862, 146] on mat-option "Applicant" at bounding box center [886, 157] width 248 height 40
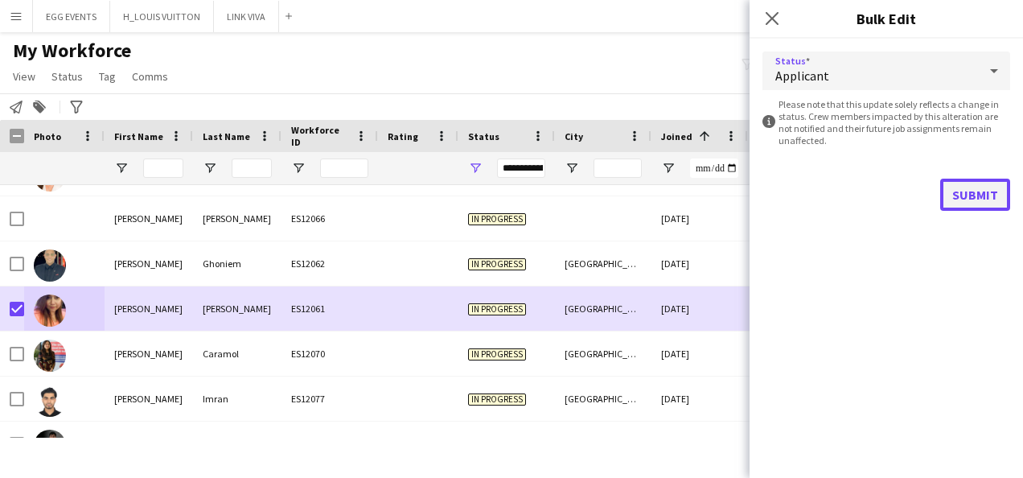
click at [951, 193] on button "Submit" at bounding box center [975, 195] width 70 height 32
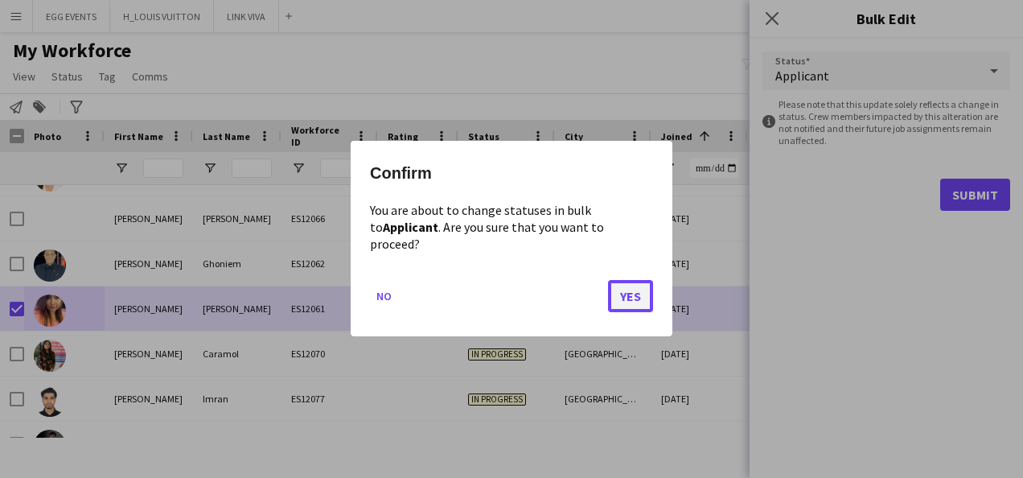
click at [635, 281] on button "Yes" at bounding box center [630, 297] width 45 height 32
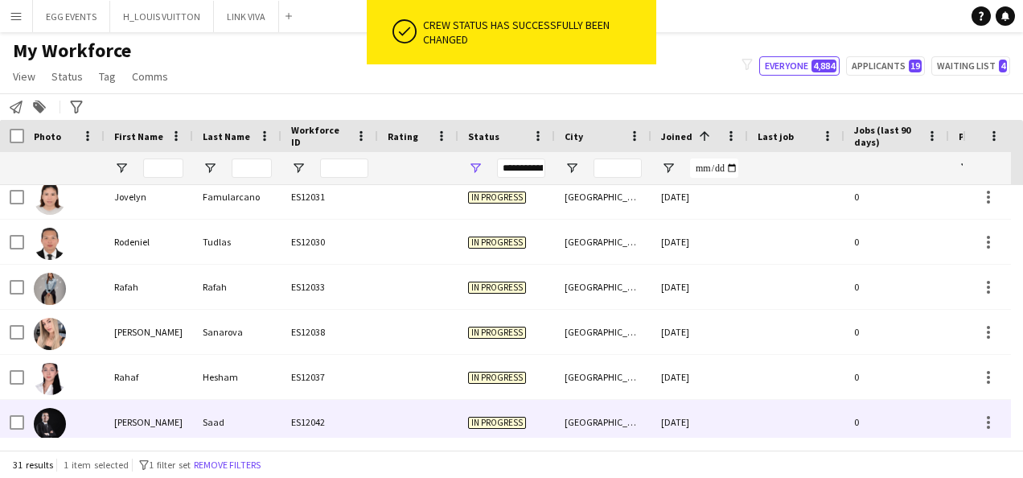
scroll to position [0, 0]
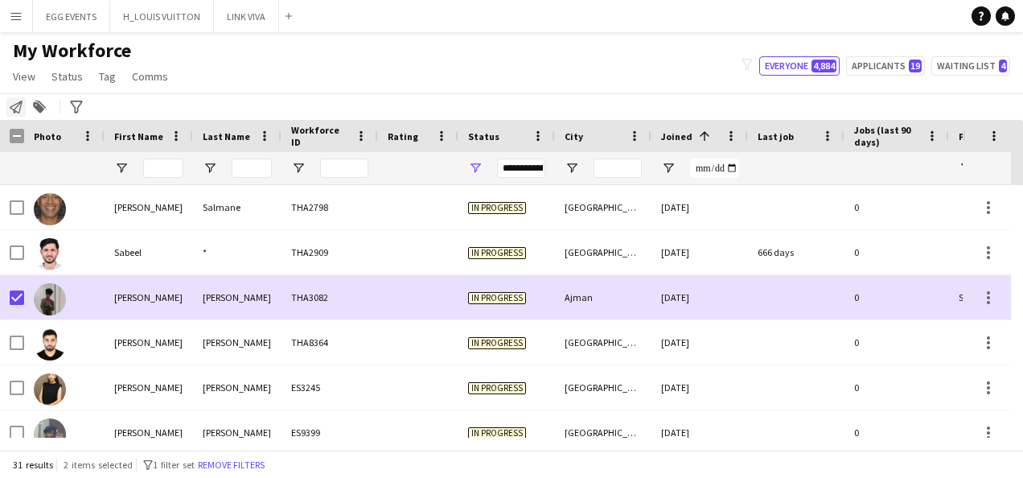
click at [16, 106] on icon at bounding box center [16, 107] width 13 height 13
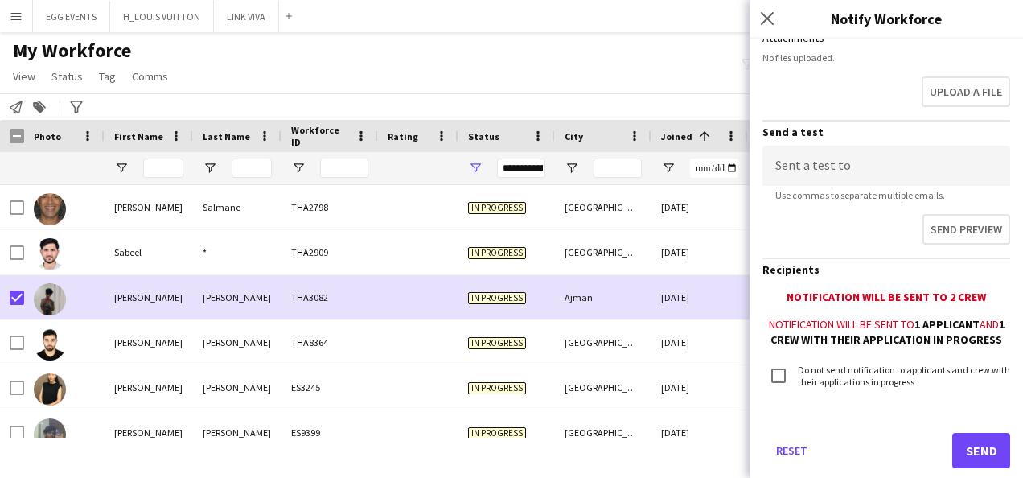
scroll to position [553, 0]
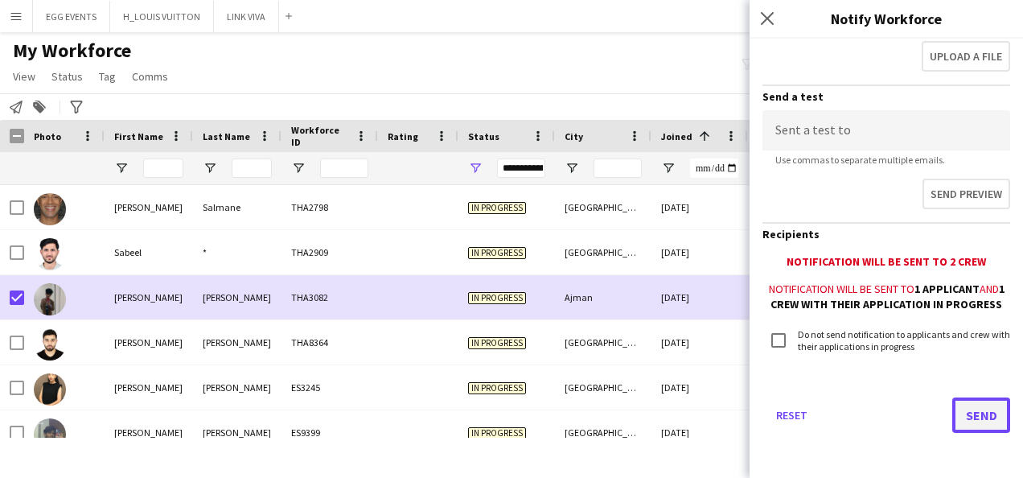
click at [971, 415] on button "Send" at bounding box center [981, 414] width 58 height 35
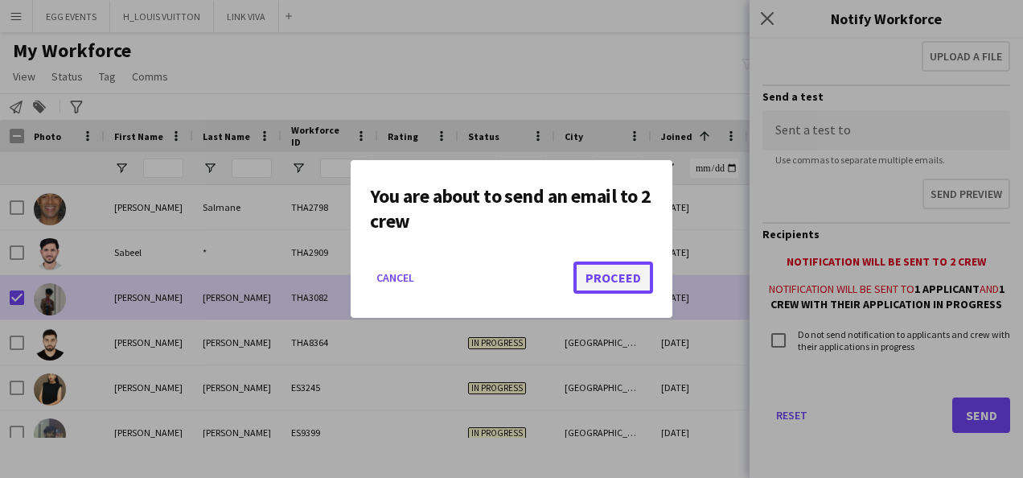
click at [630, 278] on button "Proceed" at bounding box center [613, 277] width 80 height 32
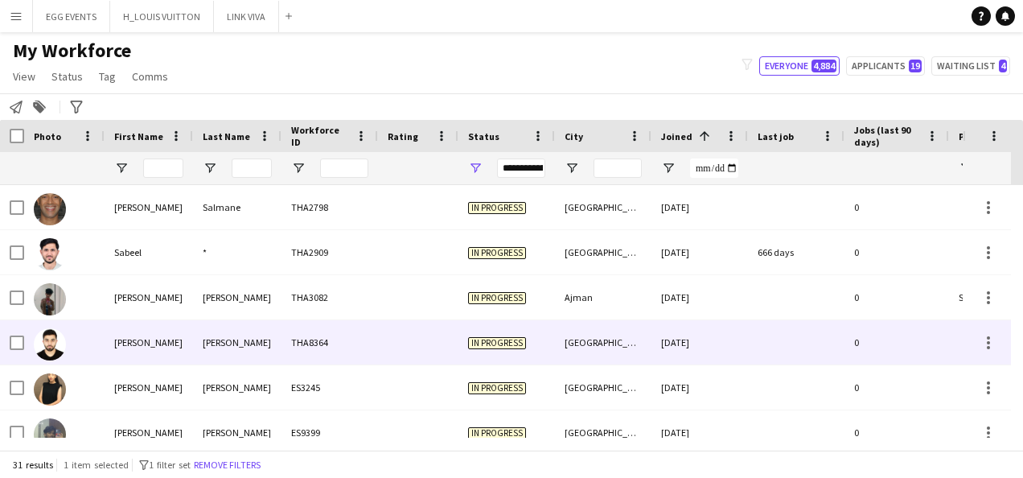
click at [101, 337] on div at bounding box center [64, 342] width 80 height 44
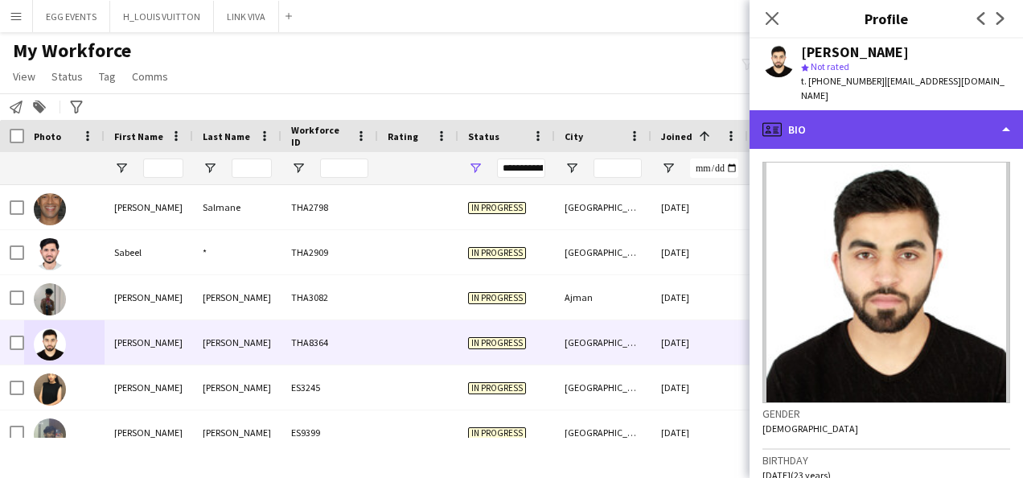
click at [857, 142] on div "profile Bio" at bounding box center [886, 129] width 273 height 39
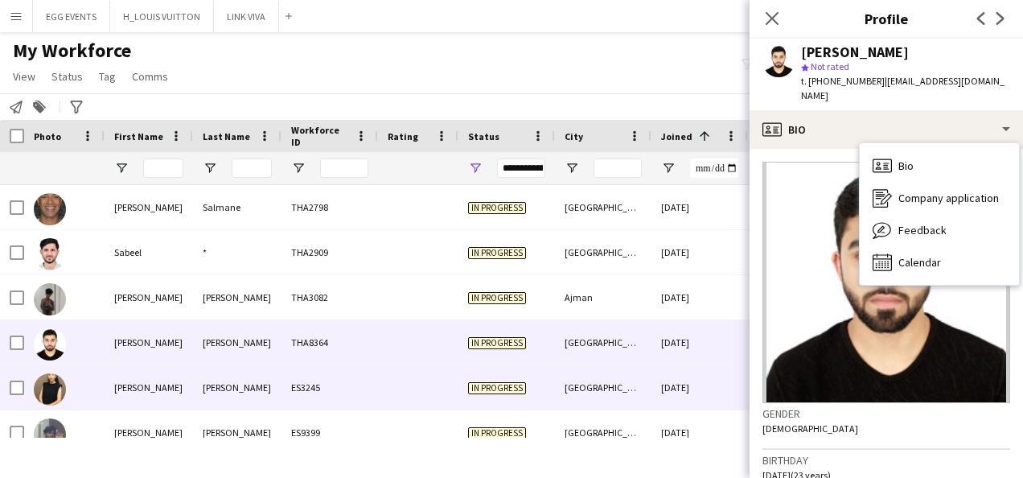
click at [585, 407] on div "[GEOGRAPHIC_DATA]" at bounding box center [603, 387] width 97 height 44
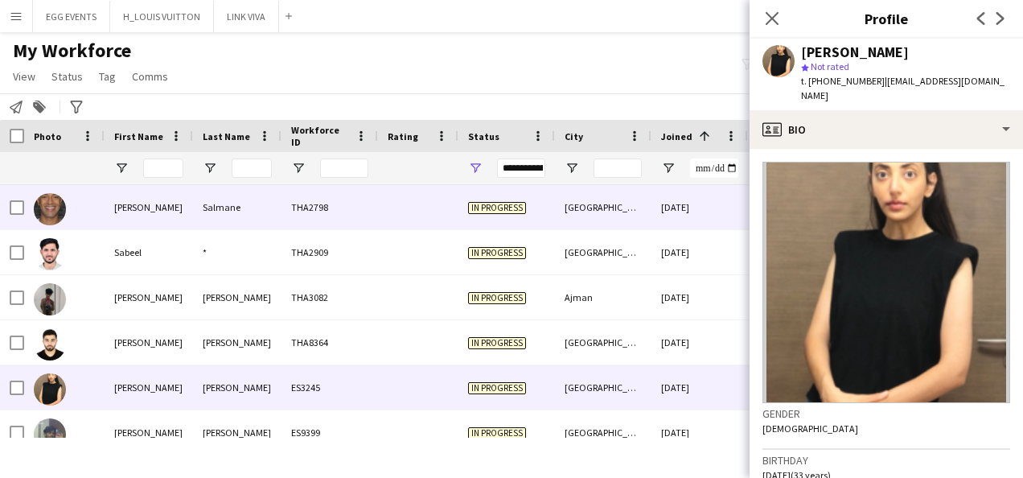
click at [634, 214] on div "[GEOGRAPHIC_DATA]" at bounding box center [603, 207] width 97 height 44
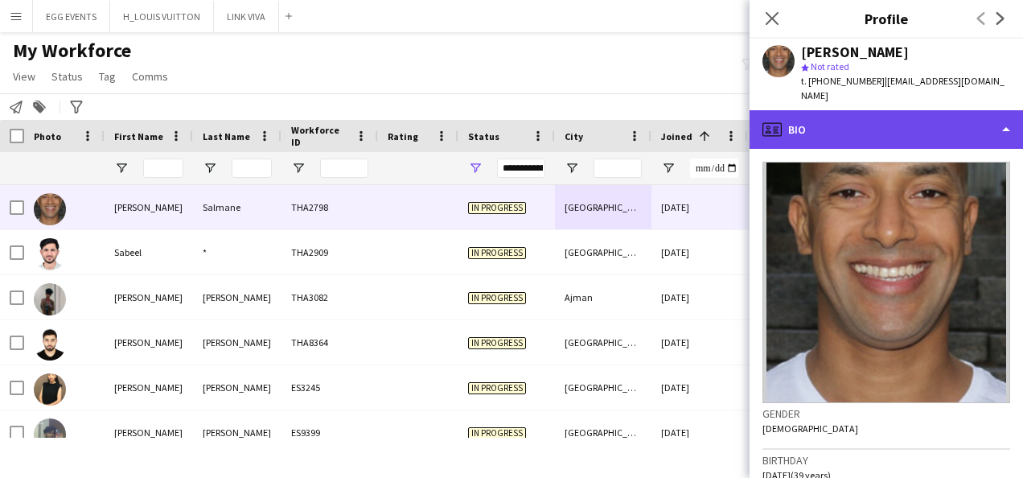
click at [865, 110] on div "profile Bio" at bounding box center [886, 129] width 273 height 39
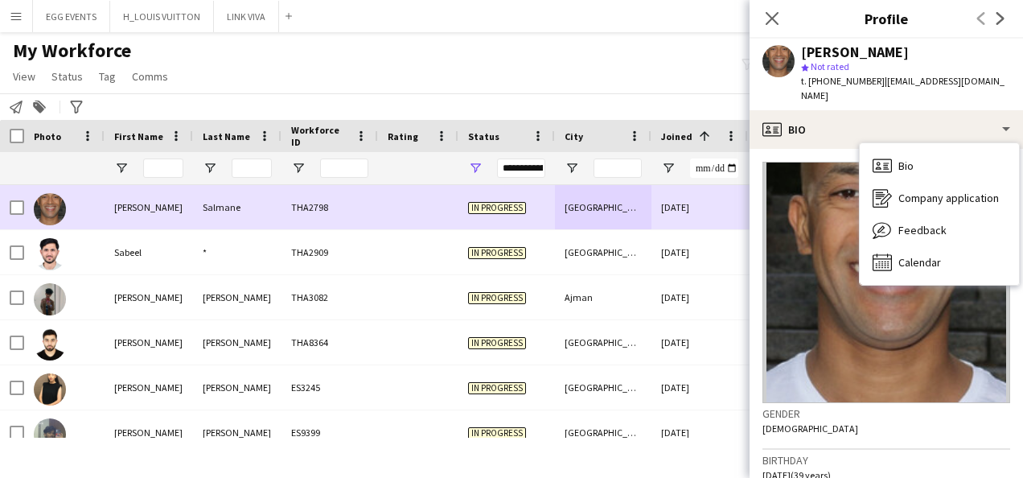
click at [641, 221] on div "[GEOGRAPHIC_DATA]" at bounding box center [603, 207] width 97 height 44
